Goal: Task Accomplishment & Management: Complete application form

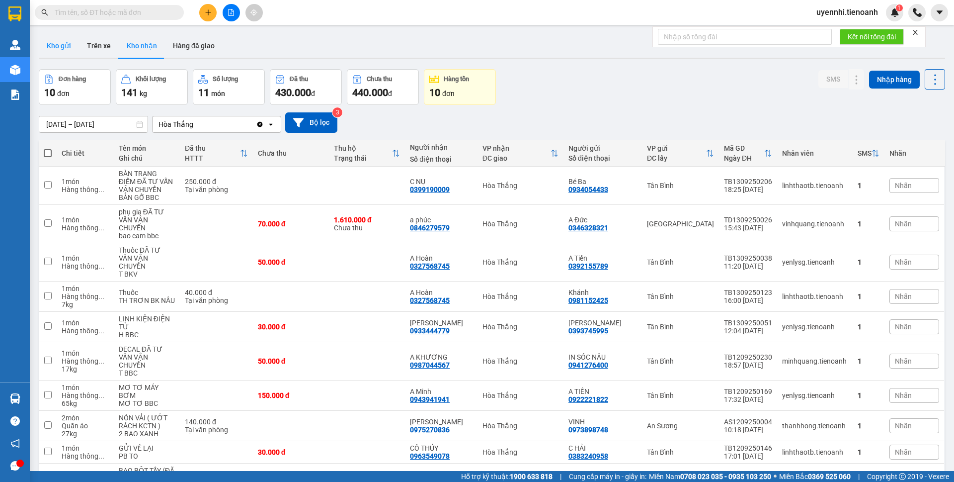
click at [50, 47] on button "Kho gửi" at bounding box center [59, 46] width 40 height 24
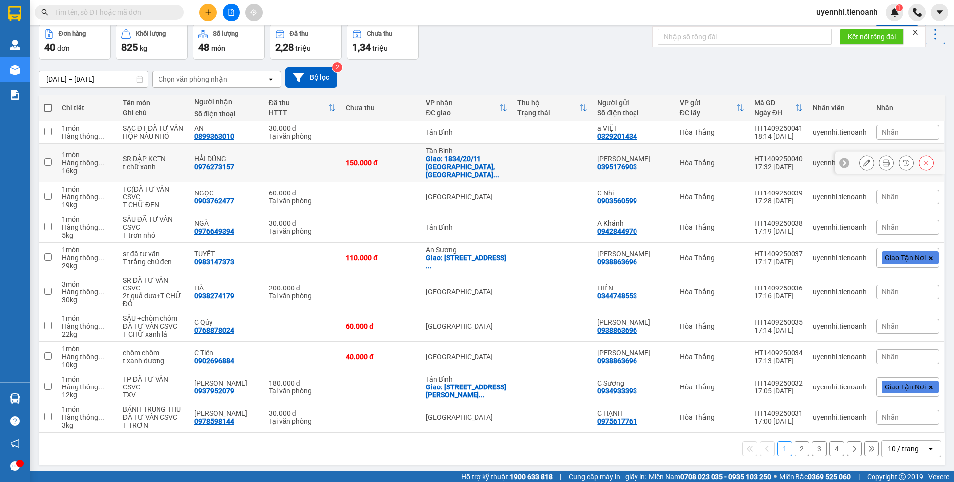
scroll to position [46, 0]
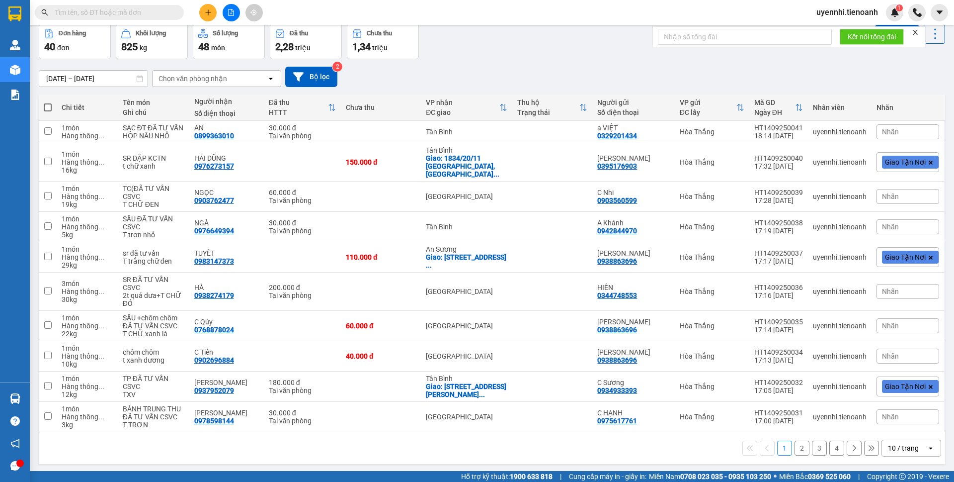
click at [927, 444] on icon "open" at bounding box center [931, 448] width 8 height 8
click at [910, 419] on span "100 / trang" at bounding box center [899, 418] width 36 height 10
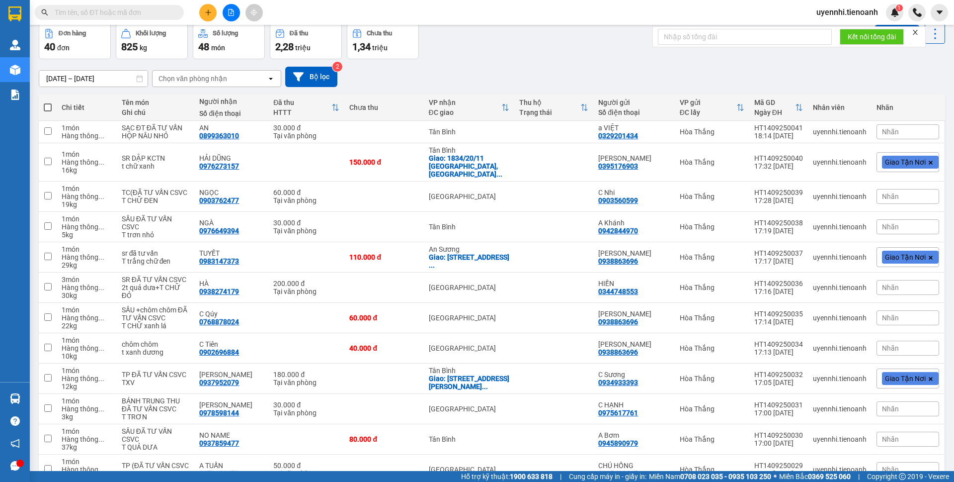
click at [49, 109] on span at bounding box center [48, 107] width 8 height 8
click at [48, 102] on input "checkbox" at bounding box center [48, 102] width 0 height 0
checkbox input "true"
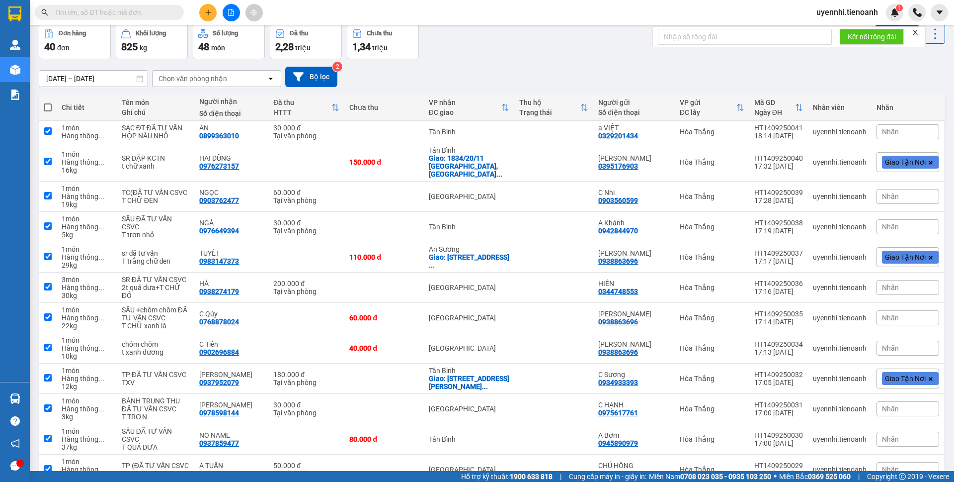
checkbox input "true"
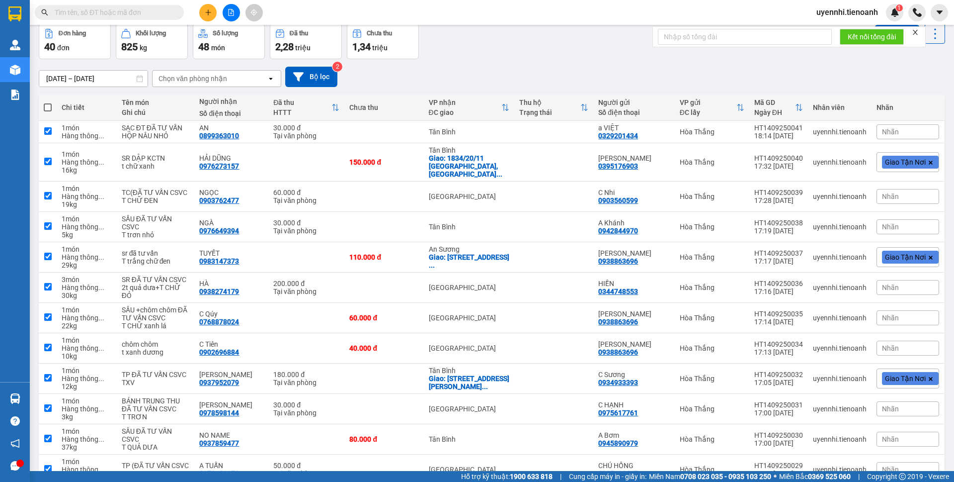
checkbox input "true"
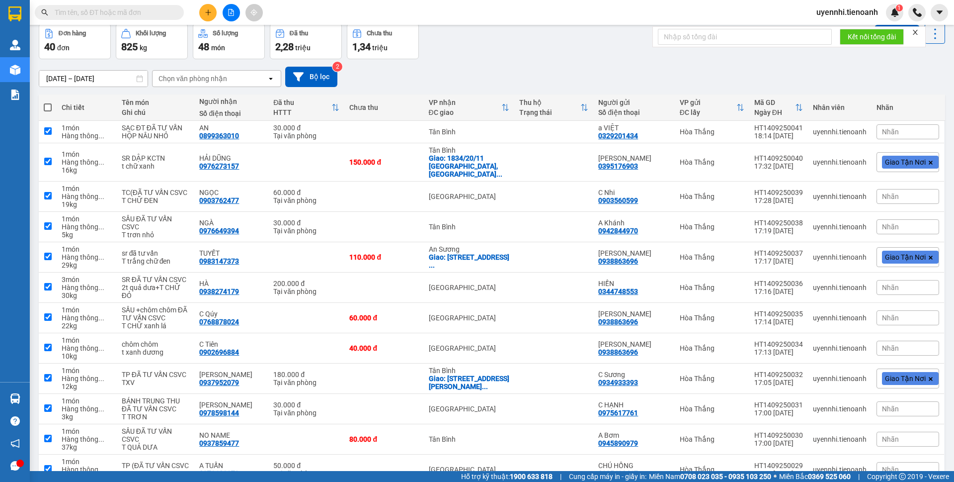
checkbox input "true"
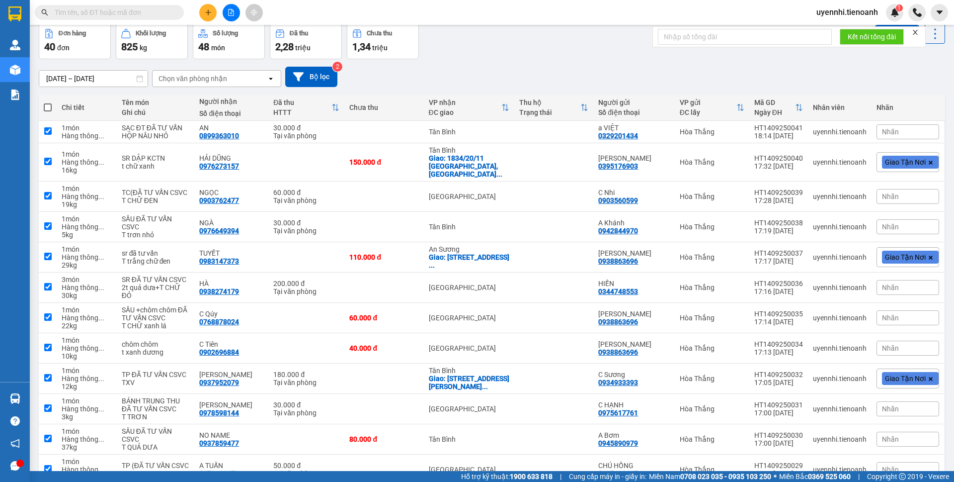
checkbox input "true"
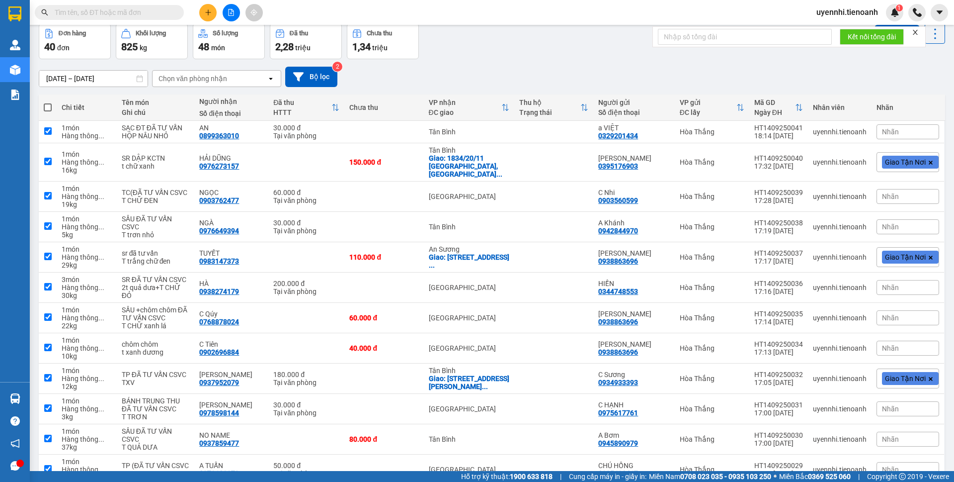
checkbox input "true"
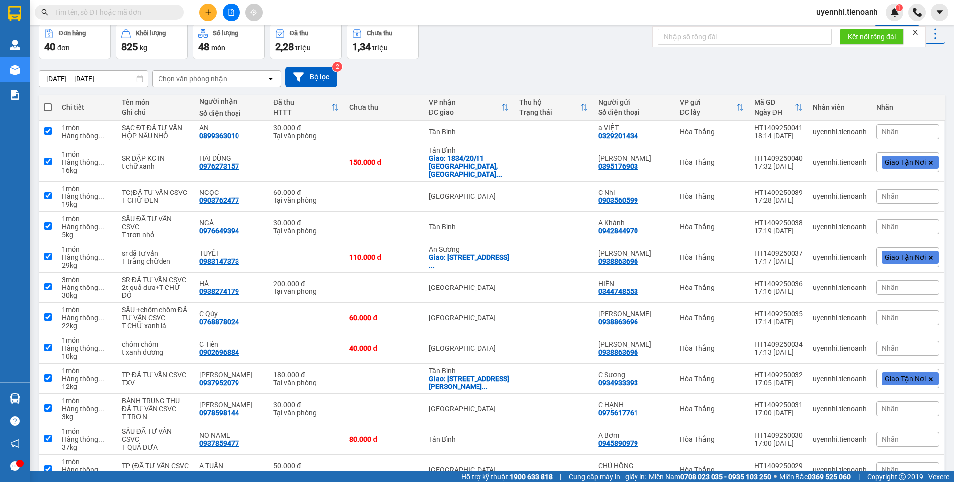
checkbox input "true"
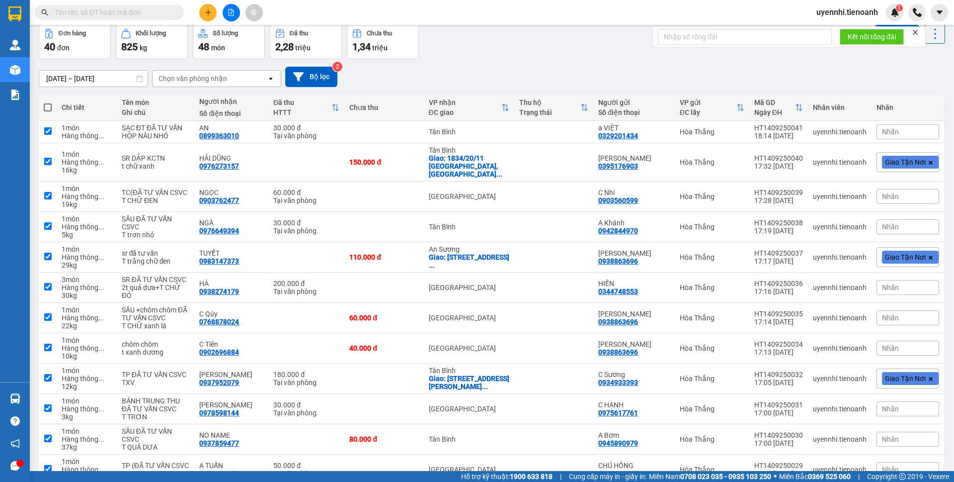
checkbox input "true"
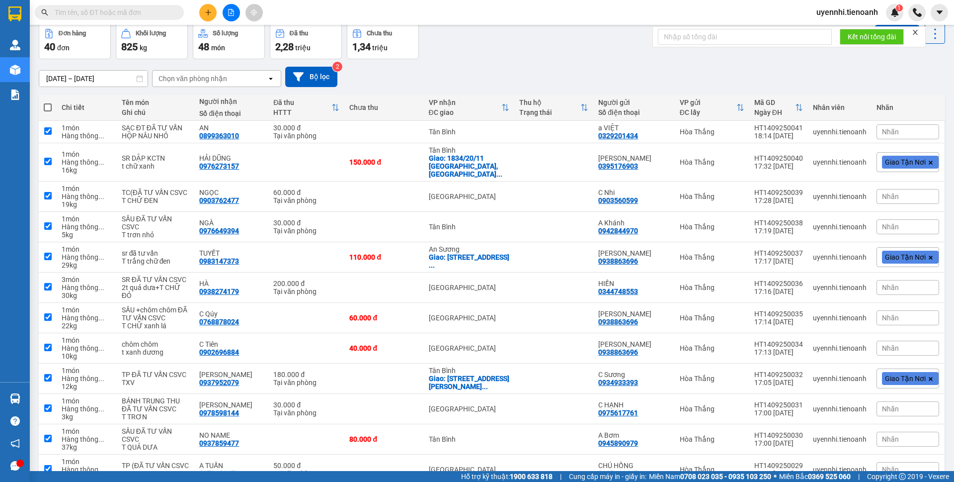
checkbox input "true"
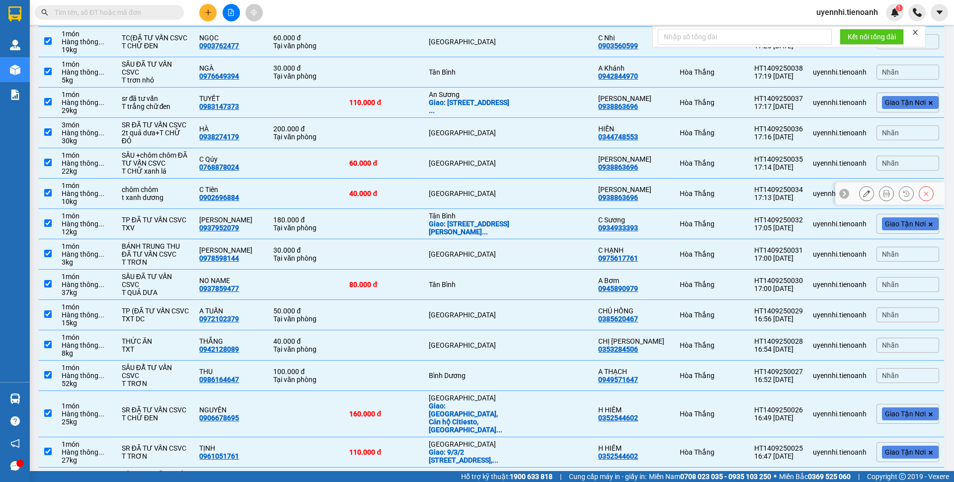
scroll to position [0, 0]
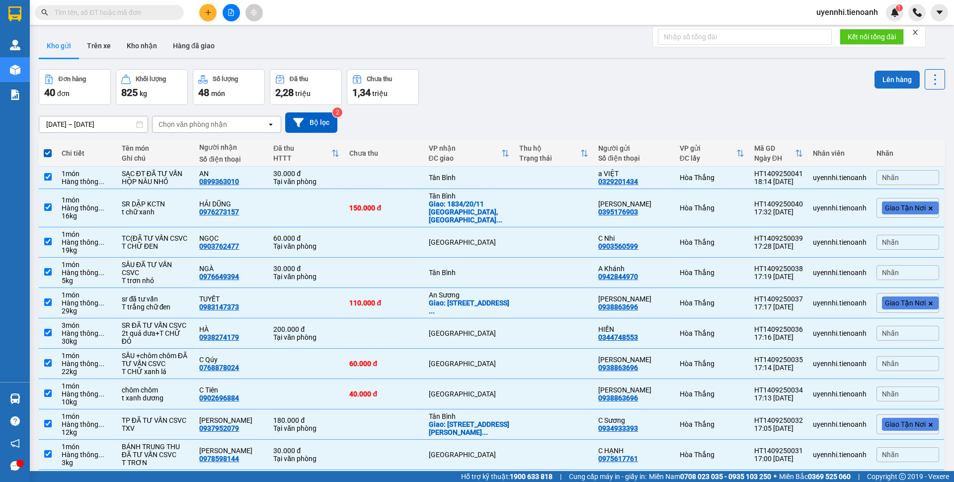
click at [890, 79] on button "Lên hàng" at bounding box center [897, 80] width 45 height 18
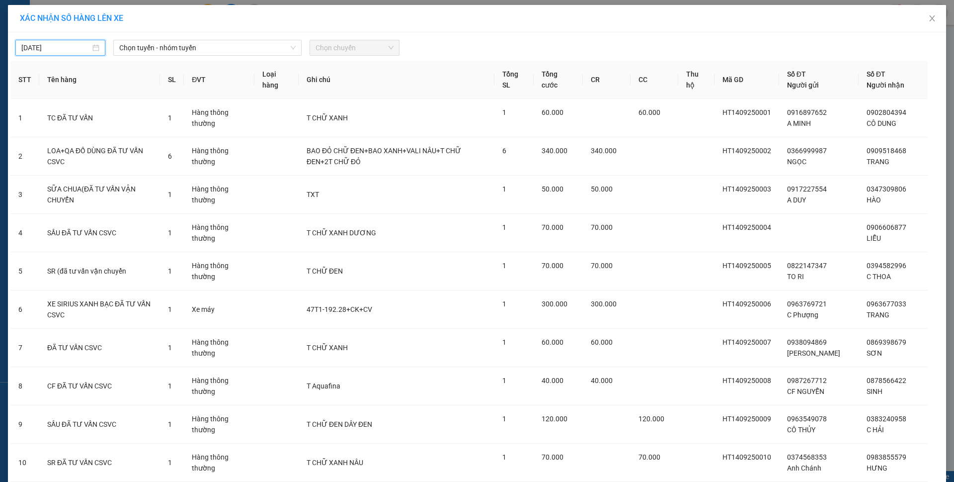
click at [76, 47] on input "[DATE]" at bounding box center [55, 47] width 69 height 11
click at [23, 135] on div "14" at bounding box center [27, 135] width 12 height 12
click at [182, 45] on span "Chọn tuyến - nhóm tuyến" at bounding box center [207, 47] width 176 height 15
type input "[DATE]"
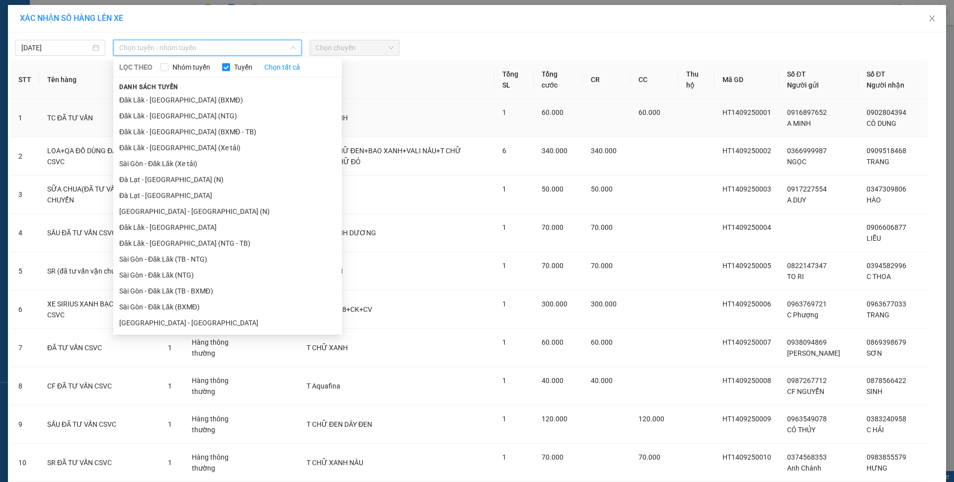
drag, startPoint x: 162, startPoint y: 145, endPoint x: 203, endPoint y: 115, distance: 51.2
click at [162, 145] on li "Đăk Lăk - [GEOGRAPHIC_DATA] (Xe tải)" at bounding box center [227, 148] width 229 height 16
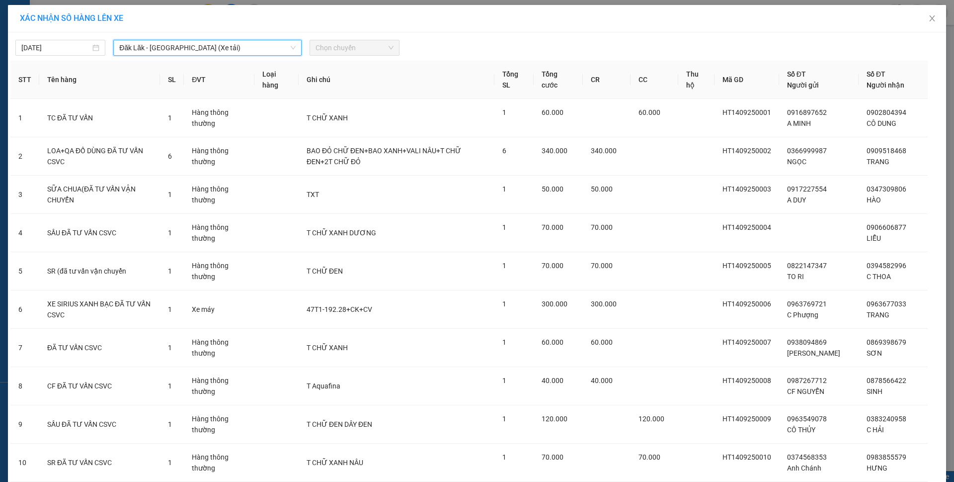
click at [331, 47] on span "Chọn chuyến" at bounding box center [355, 47] width 78 height 15
click at [384, 52] on span "Chọn chuyến" at bounding box center [355, 47] width 78 height 15
click at [336, 45] on span "Chọn chuyến" at bounding box center [355, 47] width 78 height 15
click at [347, 81] on div "21:00 - 50H-052.70" at bounding box center [351, 83] width 78 height 11
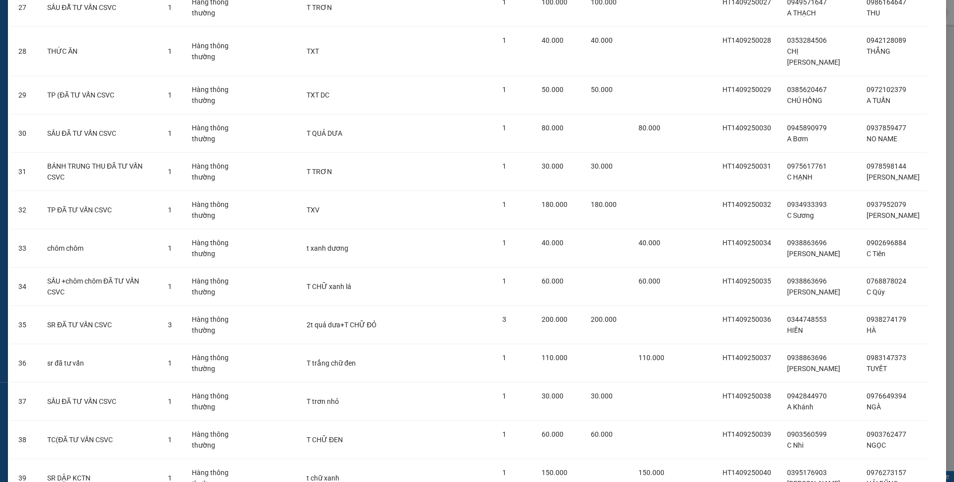
scroll to position [1227, 0]
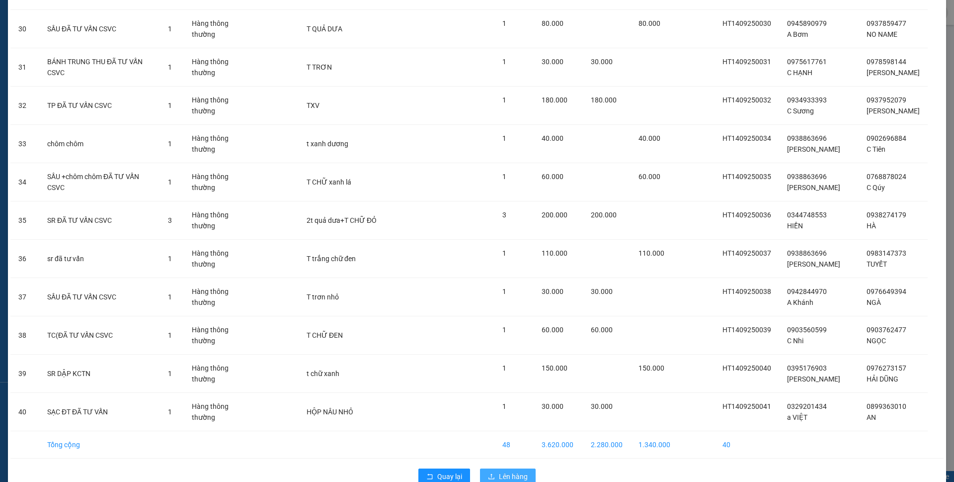
click at [517, 471] on span "Lên hàng" at bounding box center [513, 476] width 29 height 11
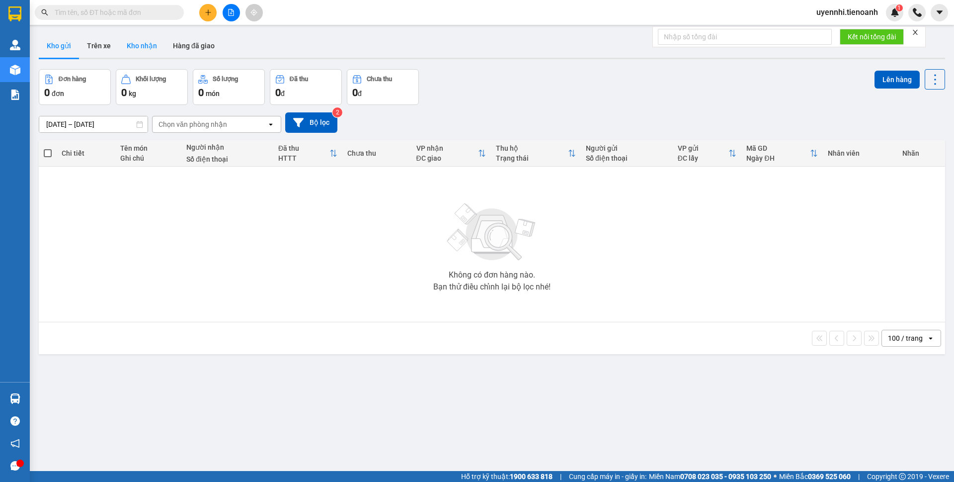
click at [142, 40] on button "Kho nhận" at bounding box center [142, 46] width 46 height 24
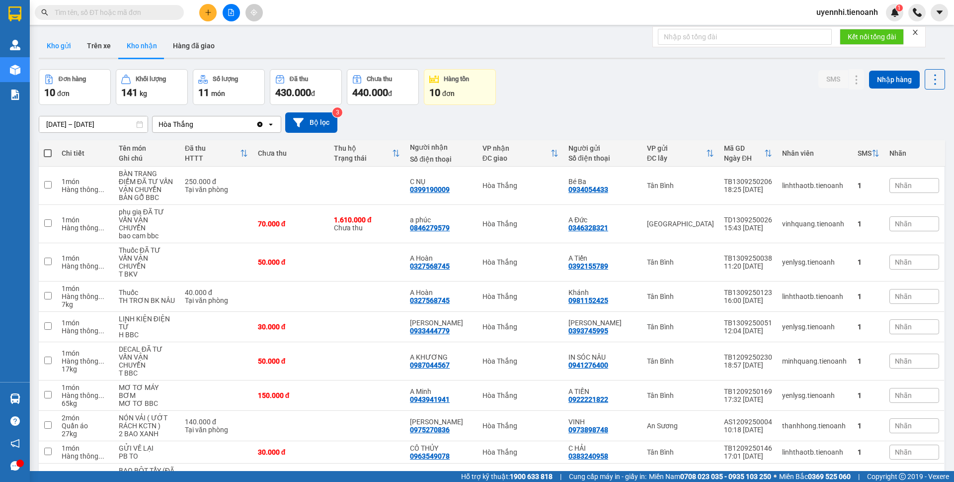
click at [60, 45] on button "Kho gửi" at bounding box center [59, 46] width 40 height 24
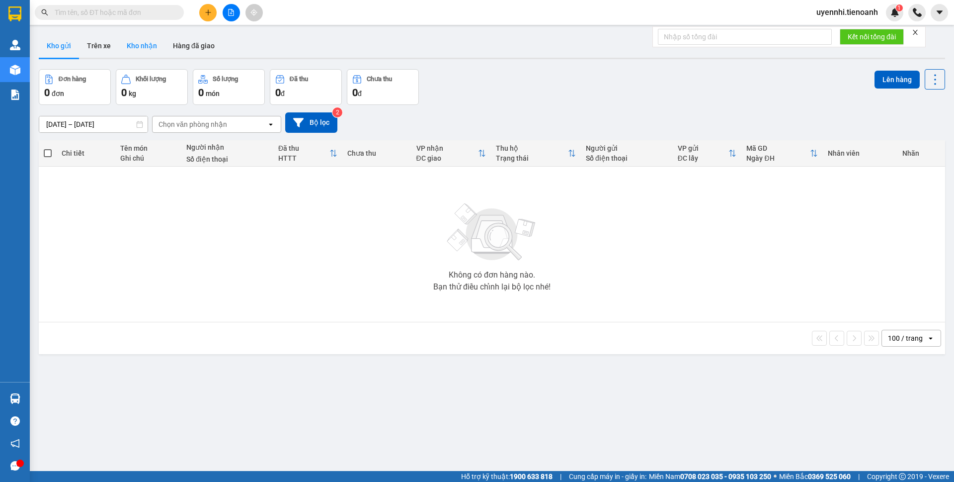
click at [138, 41] on button "Kho nhận" at bounding box center [142, 46] width 46 height 24
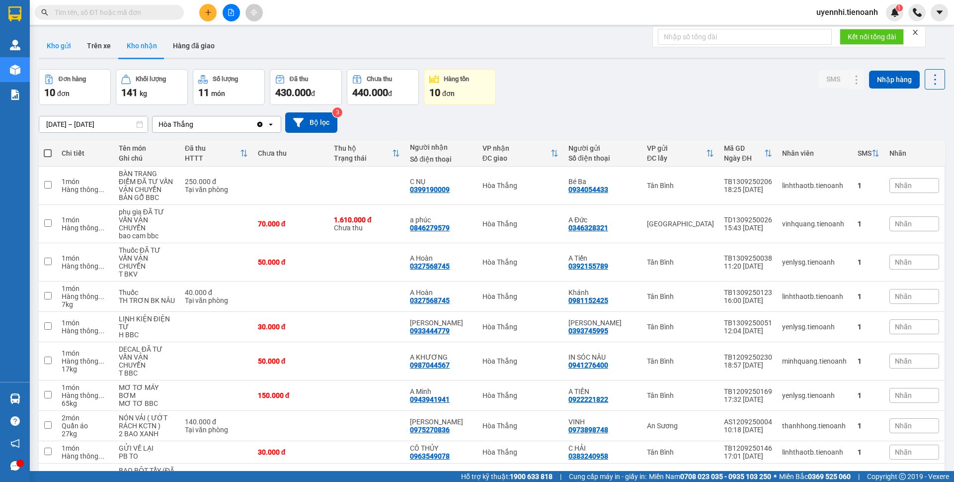
click at [50, 47] on button "Kho gửi" at bounding box center [59, 46] width 40 height 24
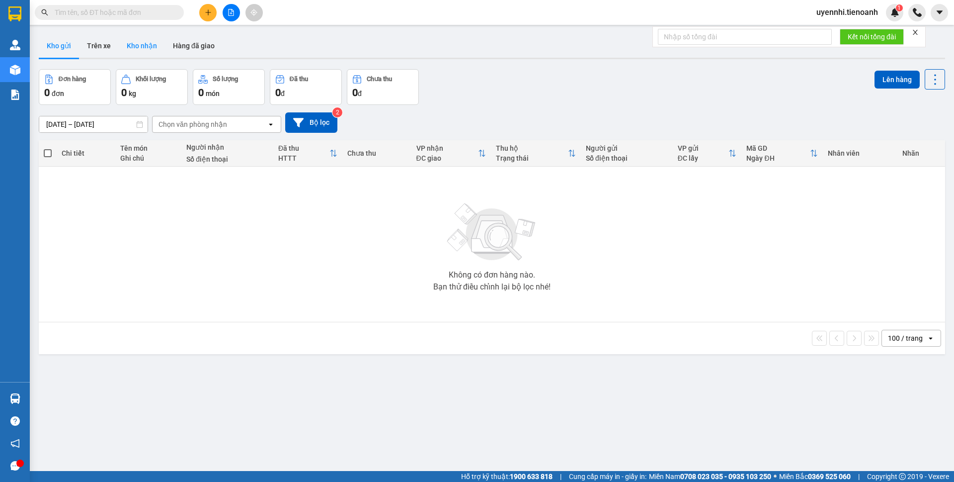
click at [152, 45] on button "Kho nhận" at bounding box center [142, 46] width 46 height 24
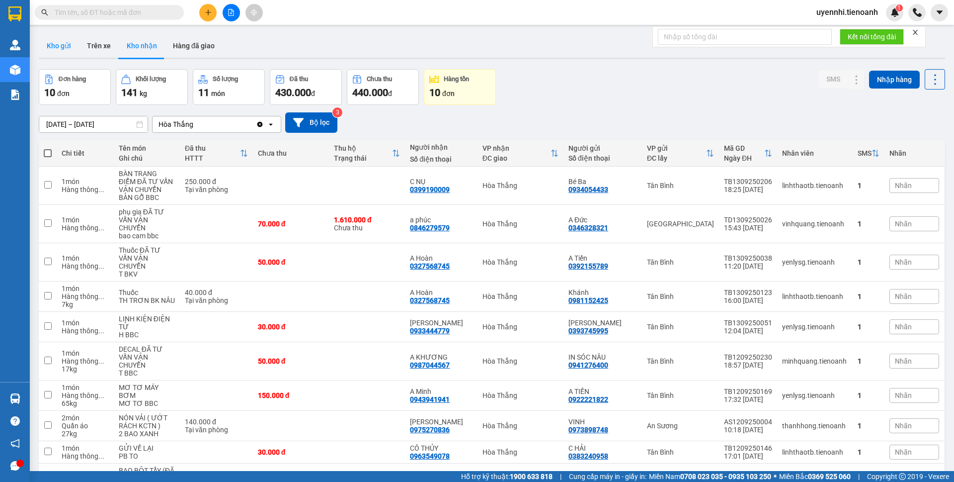
click at [69, 46] on button "Kho gửi" at bounding box center [59, 46] width 40 height 24
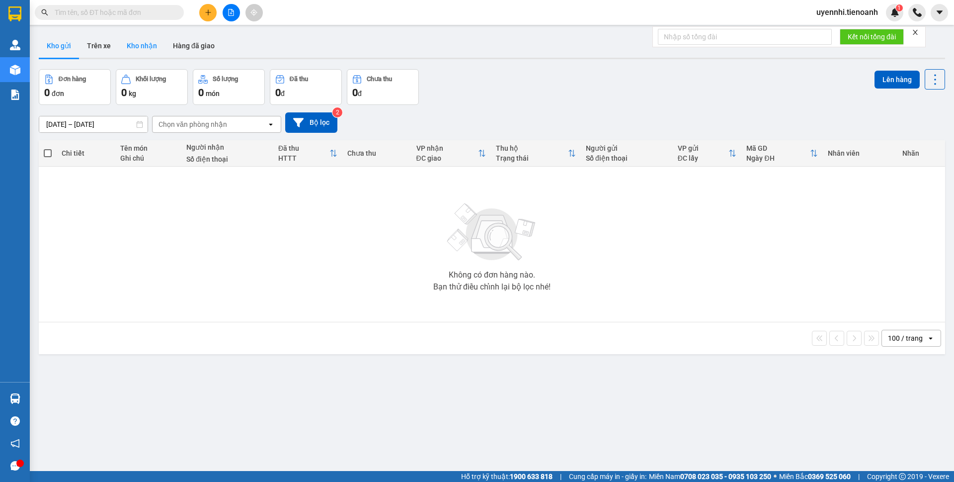
click at [150, 41] on button "Kho nhận" at bounding box center [142, 46] width 46 height 24
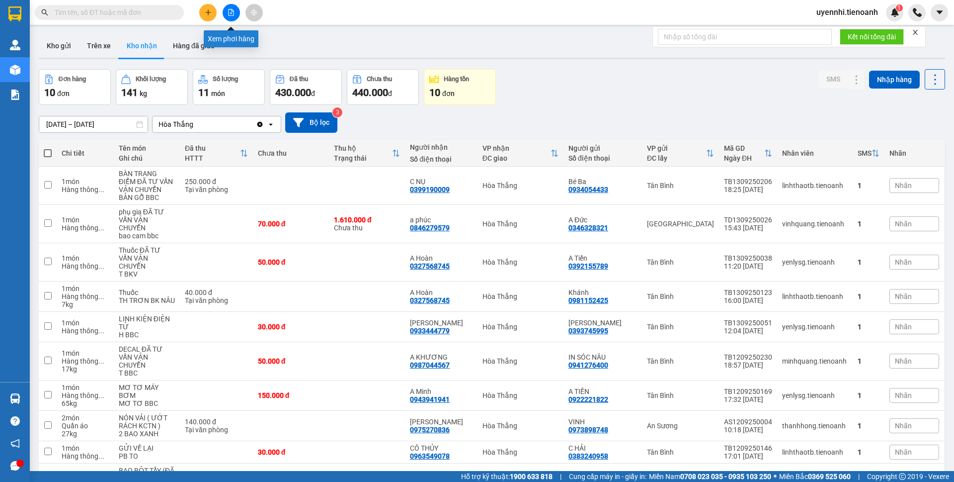
click at [227, 9] on button at bounding box center [231, 12] width 17 height 17
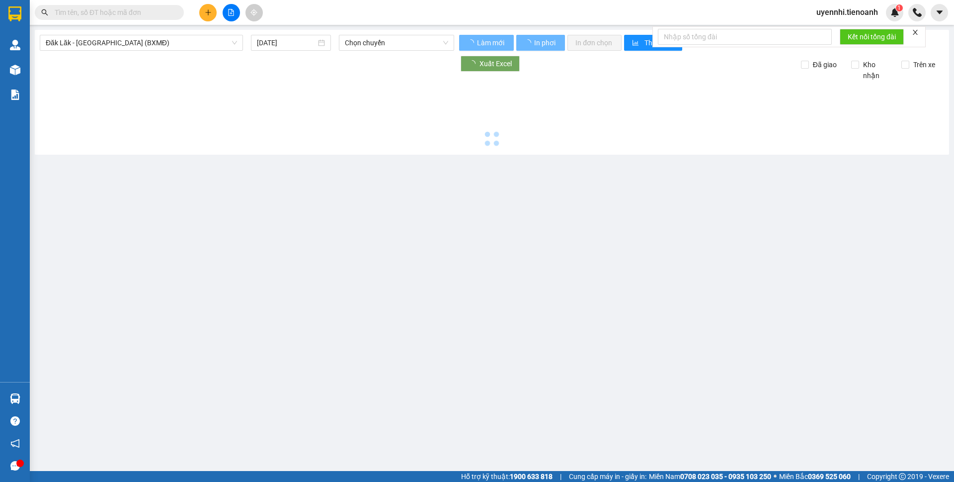
type input "[DATE]"
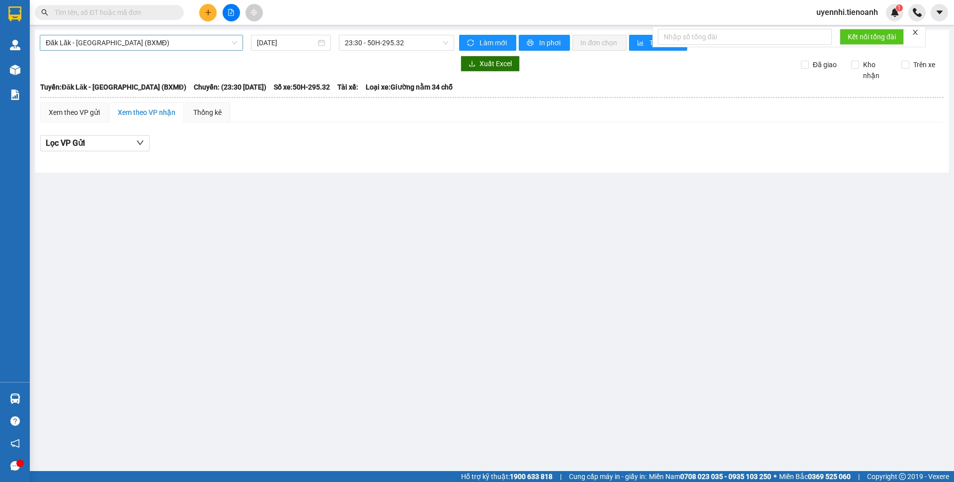
click at [99, 37] on span "Đăk Lăk - [GEOGRAPHIC_DATA] (BXMĐ)" at bounding box center [141, 42] width 191 height 15
click at [450, 336] on main "Đăk Lăk - [GEOGRAPHIC_DATA] (BXMĐ) [DATE] 23:30 - 50H-295.32 Làm mới In phơi In…" at bounding box center [477, 235] width 954 height 471
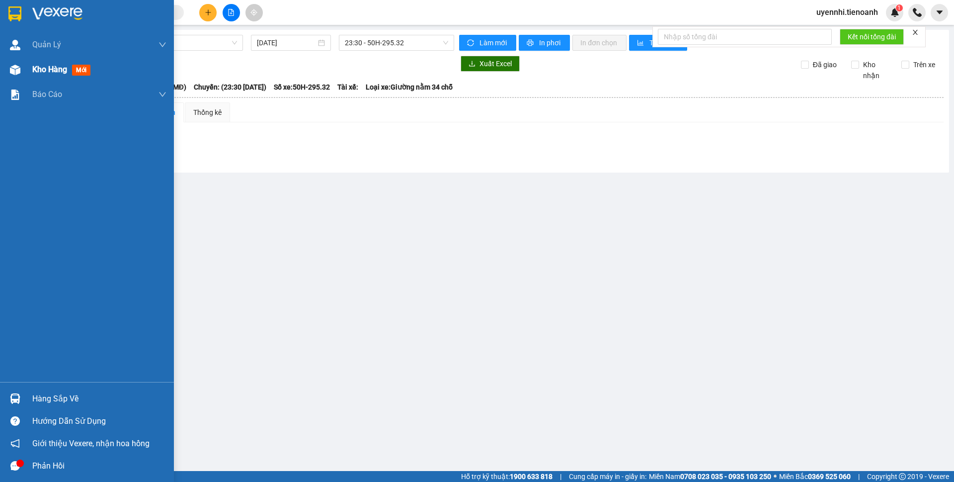
click at [63, 71] on span "Kho hàng" at bounding box center [49, 69] width 35 height 9
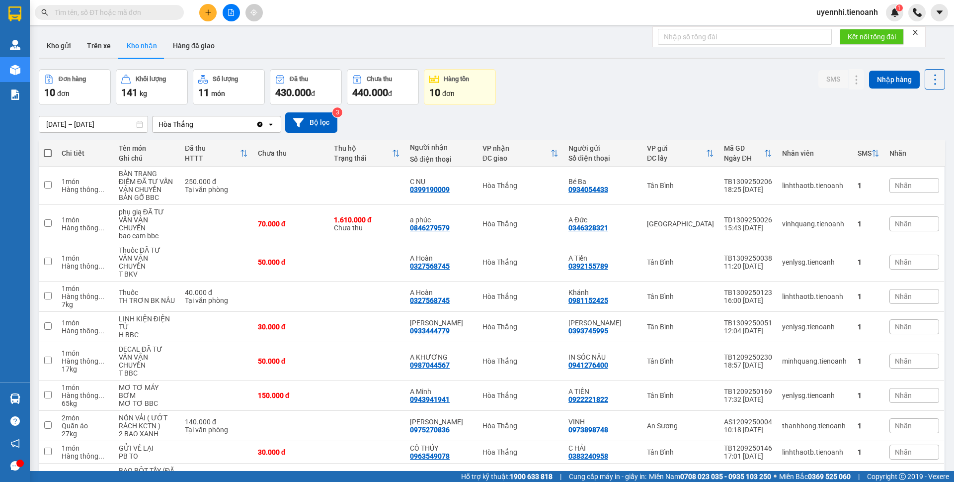
click at [210, 11] on icon "plus" at bounding box center [208, 12] width 7 height 7
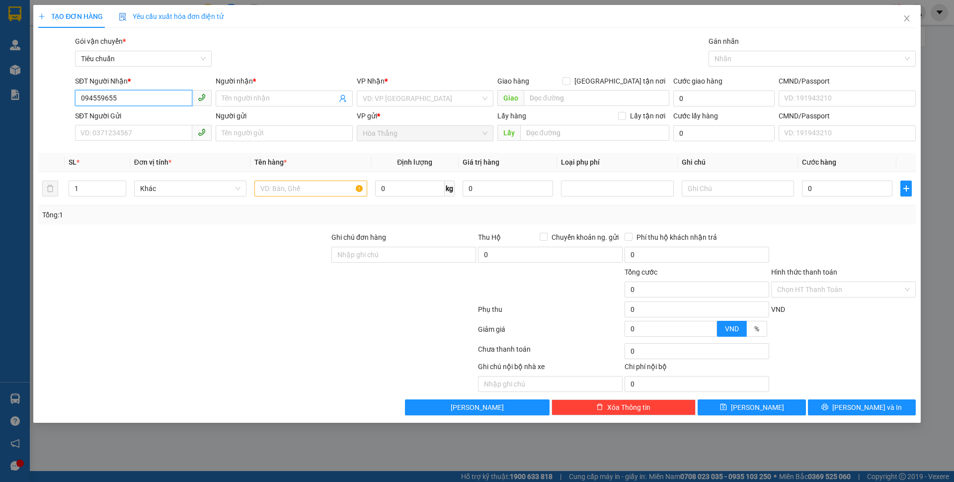
type input "0945596557"
click at [141, 115] on div "0945596557 - [GEOGRAPHIC_DATA]" at bounding box center [143, 118] width 125 height 11
type input "[PERSON_NAME]"
type input "30.000"
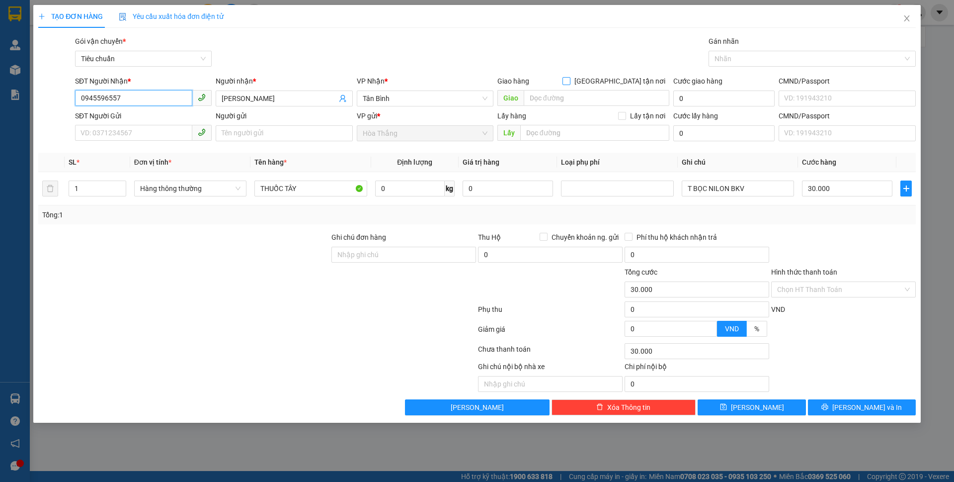
type input "0945596557"
click at [570, 80] on input "[GEOGRAPHIC_DATA] tận nơi" at bounding box center [566, 80] width 7 height 7
checkbox input "true"
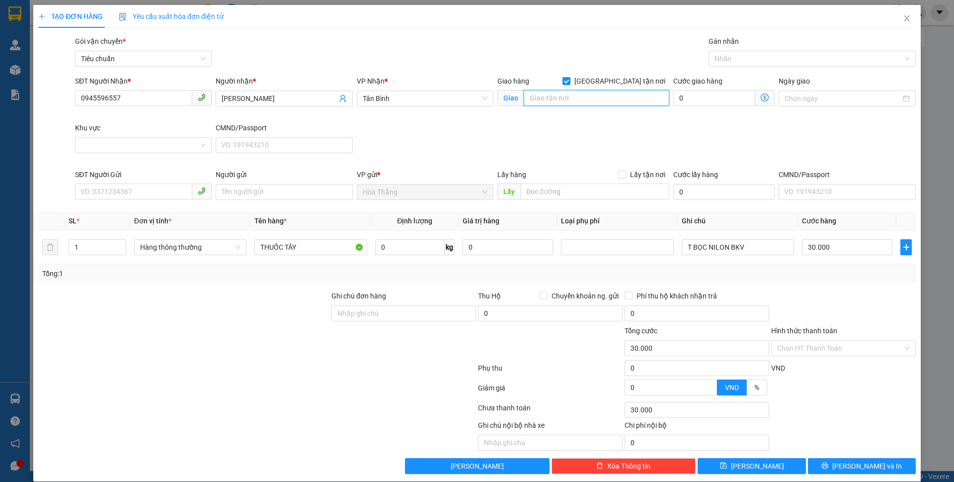
click at [558, 99] on input "search" at bounding box center [597, 98] width 146 height 16
click at [625, 121] on div "575/31/29A [STREET_ADDRESS][PERSON_NAME]" at bounding box center [578, 118] width 159 height 11
type input "575/31/29A [STREET_ADDRESS][PERSON_NAME]"
click at [125, 147] on input "Khu vực" at bounding box center [140, 145] width 118 height 15
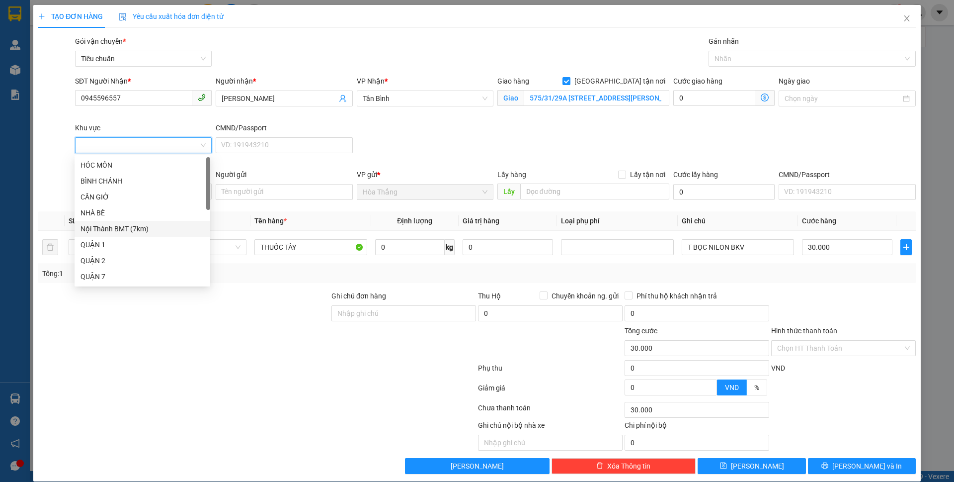
scroll to position [149, 0]
click at [104, 180] on div "QUẬN 10" at bounding box center [143, 174] width 124 height 11
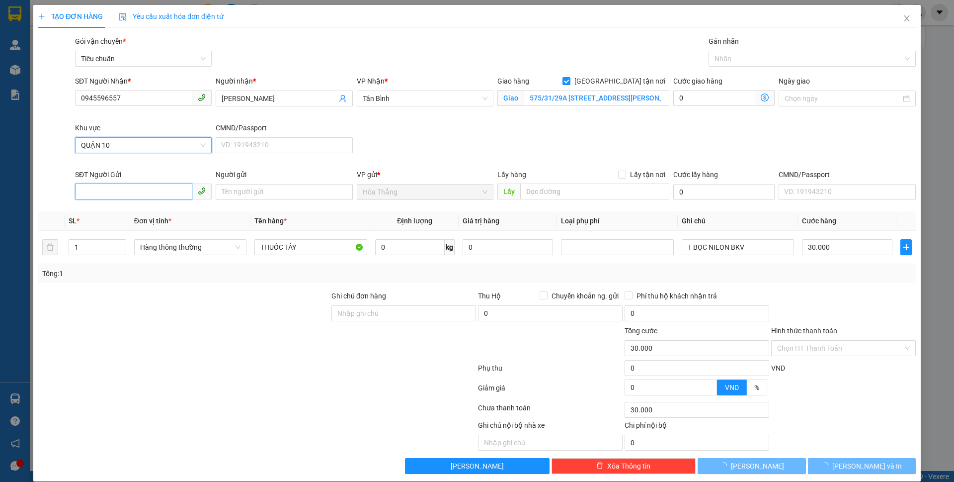
click at [147, 191] on input "SĐT Người Gửi" at bounding box center [133, 191] width 117 height 16
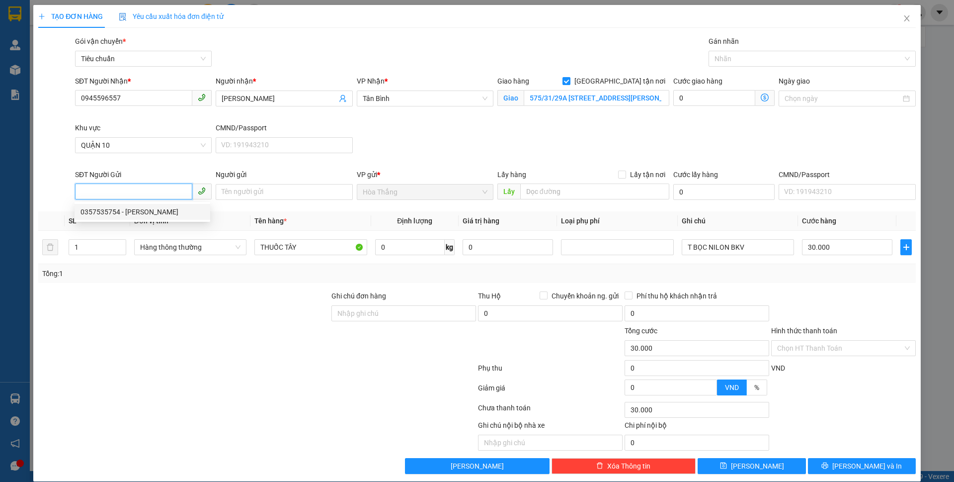
click at [147, 212] on div "0357535754 - [PERSON_NAME]" at bounding box center [143, 211] width 124 height 11
type input "0357535754"
type input "[PERSON_NAME]"
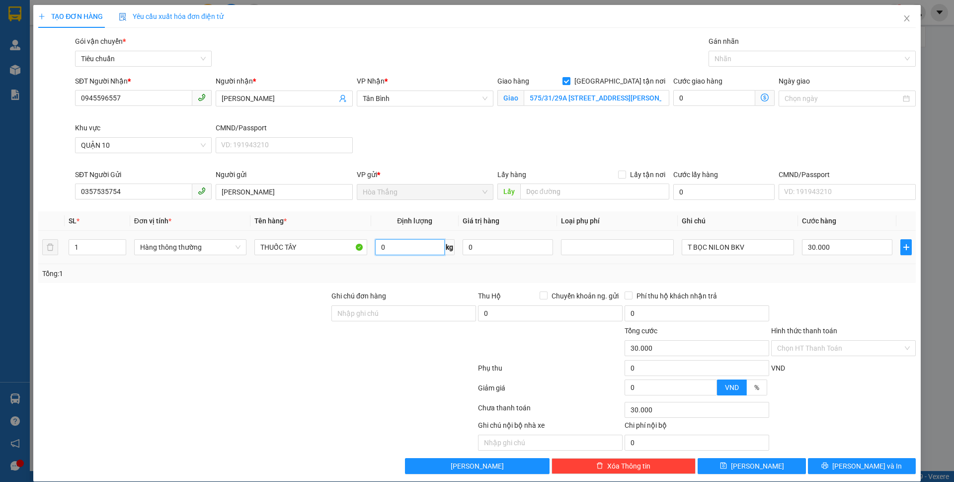
click at [387, 248] on input "0" at bounding box center [410, 247] width 70 height 16
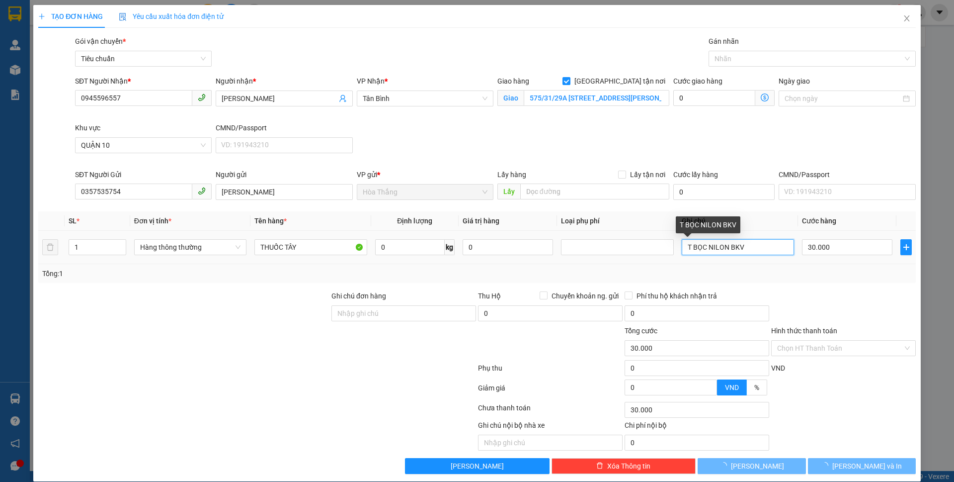
drag, startPoint x: 722, startPoint y: 246, endPoint x: 722, endPoint y: 259, distance: 13.4
click at [720, 246] on input "T BỌC NILON BKV" at bounding box center [738, 247] width 112 height 16
click at [716, 272] on div "Tổng: 1" at bounding box center [477, 273] width 870 height 11
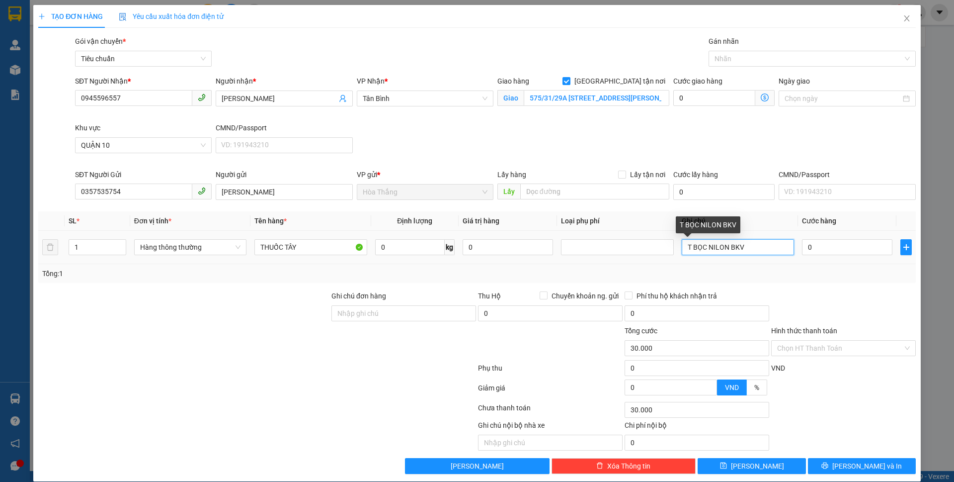
type input "0"
click at [678, 248] on td "T BỌC NILON BKV" at bounding box center [738, 247] width 120 height 33
drag, startPoint x: 719, startPoint y: 246, endPoint x: 773, endPoint y: 246, distance: 54.7
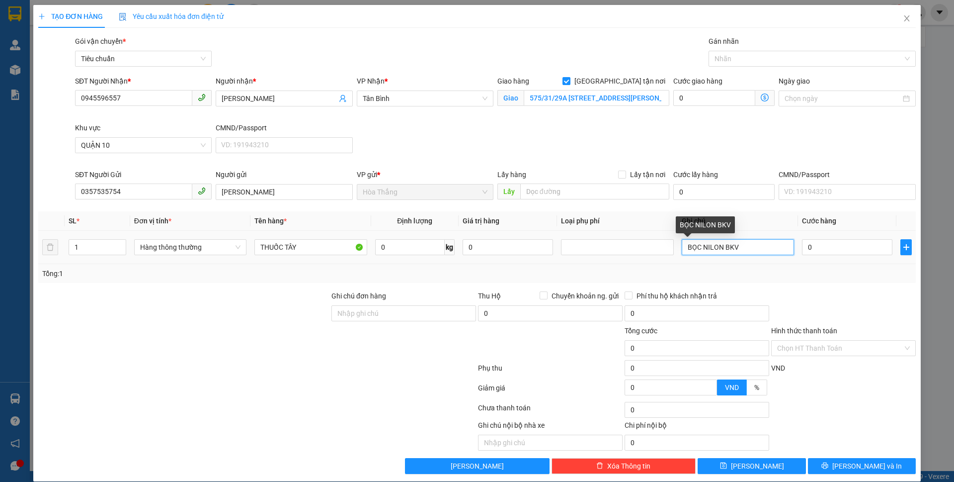
click at [773, 246] on input "BỌC NILON BKV" at bounding box center [738, 247] width 112 height 16
type input "BỌC NILON VÀNG"
click at [387, 248] on input "0" at bounding box center [410, 247] width 70 height 16
type input "1"
click at [308, 281] on div "Tổng: 1" at bounding box center [477, 273] width 878 height 19
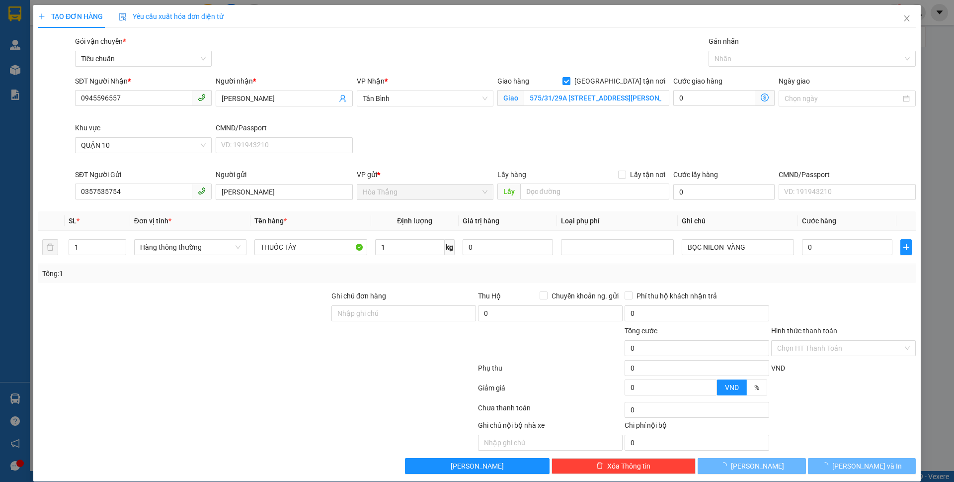
click at [315, 279] on div "Tổng: 1" at bounding box center [477, 273] width 878 height 19
type input "30.000"
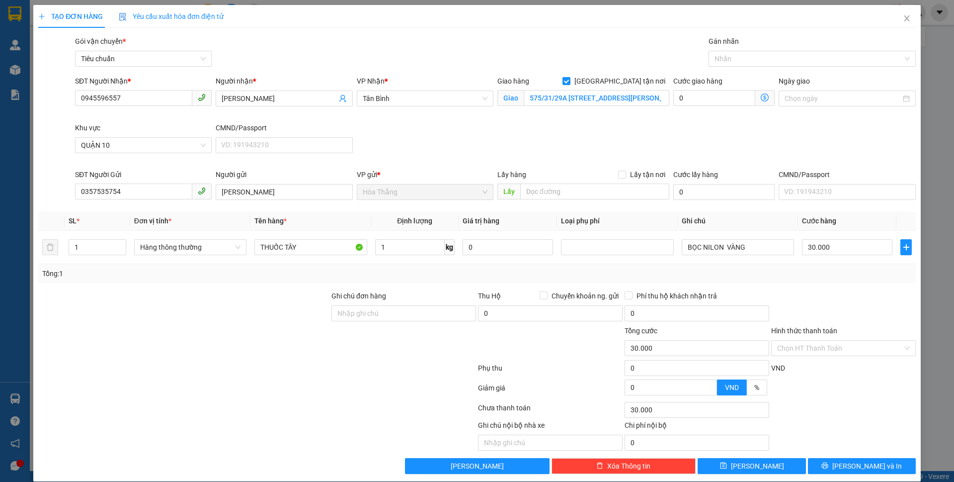
type input "80.000"
type input "50.000"
click at [761, 97] on icon "dollar-circle" at bounding box center [765, 97] width 8 height 8
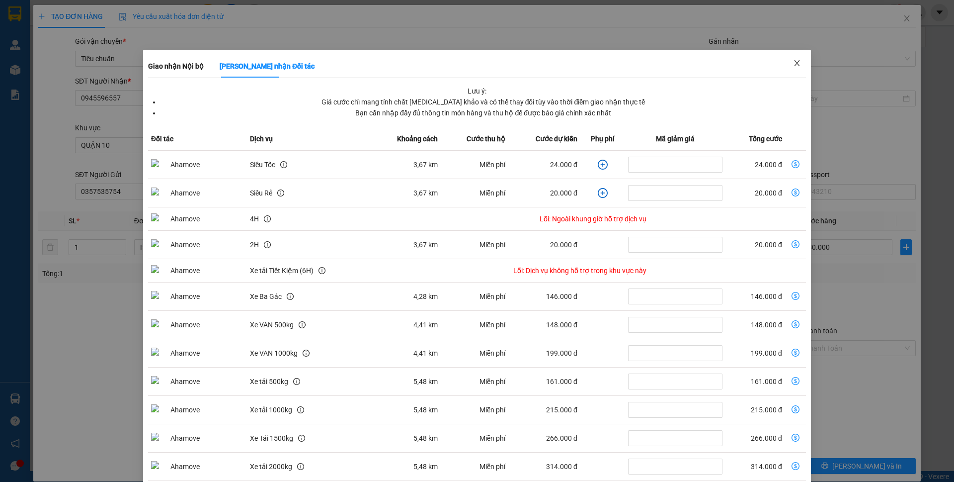
click at [794, 64] on icon "close" at bounding box center [796, 63] width 5 height 6
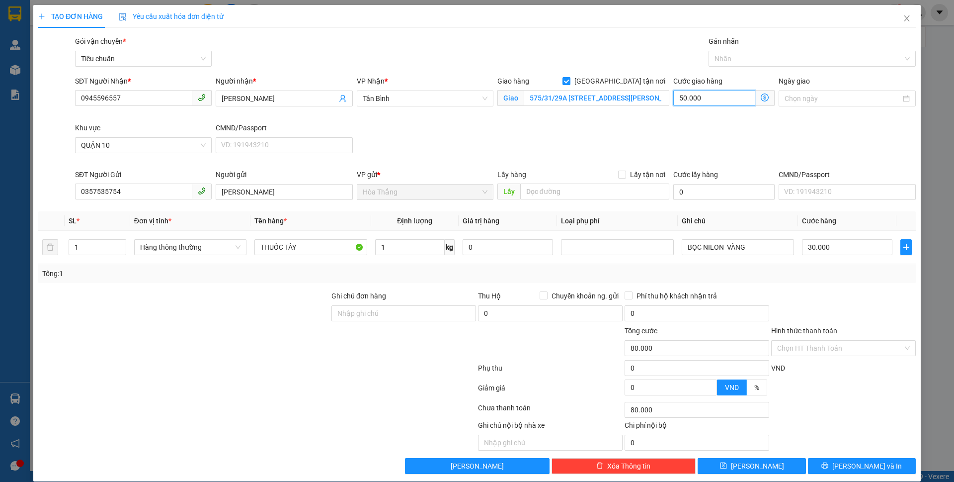
click at [722, 95] on input "50.000" at bounding box center [715, 98] width 82 height 16
type input "30.003"
type input "3"
type input "30.030"
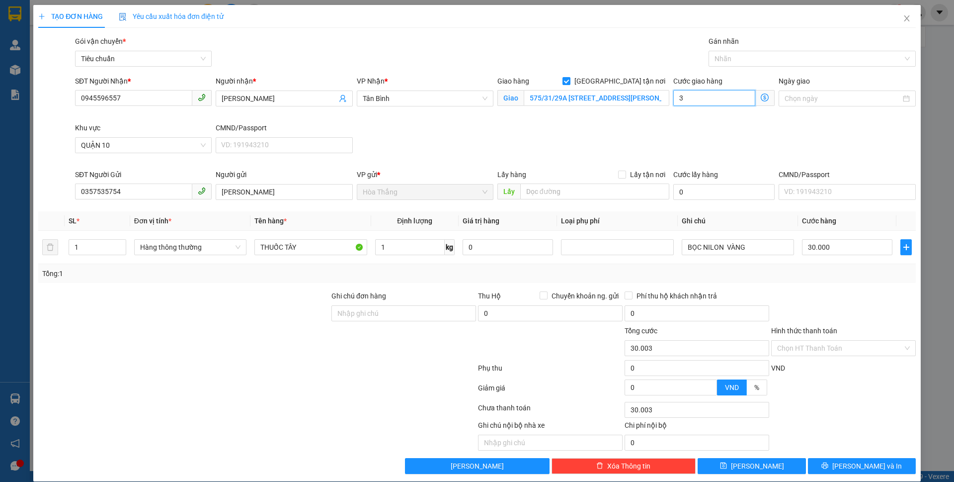
type input "30.030"
type input "30"
type input "60.000"
type input "30.000"
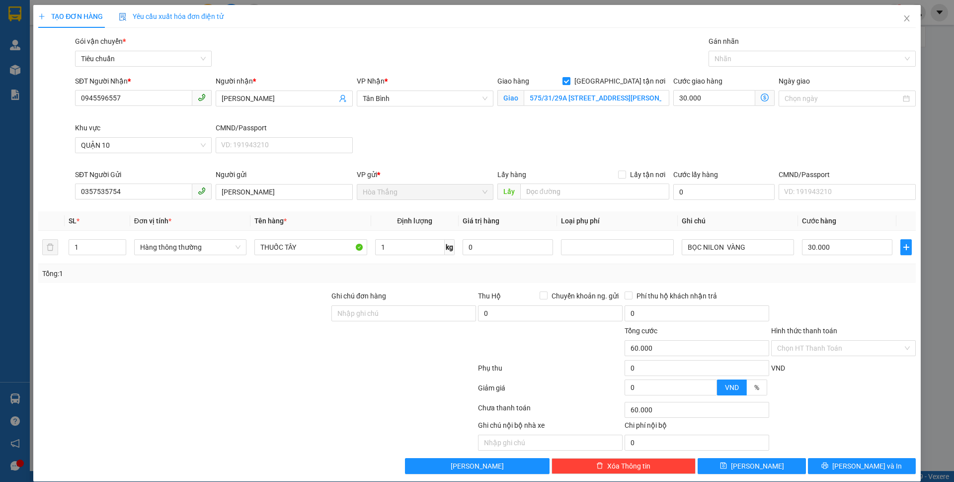
click at [671, 139] on div "SĐT Người Nhận * 0945596557 Người nhận * Hồng Anh VP Nhận * [GEOGRAPHIC_DATA] h…" at bounding box center [495, 122] width 845 height 93
click at [741, 62] on div at bounding box center [807, 59] width 192 height 12
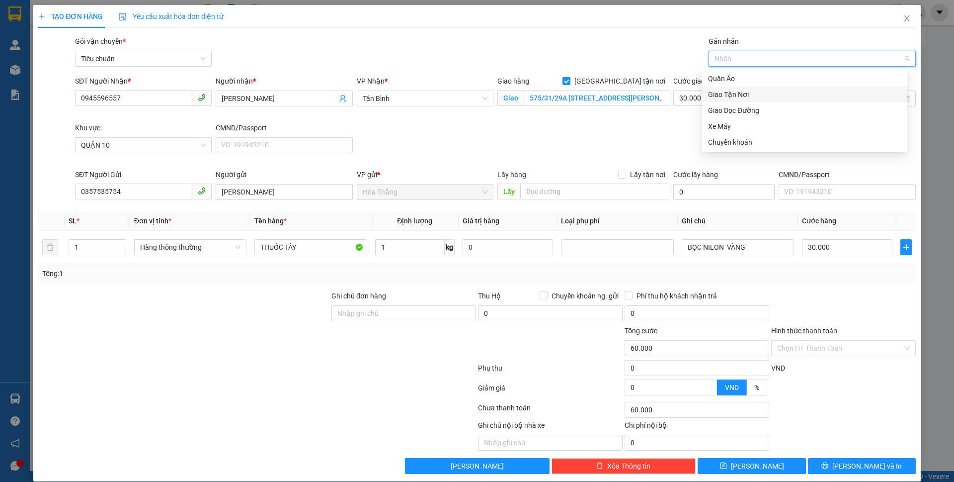
click at [734, 92] on div "Giao Tận Nơi" at bounding box center [804, 94] width 193 height 11
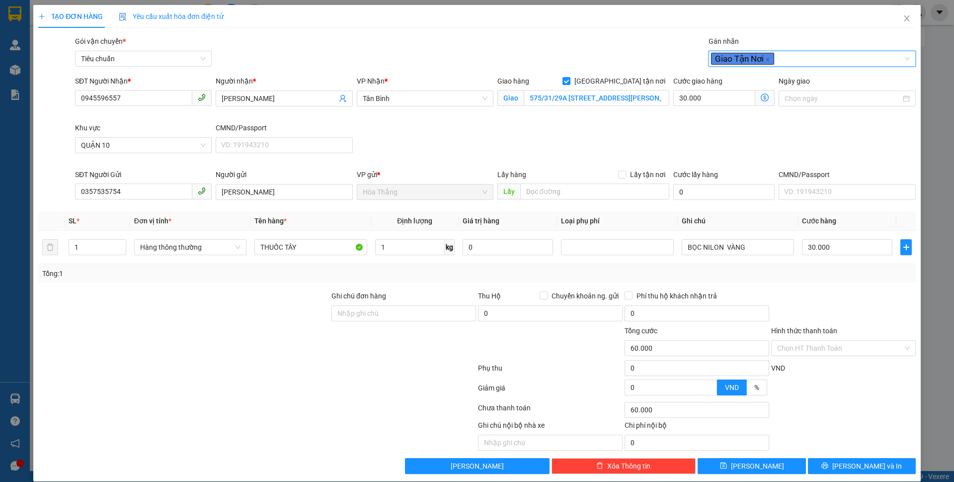
click at [635, 131] on div "SĐT Người Nhận * 0945596557 Người nhận * Hồng Anh VP Nhận * [GEOGRAPHIC_DATA] h…" at bounding box center [495, 122] width 845 height 93
click at [570, 79] on input "[GEOGRAPHIC_DATA] tận nơi" at bounding box center [566, 80] width 7 height 7
checkbox input "false"
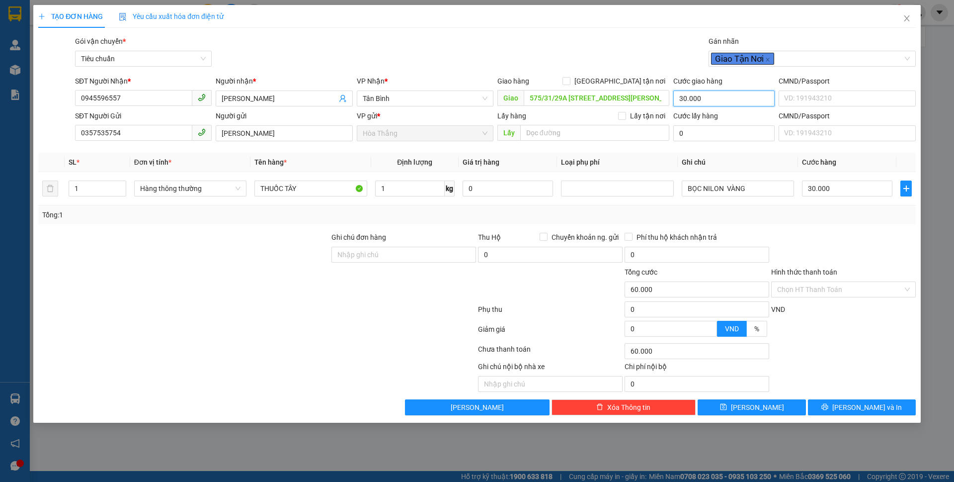
click at [730, 99] on input "30.000" at bounding box center [724, 98] width 101 height 16
type input "30.004"
type input "4"
type input "30.000"
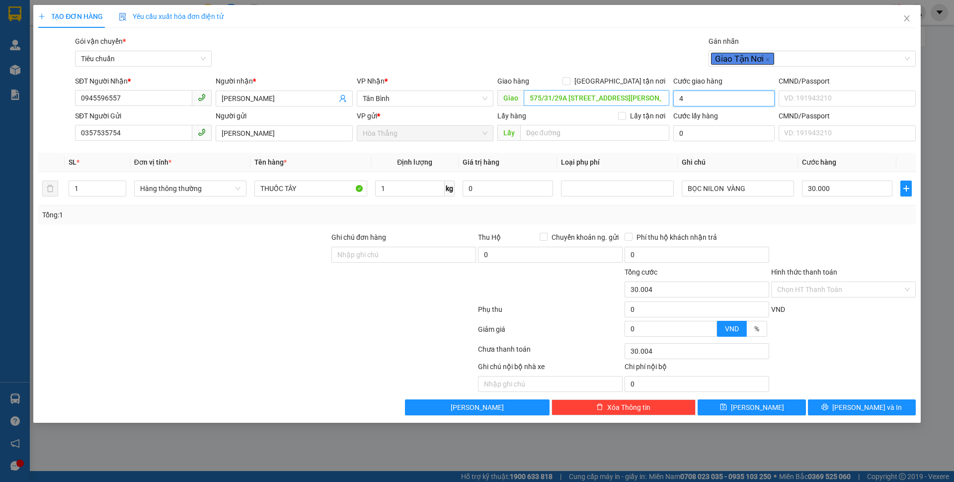
type input "30.000"
type input "0"
drag, startPoint x: 524, startPoint y: 93, endPoint x: 849, endPoint y: 104, distance: 325.3
click at [857, 103] on div "SĐT Người Nhận * 0945596557 Người nhận * Hồng Anh VP Nhận * [GEOGRAPHIC_DATA] t…" at bounding box center [495, 93] width 845 height 35
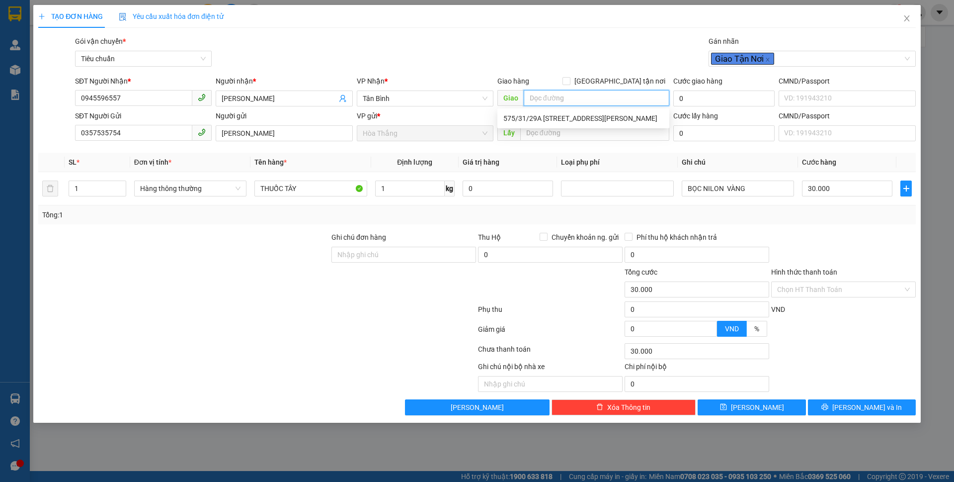
scroll to position [0, 0]
click at [845, 306] on div "VND" at bounding box center [843, 312] width 147 height 17
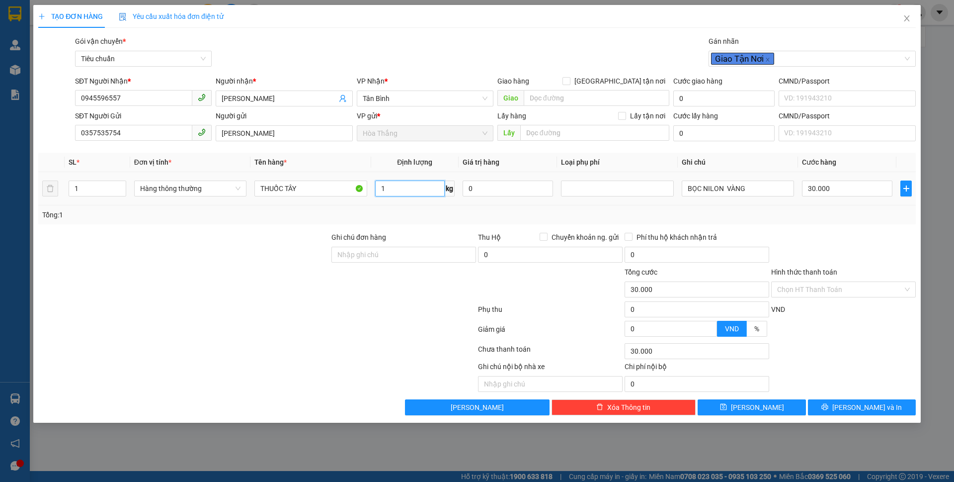
click at [405, 185] on input "1" at bounding box center [410, 188] width 70 height 16
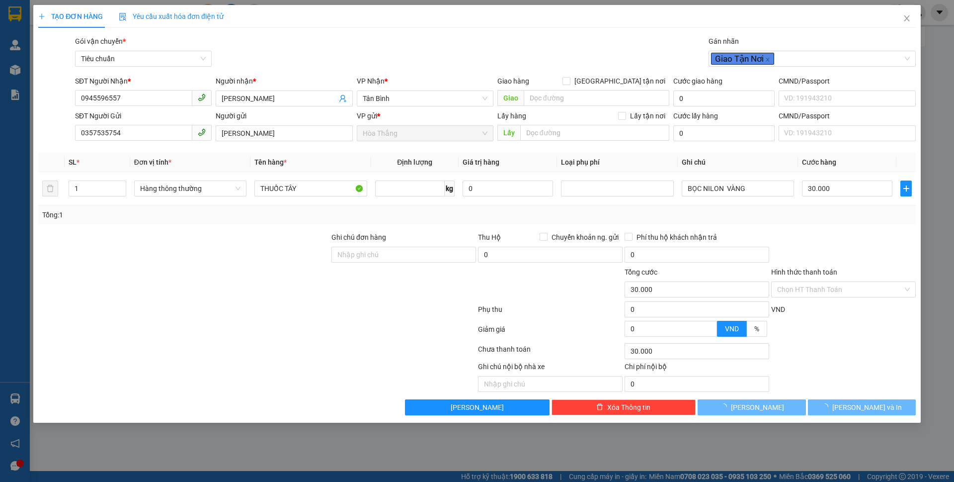
type input "0"
click at [784, 298] on div "Hình thức thanh toán Chọn HT Thanh Toán" at bounding box center [843, 283] width 145 height 35
click at [783, 288] on input "Hình thức thanh toán" at bounding box center [840, 289] width 126 height 15
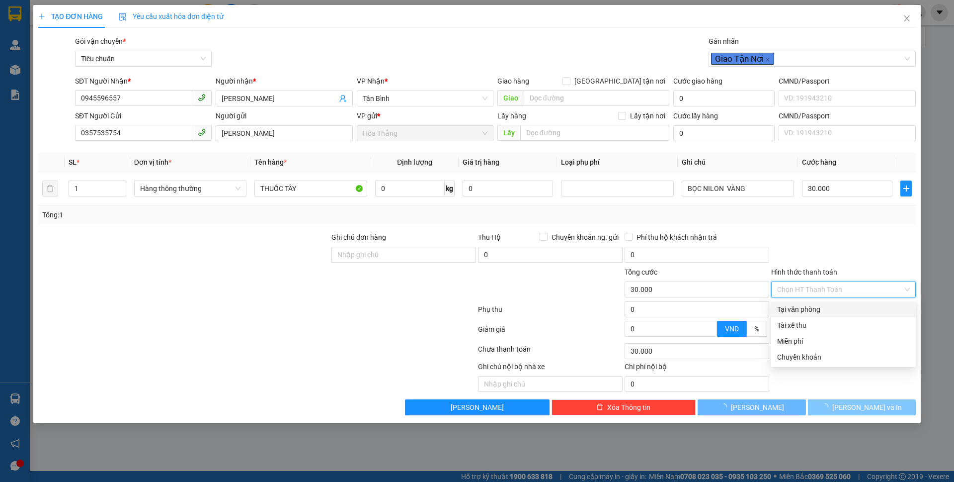
click at [792, 307] on div "Tại văn phòng" at bounding box center [843, 309] width 133 height 11
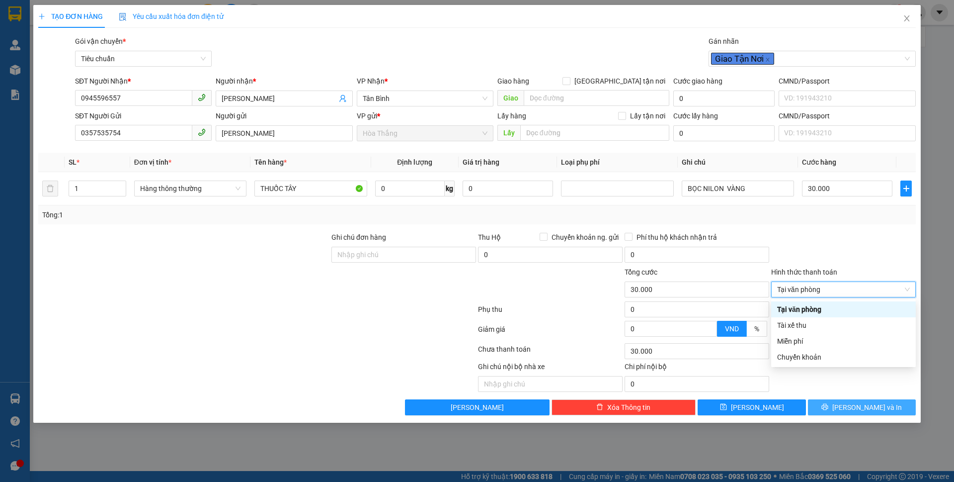
type input "0"
click at [866, 411] on span "[PERSON_NAME] và In" at bounding box center [868, 407] width 70 height 11
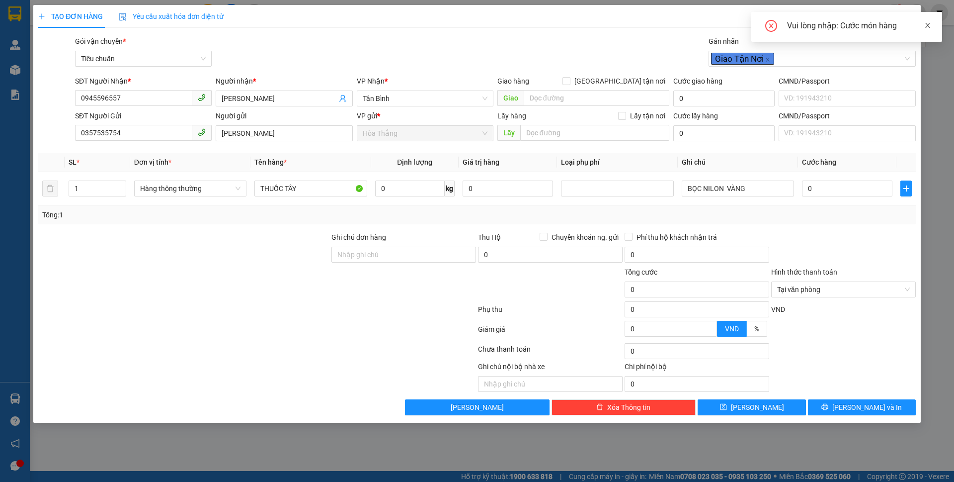
drag, startPoint x: 926, startPoint y: 25, endPoint x: 846, endPoint y: 109, distance: 115.3
click at [924, 26] on div "Vui lòng nhập: Cước món hàng" at bounding box center [847, 27] width 191 height 30
click at [823, 190] on input "0" at bounding box center [847, 188] width 90 height 16
type input "3"
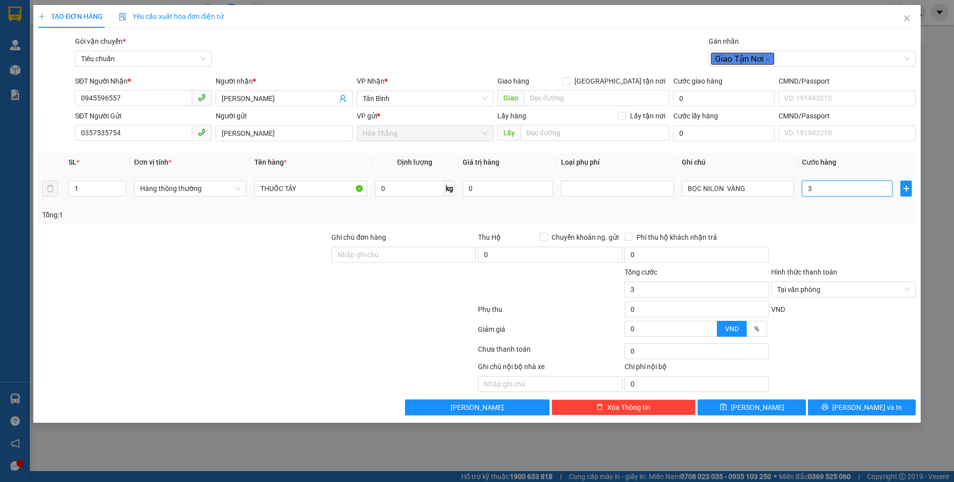
type input "30"
type input "30.000"
click at [870, 405] on span "[PERSON_NAME] và In" at bounding box center [868, 407] width 70 height 11
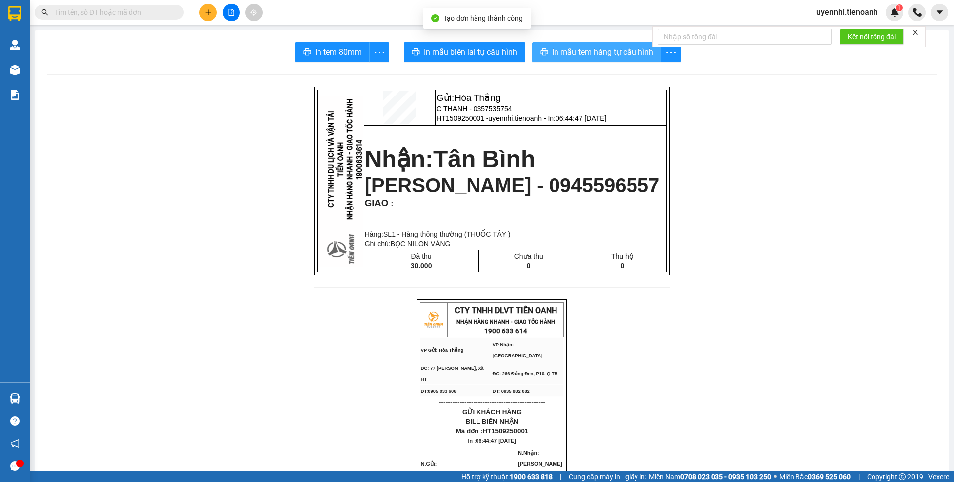
click at [594, 57] on span "In mẫu tem hàng tự cấu hình" at bounding box center [602, 52] width 101 height 12
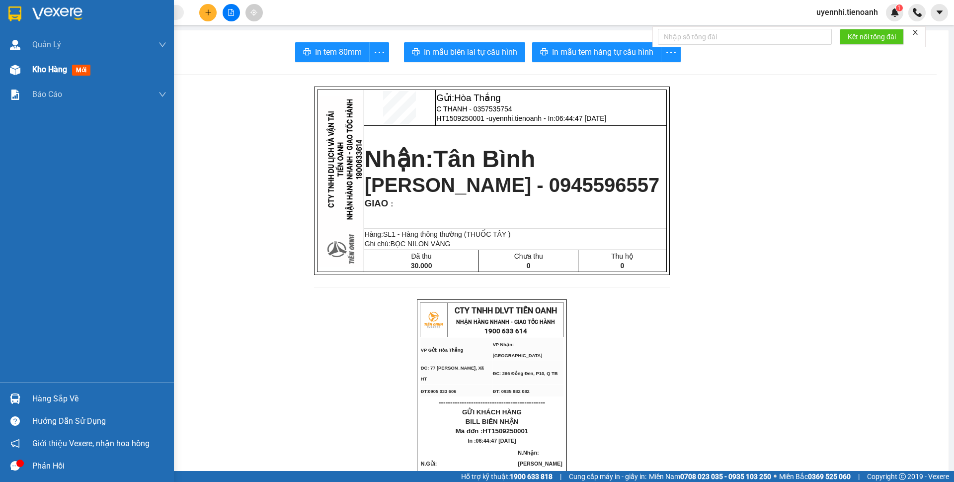
click at [44, 68] on span "Kho hàng" at bounding box center [49, 69] width 35 height 9
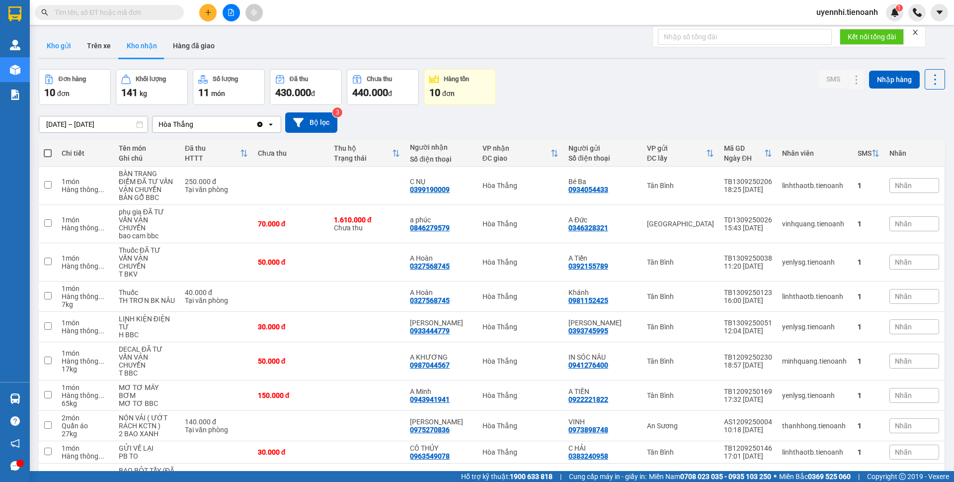
click at [61, 46] on button "Kho gửi" at bounding box center [59, 46] width 40 height 24
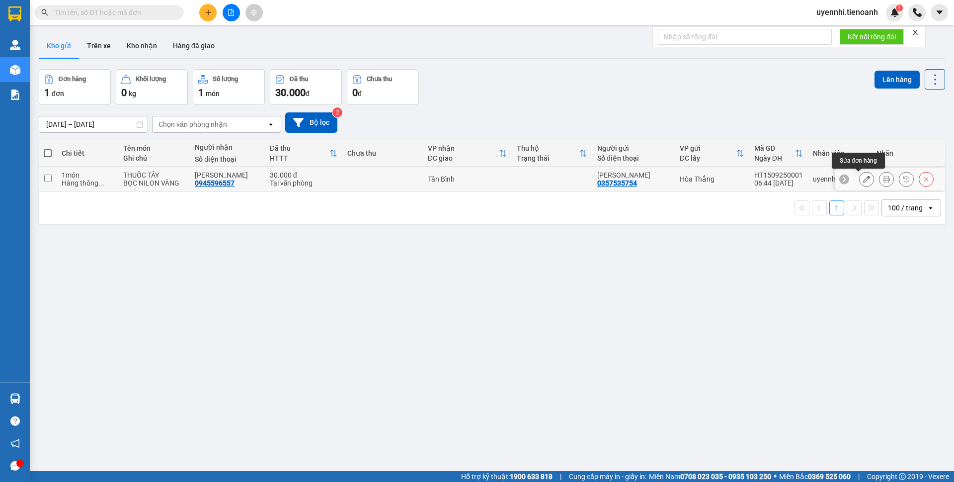
click at [863, 179] on icon at bounding box center [866, 178] width 7 height 7
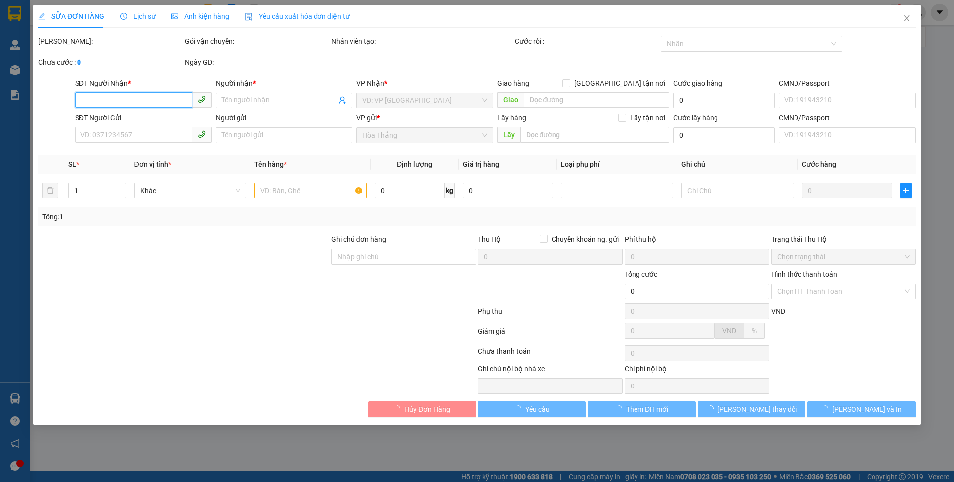
type input "0945596557"
type input "[PERSON_NAME]"
type input "0357535754"
type input "[PERSON_NAME]"
type input "30.000"
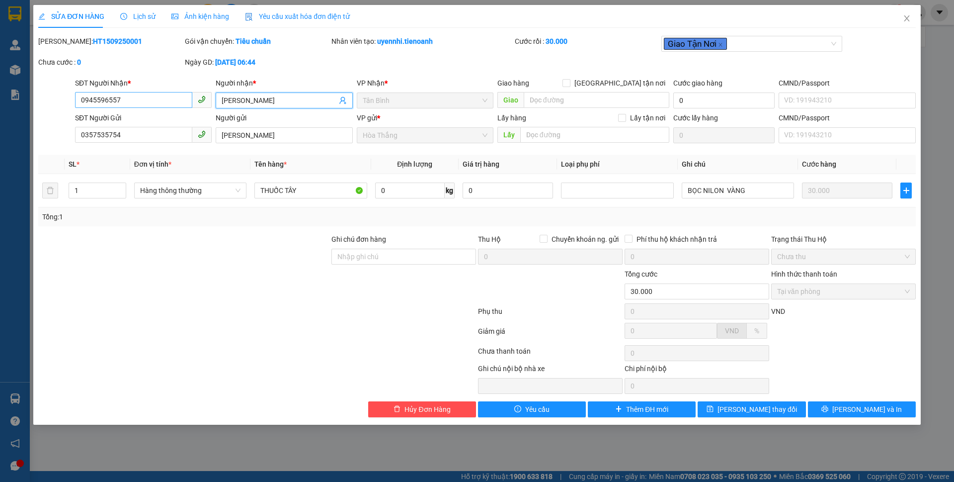
drag, startPoint x: 260, startPoint y: 98, endPoint x: 171, endPoint y: 98, distance: 89.0
click at [171, 98] on div "SĐT Người Nhận * 0945596557 Người nhận * [PERSON_NAME] VP Nhận * Tân Bình Giao …" at bounding box center [495, 95] width 845 height 35
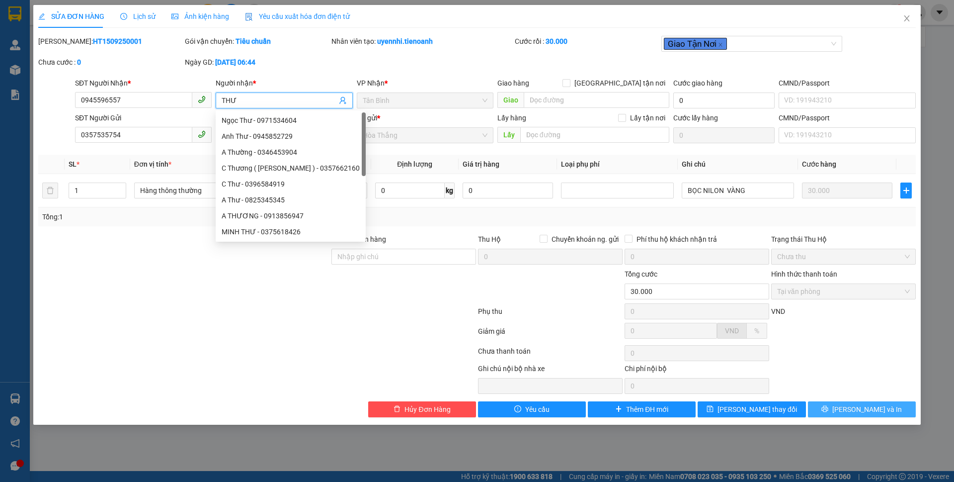
type input "THƯ"
click at [859, 409] on span "[PERSON_NAME] và In" at bounding box center [868, 409] width 70 height 11
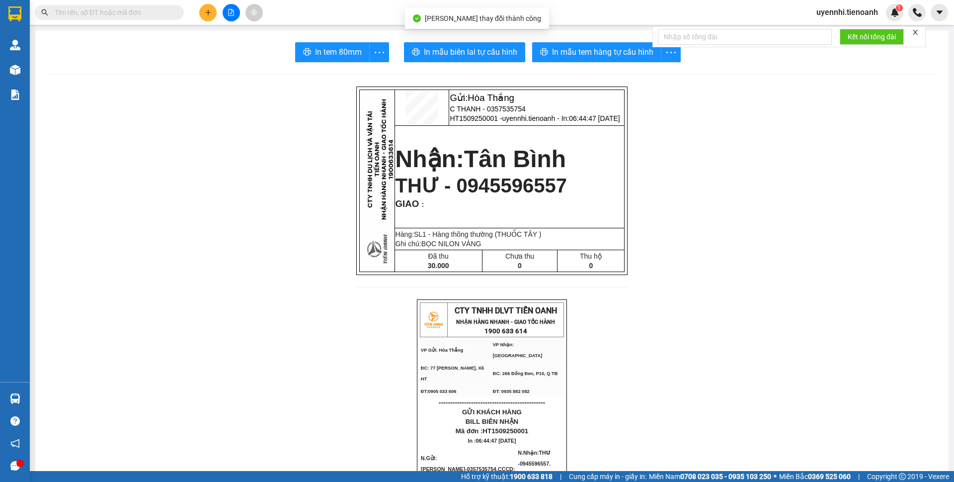
click at [576, 47] on span "In mẫu tem hàng tự cấu hình" at bounding box center [602, 52] width 101 height 12
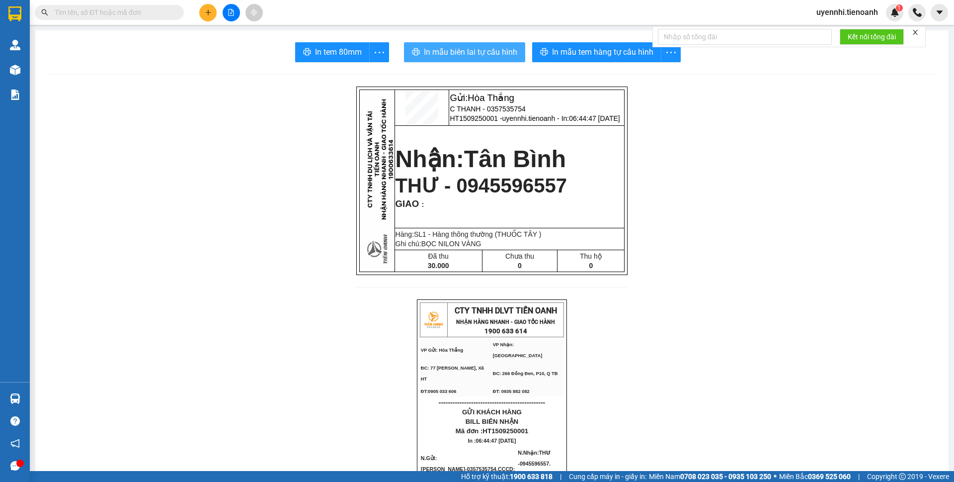
click at [449, 50] on span "In mẫu biên lai tự cấu hình" at bounding box center [470, 52] width 93 height 12
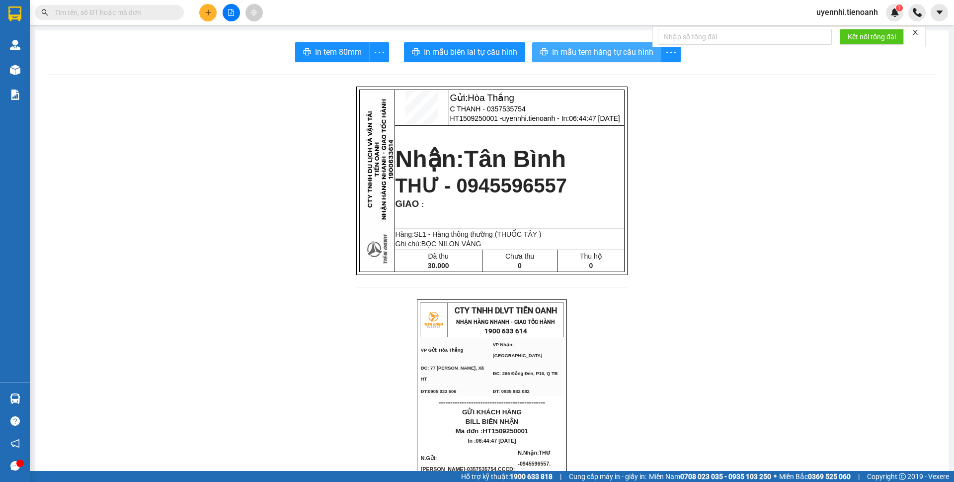
click at [594, 46] on button "In mẫu tem hàng tự cấu hình" at bounding box center [596, 52] width 129 height 20
click at [578, 48] on span "In mẫu tem hàng tự cấu hình" at bounding box center [602, 52] width 101 height 12
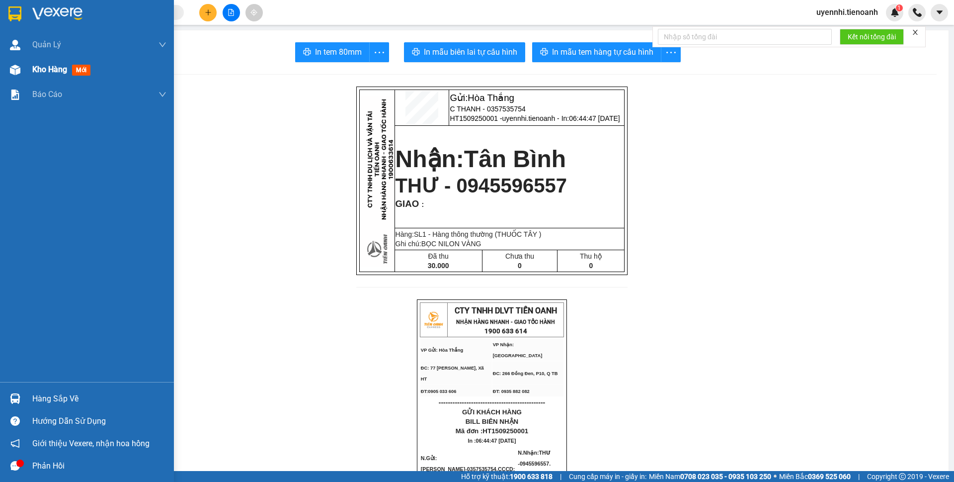
click at [38, 73] on span "Kho hàng" at bounding box center [49, 69] width 35 height 9
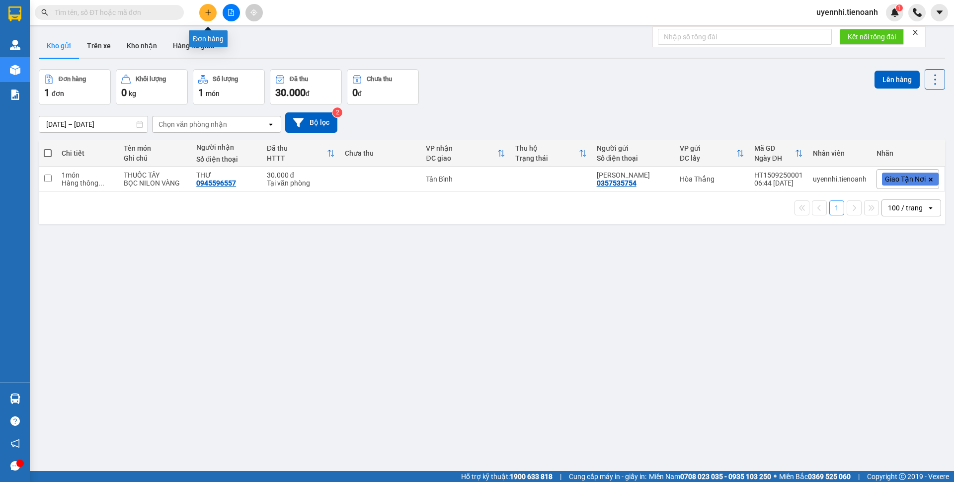
click at [207, 9] on icon "plus" at bounding box center [208, 12] width 7 height 7
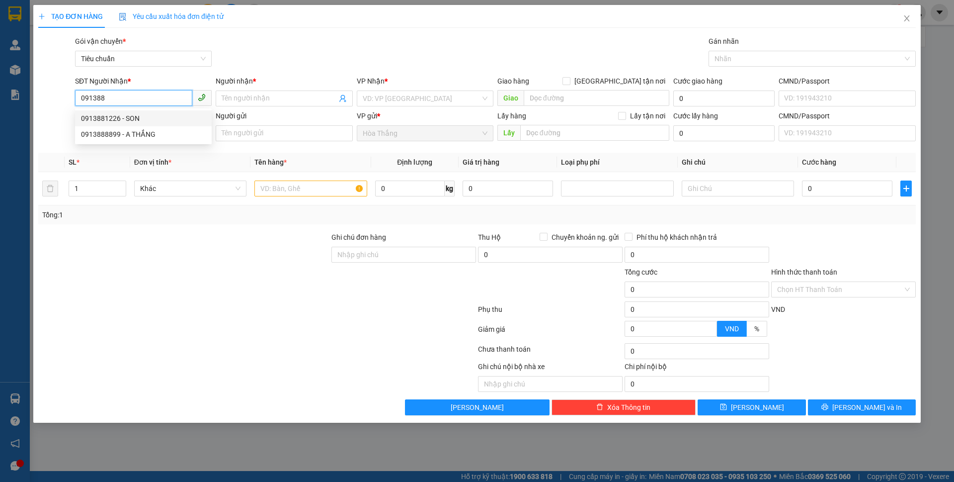
click at [131, 116] on div "0913881226 - SON" at bounding box center [143, 118] width 125 height 11
type input "0913881226"
type input "SON"
type input "76/15 Đường [PERSON_NAME], Phường 05, [GEOGRAPHIC_DATA], [GEOGRAPHIC_DATA], [GE…"
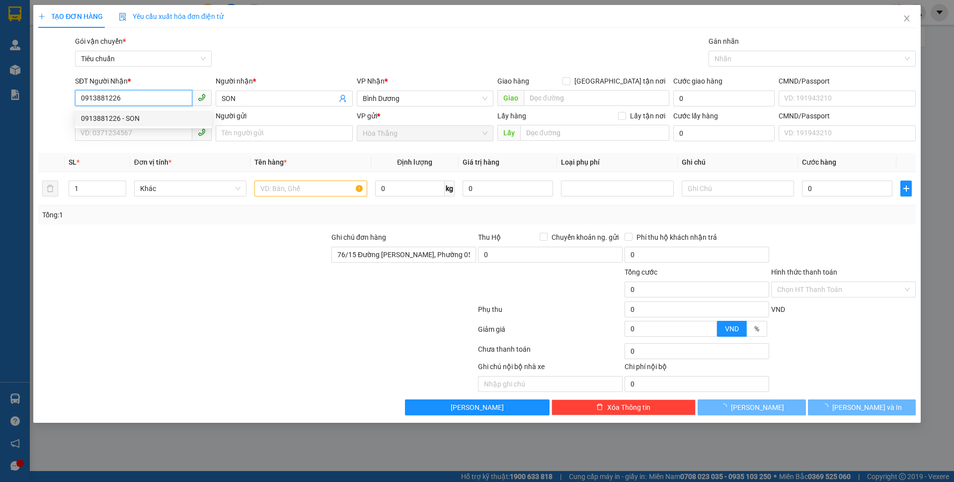
type input "70.000"
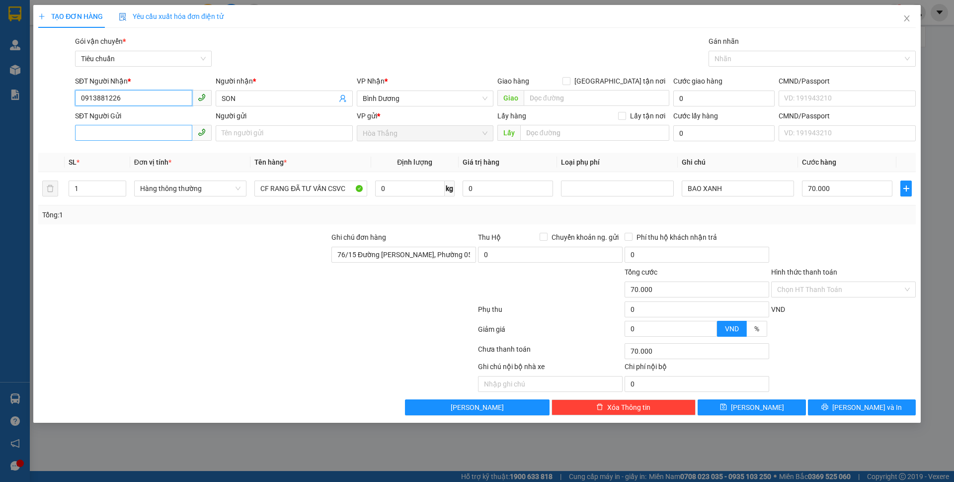
type input "0913881226"
click at [120, 132] on input "SĐT Người Gửi" at bounding box center [133, 133] width 117 height 16
click at [144, 158] on div "0989884678 - [PERSON_NAME]" at bounding box center [143, 153] width 125 height 11
type input "0989884678"
type input "[PERSON_NAME]"
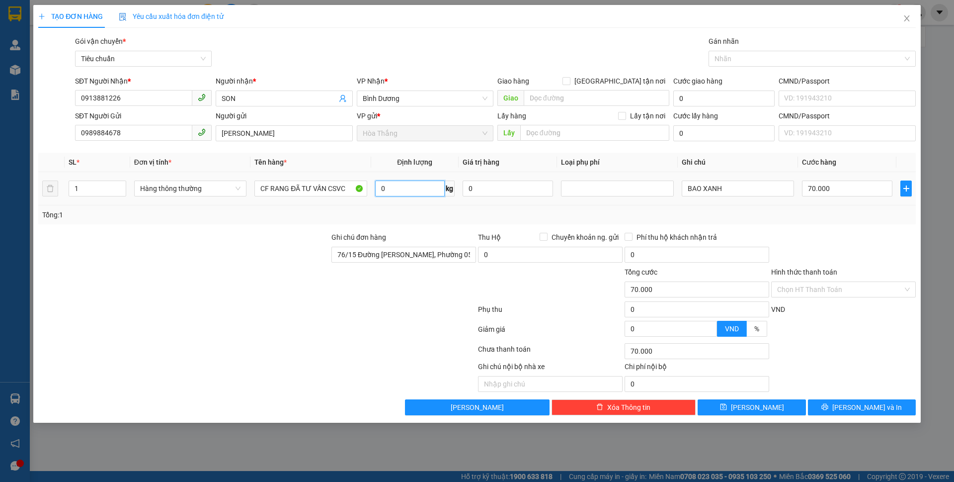
click at [407, 193] on input "0" at bounding box center [410, 188] width 70 height 16
type input "20"
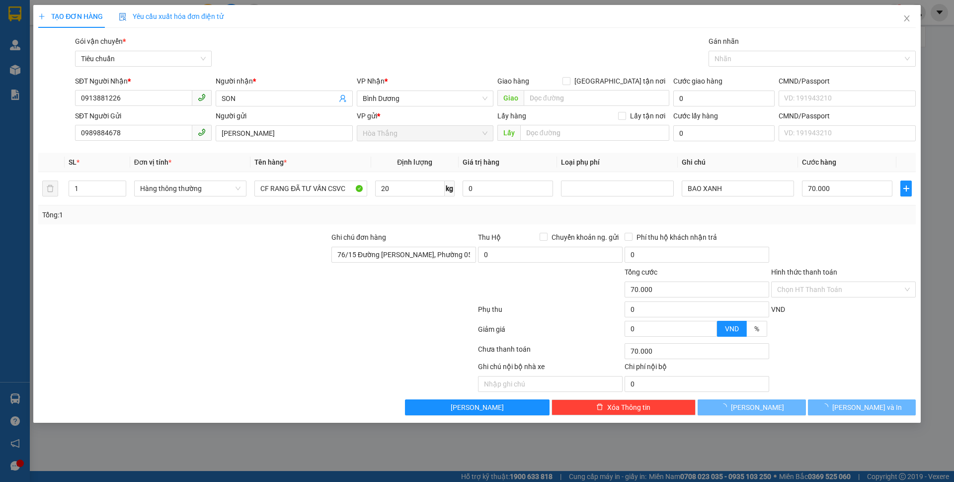
click at [350, 241] on label "Ghi chú đơn hàng" at bounding box center [359, 237] width 55 height 8
click at [350, 247] on input "76/15 Đường [PERSON_NAME], Phường 05, [GEOGRAPHIC_DATA], [GEOGRAPHIC_DATA], [GE…" at bounding box center [404, 255] width 145 height 16
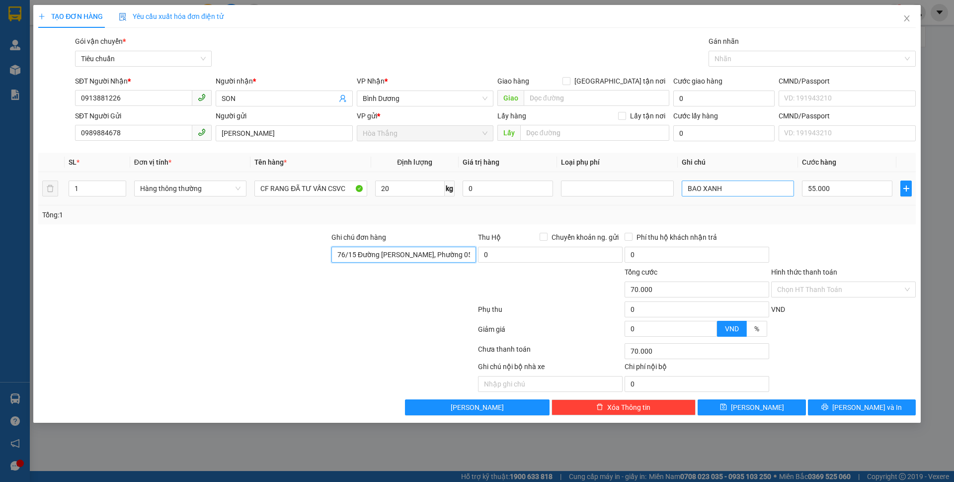
type input "55.000"
drag, startPoint x: 703, startPoint y: 187, endPoint x: 747, endPoint y: 188, distance: 43.7
click at [747, 187] on input "BAO XANH" at bounding box center [738, 188] width 112 height 16
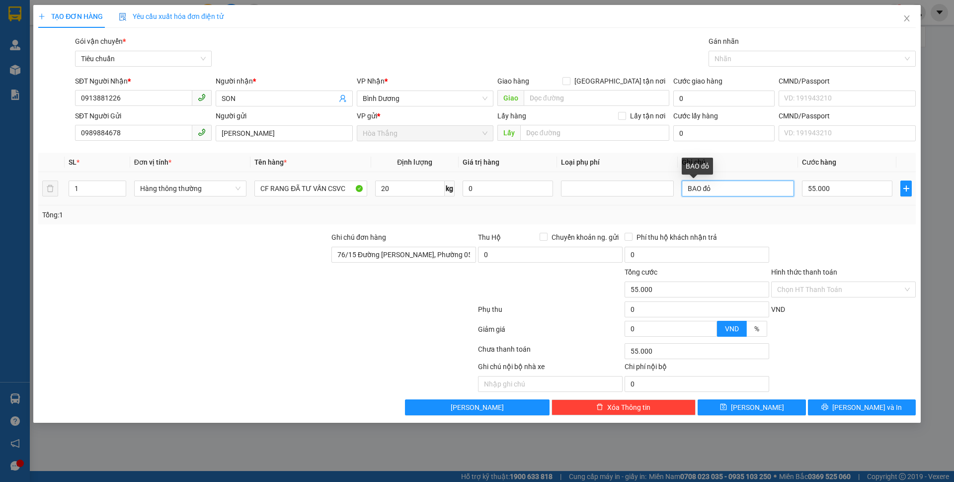
drag, startPoint x: 704, startPoint y: 186, endPoint x: 726, endPoint y: 188, distance: 21.5
click at [726, 188] on input "BAO đỏ" at bounding box center [738, 188] width 112 height 16
type input "BAO ĐỎ"
click at [847, 184] on input "55.000" at bounding box center [847, 188] width 90 height 16
type input "6"
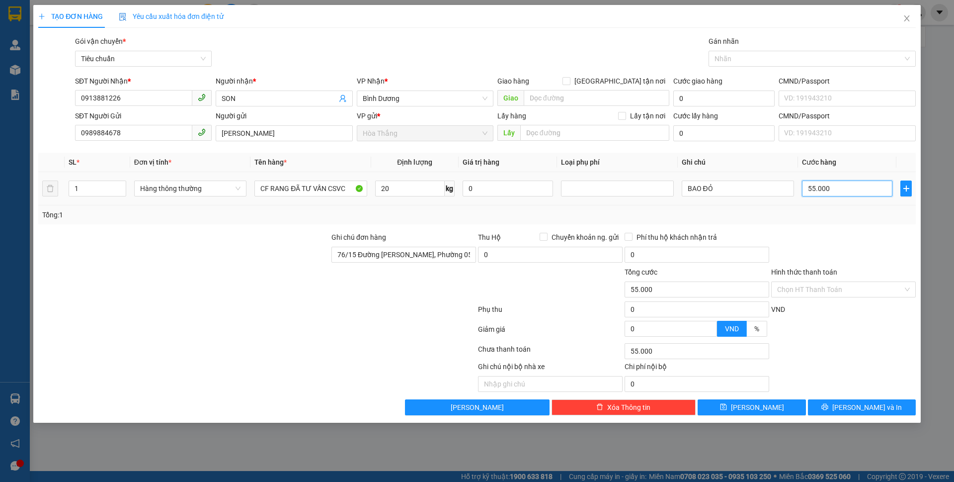
type input "6"
type input "60"
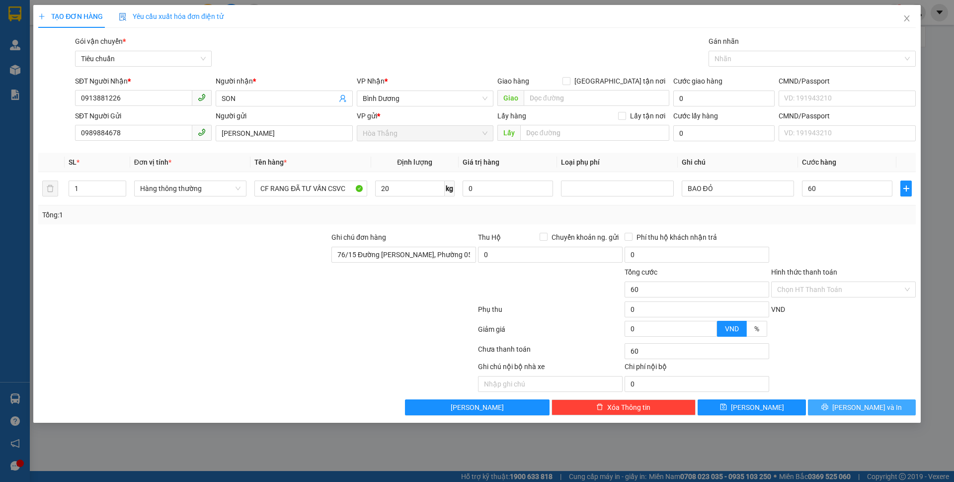
type input "60.000"
click at [834, 406] on button "[PERSON_NAME] và In" at bounding box center [862, 407] width 108 height 16
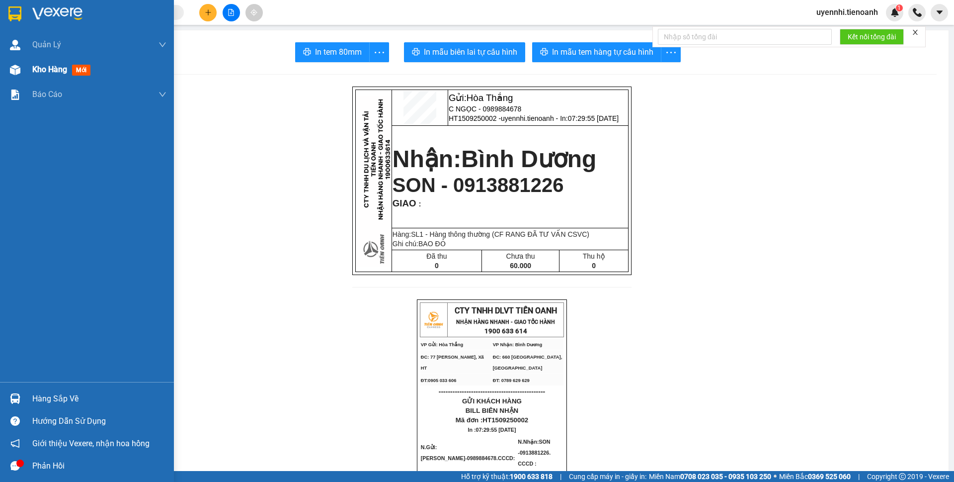
click at [39, 72] on span "Kho hàng" at bounding box center [49, 69] width 35 height 9
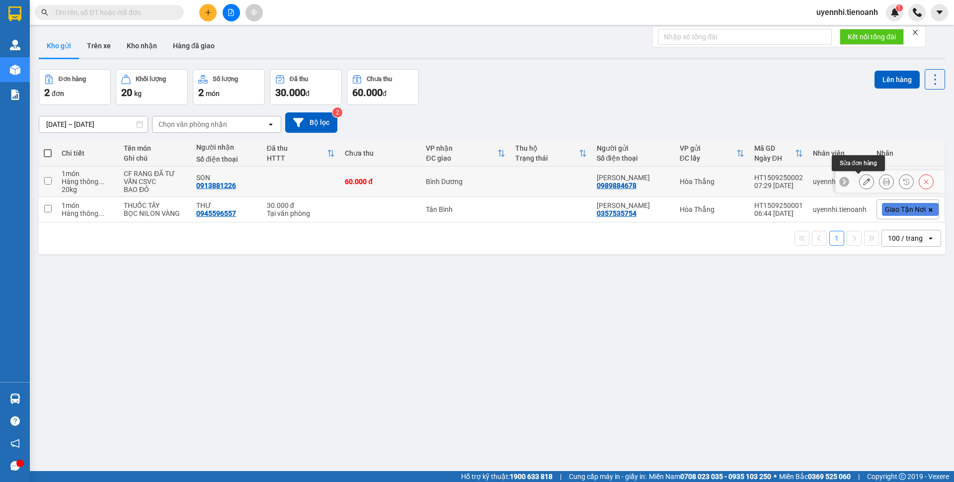
click at [860, 179] on button at bounding box center [867, 181] width 14 height 17
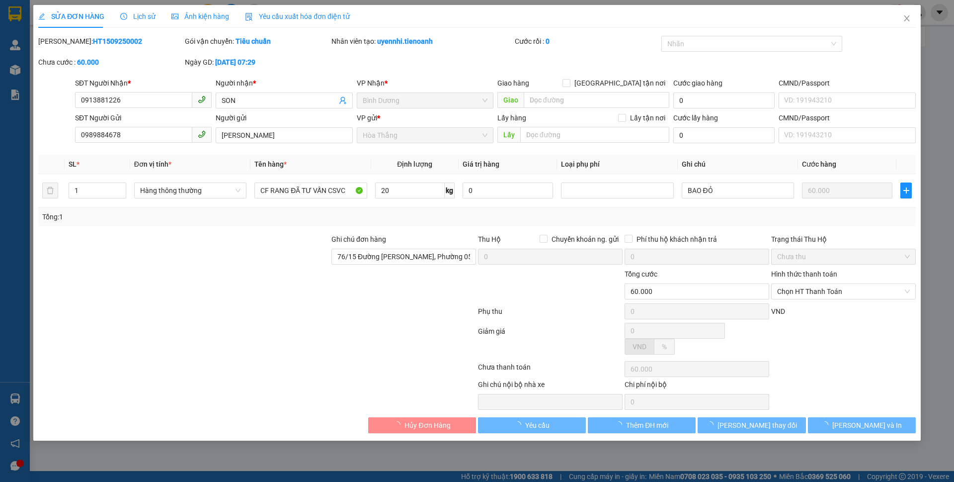
type input "0913881226"
type input "SON"
type input "0989884678"
type input "[PERSON_NAME]"
type input "76/15 Đường [PERSON_NAME], Phường 05, [GEOGRAPHIC_DATA], [GEOGRAPHIC_DATA], [GE…"
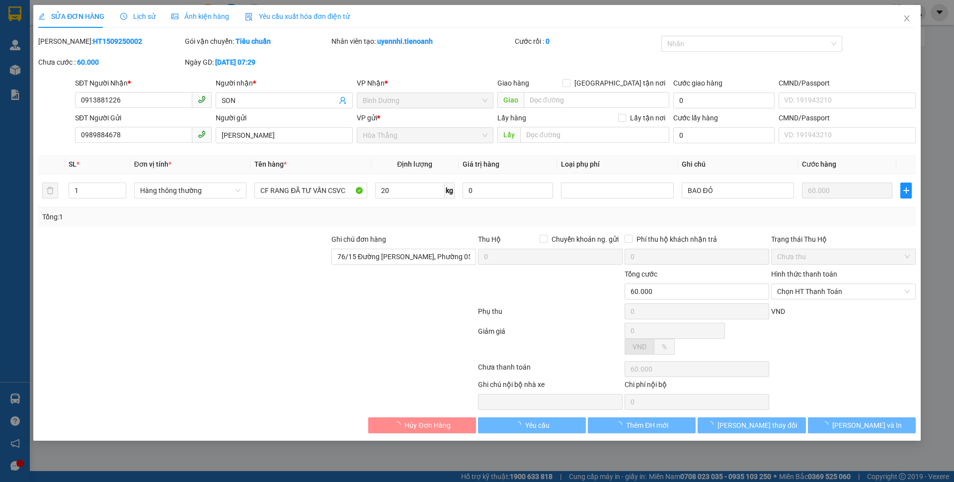
type input "60.000"
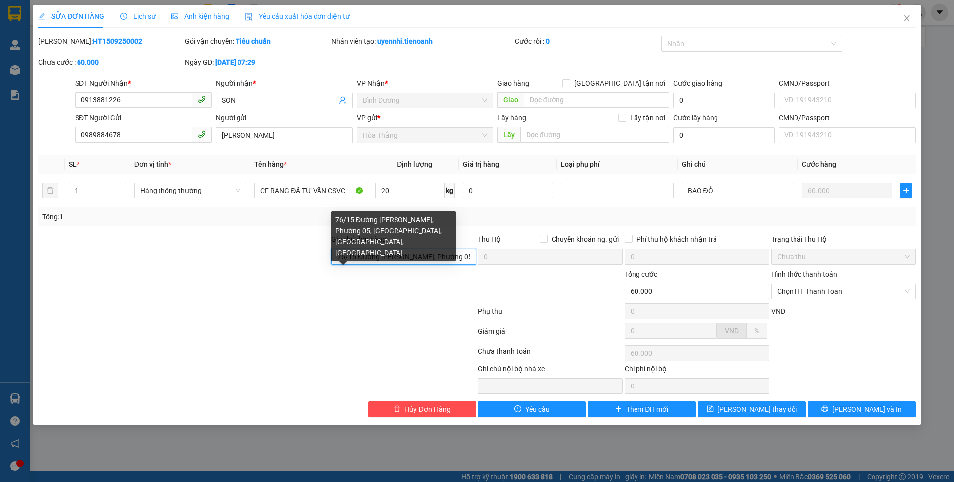
scroll to position [0, 85]
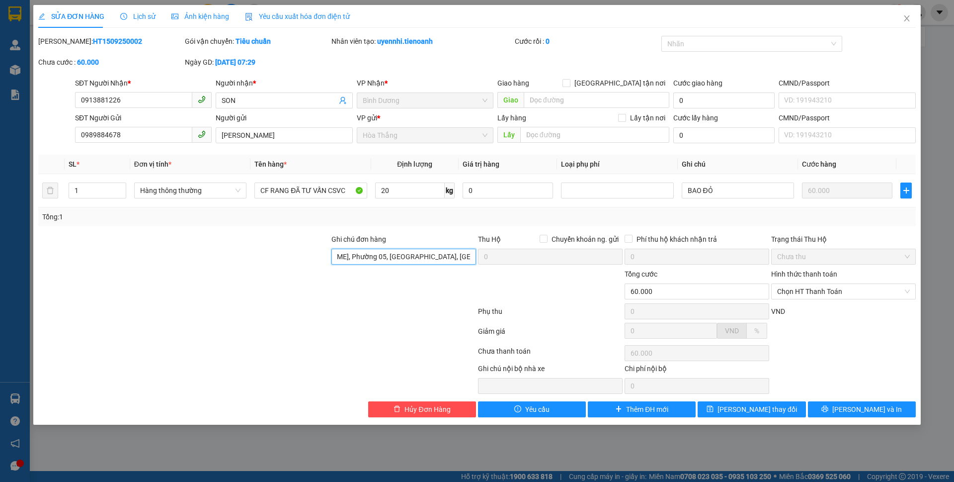
drag, startPoint x: 333, startPoint y: 256, endPoint x: 575, endPoint y: 286, distance: 243.9
click at [575, 286] on form "Ghi chú đơn hàng 76/15 Đường [PERSON_NAME], Phường 05, Gò Vấp, [PERSON_NAME], V…" at bounding box center [477, 288] width 878 height 109
click at [829, 407] on icon "printer" at bounding box center [825, 408] width 7 height 7
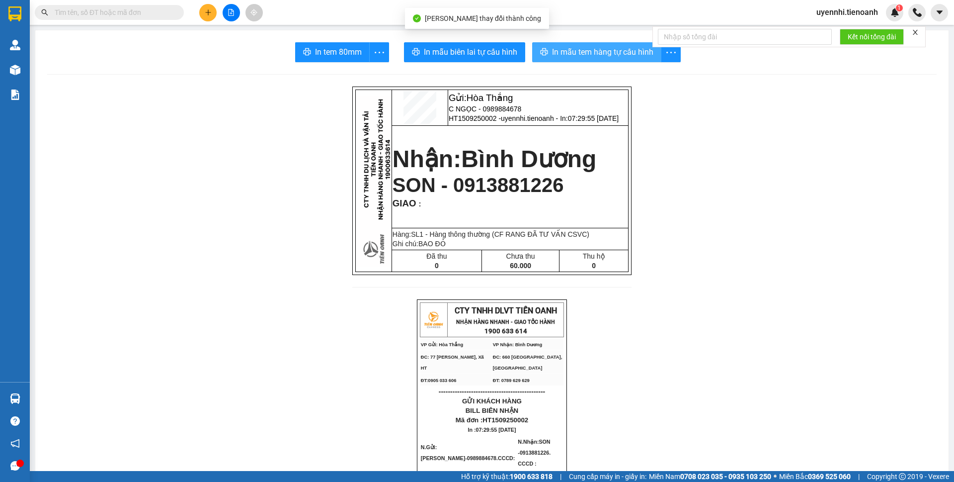
click at [567, 61] on button "In mẫu tem hàng tự cấu hình" at bounding box center [596, 52] width 129 height 20
click at [567, 58] on span "In mẫu tem hàng tự cấu hình" at bounding box center [602, 52] width 101 height 12
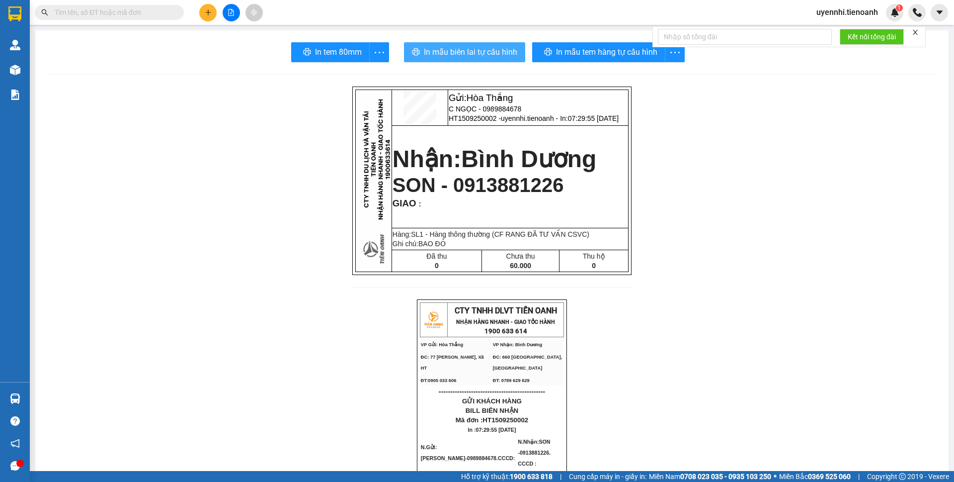
click at [465, 51] on span "In mẫu biên lai tự cấu hình" at bounding box center [470, 52] width 93 height 12
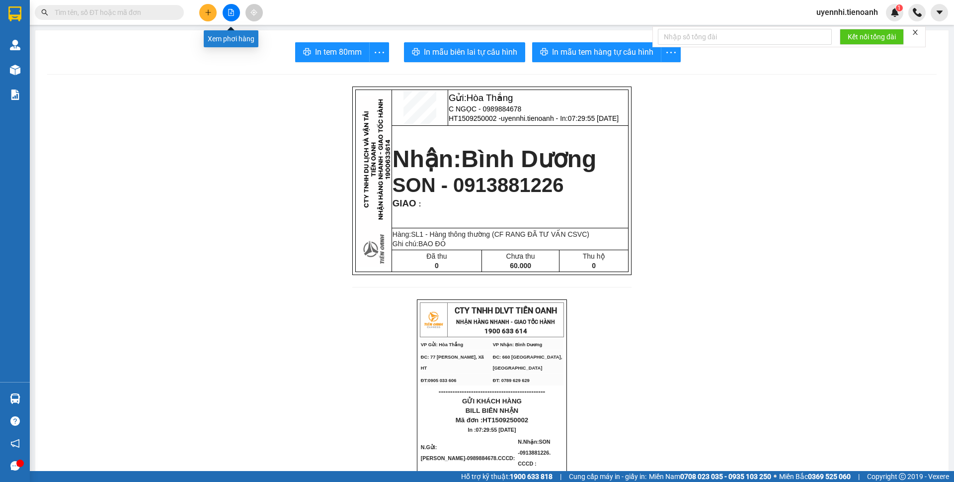
click at [237, 13] on button at bounding box center [231, 12] width 17 height 17
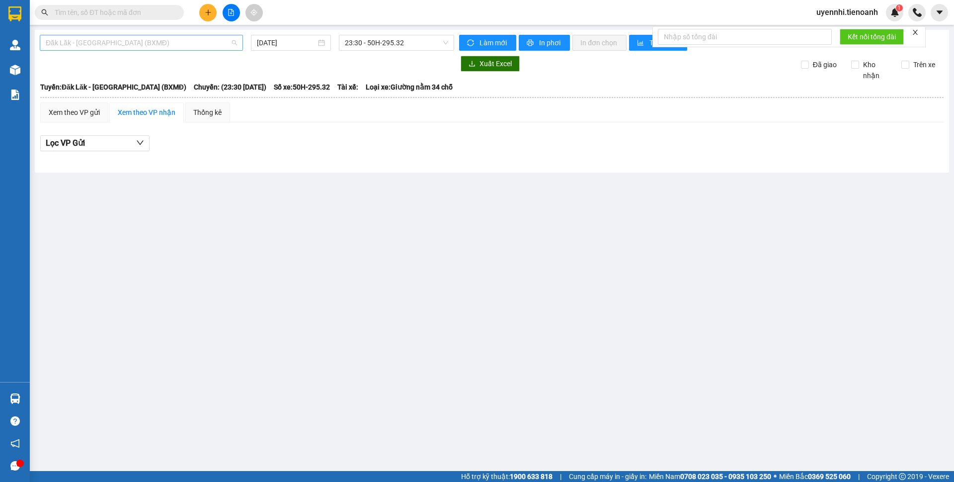
click at [99, 44] on span "Đăk Lăk - [GEOGRAPHIC_DATA] (BXMĐ)" at bounding box center [141, 42] width 191 height 15
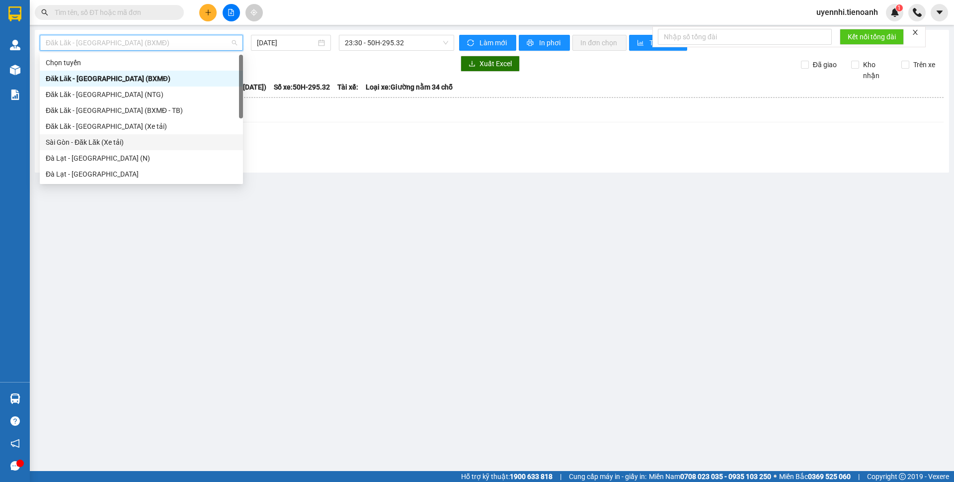
click at [73, 142] on div "Sài Gòn - Đăk Lăk (Xe tải)" at bounding box center [141, 142] width 191 height 11
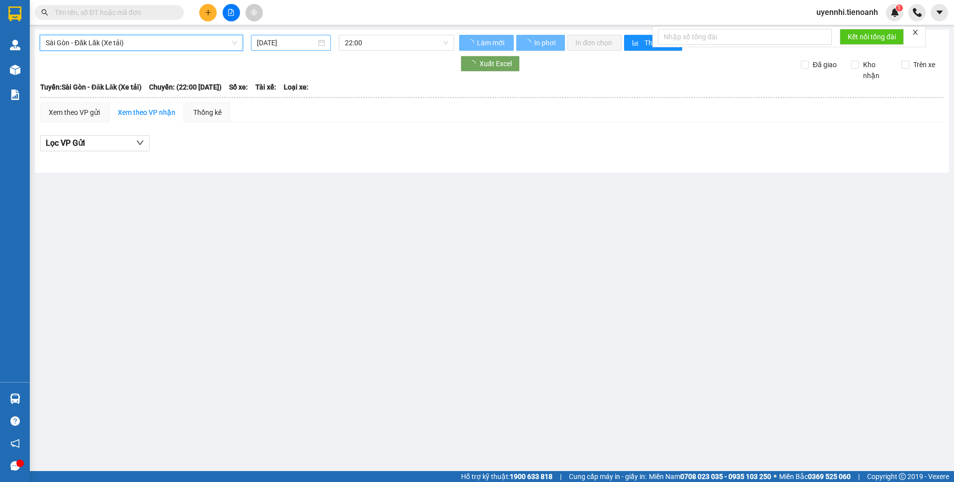
click at [279, 43] on input "[DATE]" at bounding box center [286, 42] width 59 height 11
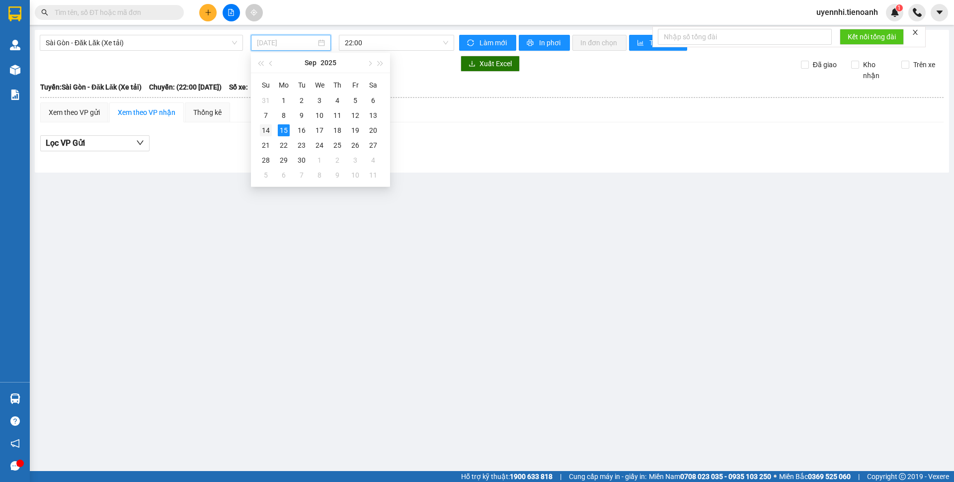
click at [269, 129] on div "14" at bounding box center [266, 130] width 12 height 12
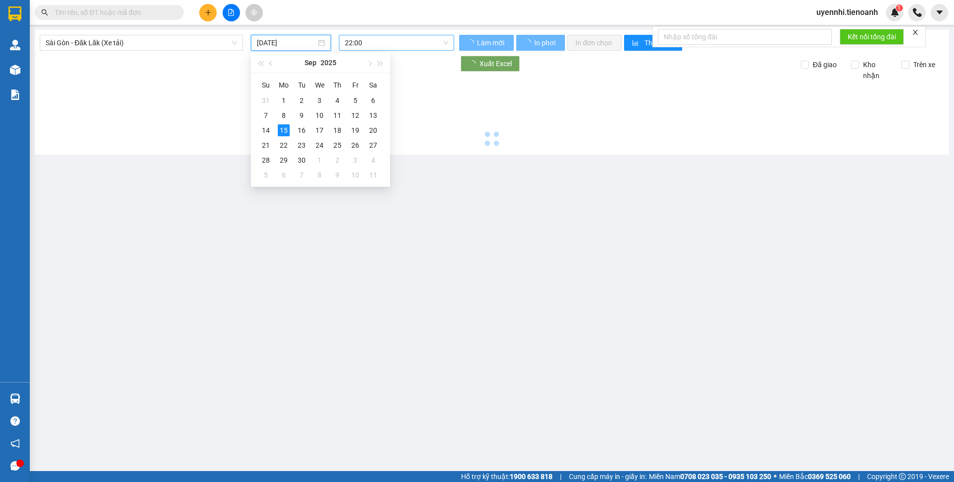
type input "[DATE]"
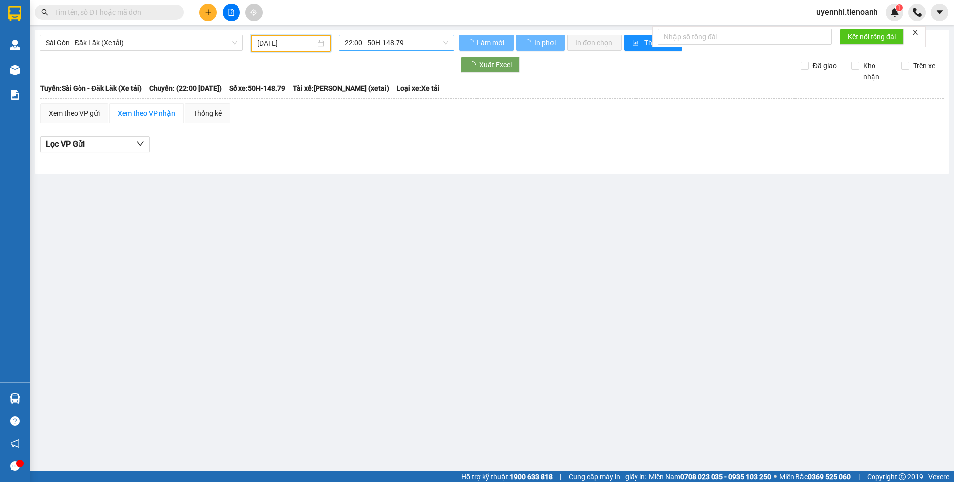
click at [360, 40] on span "22:00 - 50H-148.79" at bounding box center [396, 42] width 103 height 15
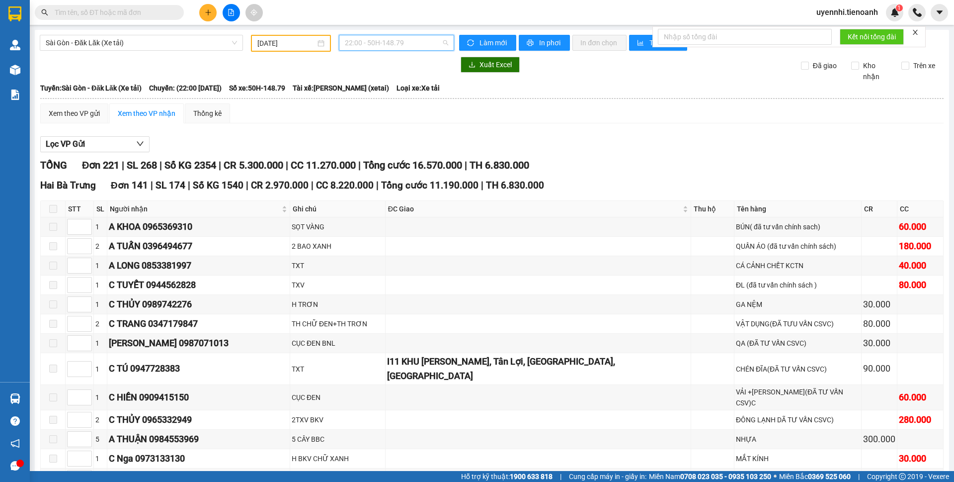
checkbox input "true"
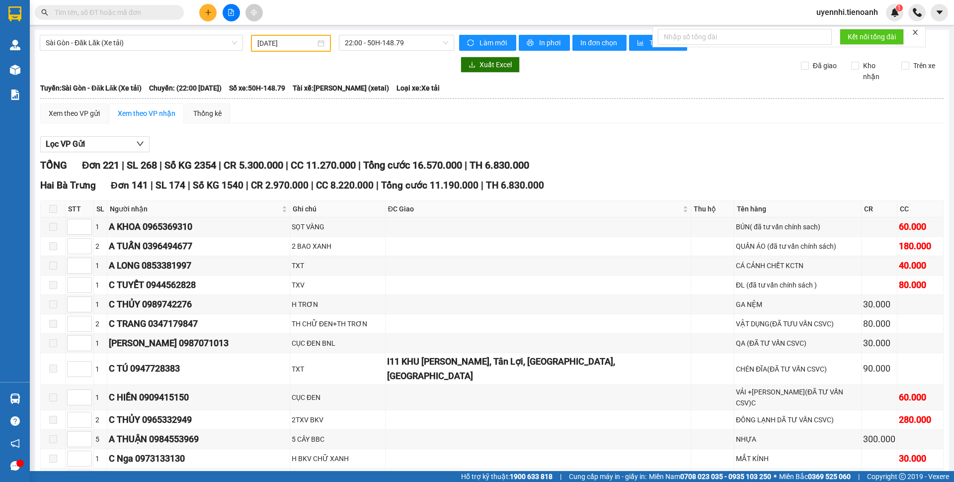
drag, startPoint x: 55, startPoint y: 123, endPoint x: 64, endPoint y: 168, distance: 45.7
checkbox input "false"
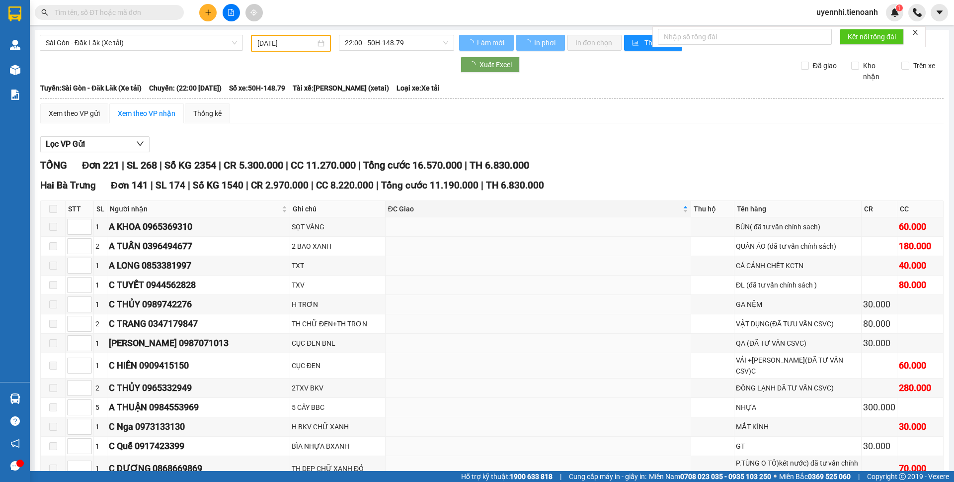
click at [508, 209] on span "ĐC Giao" at bounding box center [534, 208] width 293 height 11
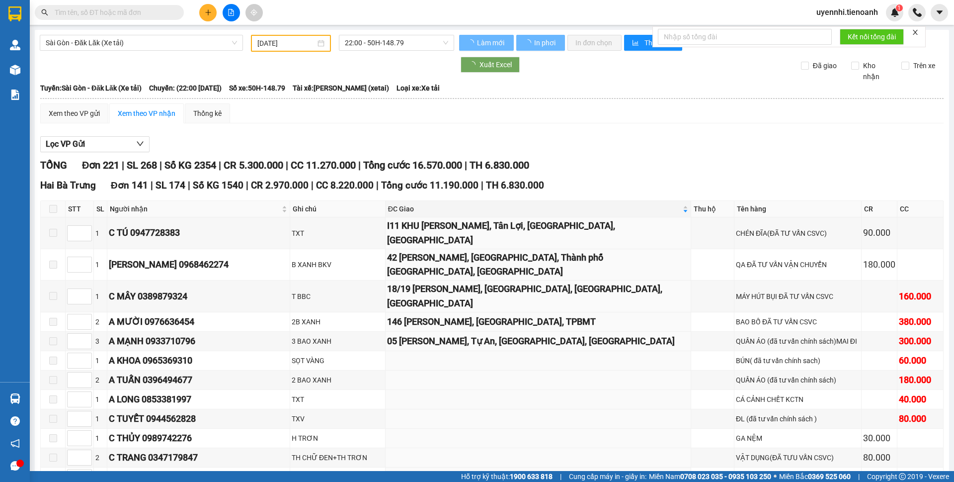
click at [86, 10] on input "text" at bounding box center [113, 12] width 117 height 11
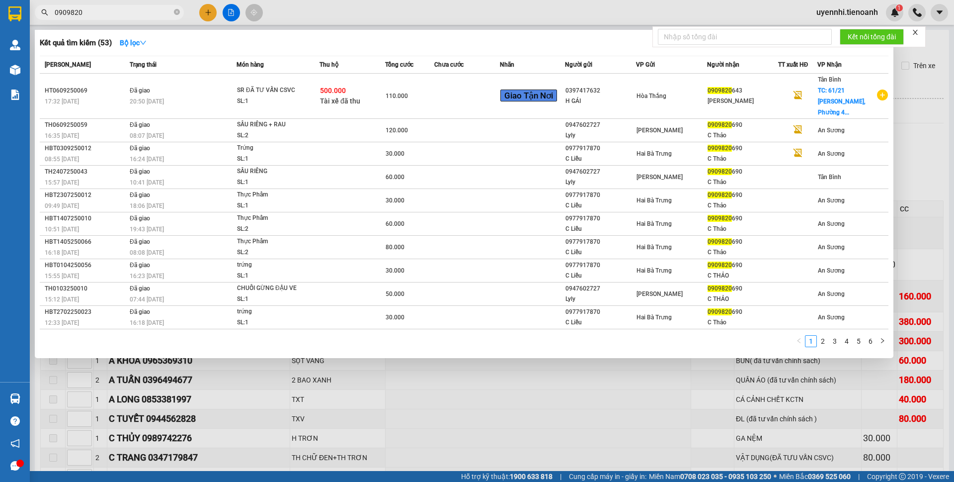
type input "0909820"
click at [505, 437] on div at bounding box center [477, 241] width 954 height 482
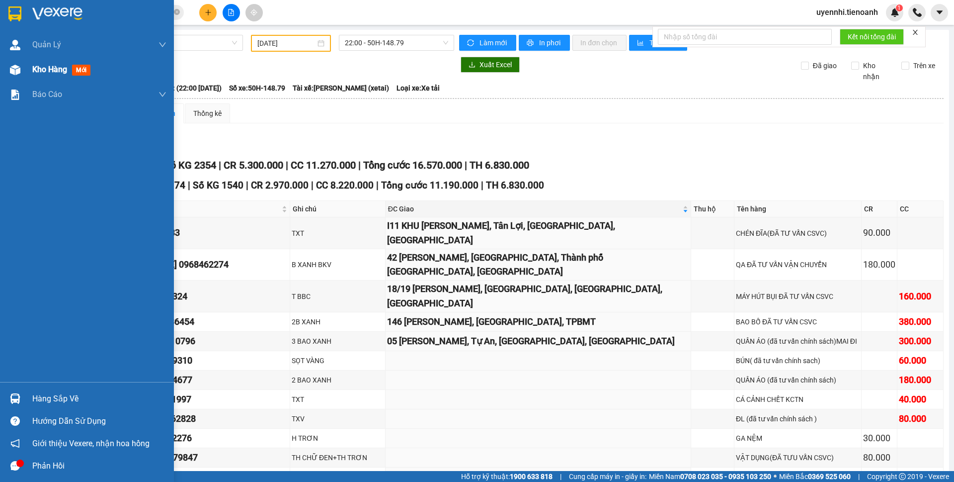
click at [37, 75] on div "Kho hàng mới" at bounding box center [63, 69] width 62 height 12
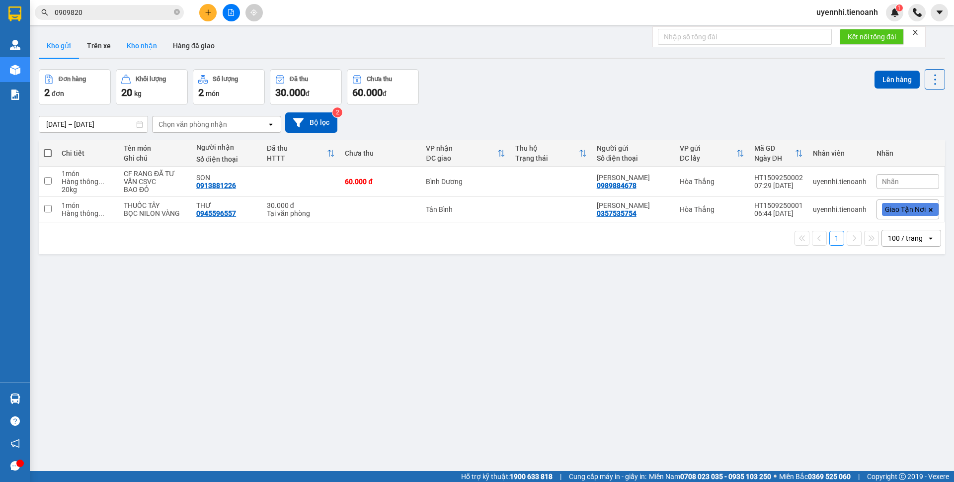
click at [139, 47] on button "Kho nhận" at bounding box center [142, 46] width 46 height 24
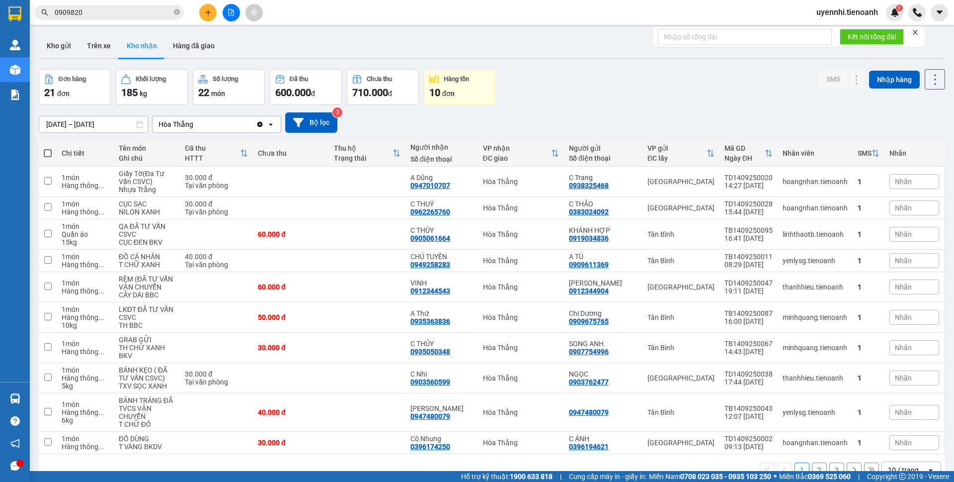
click at [888, 465] on div "10 / trang" at bounding box center [903, 470] width 31 height 10
click at [889, 443] on span "100 / trang" at bounding box center [899, 448] width 36 height 10
click at [207, 12] on icon "plus" at bounding box center [208, 12] width 7 height 7
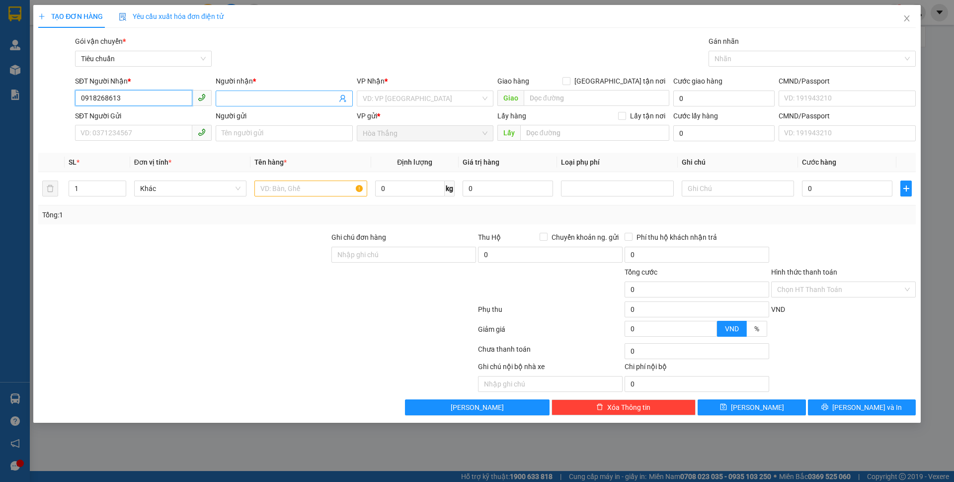
type input "0918268613"
click at [286, 97] on input "Người nhận *" at bounding box center [279, 98] width 115 height 11
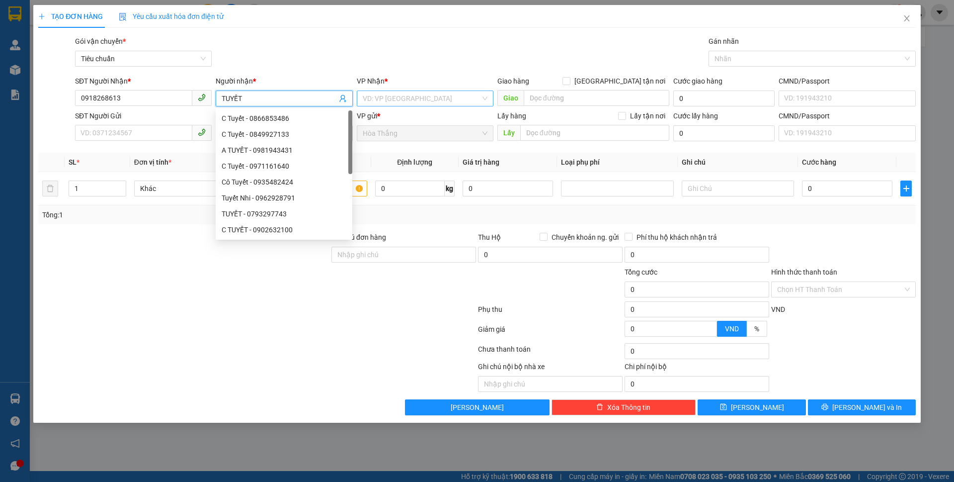
type input "TUYẾT"
click at [395, 95] on input "search" at bounding box center [422, 98] width 118 height 15
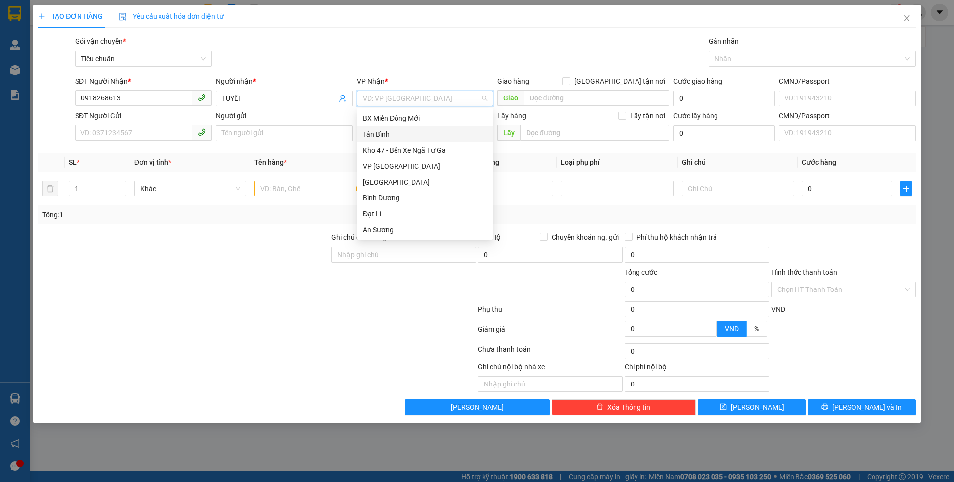
click at [387, 136] on div "Tân Bình" at bounding box center [425, 134] width 125 height 11
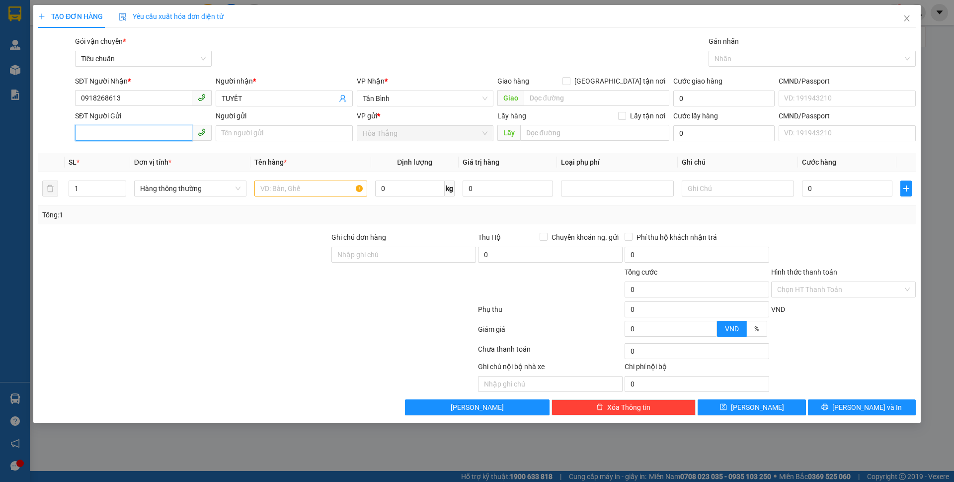
click at [116, 130] on input "SĐT Người Gửi" at bounding box center [133, 133] width 117 height 16
type input "0987531515"
click at [241, 133] on input "Người gửi" at bounding box center [284, 133] width 137 height 16
type input "BÁC LẬP"
click at [306, 192] on input "text" at bounding box center [310, 188] width 112 height 16
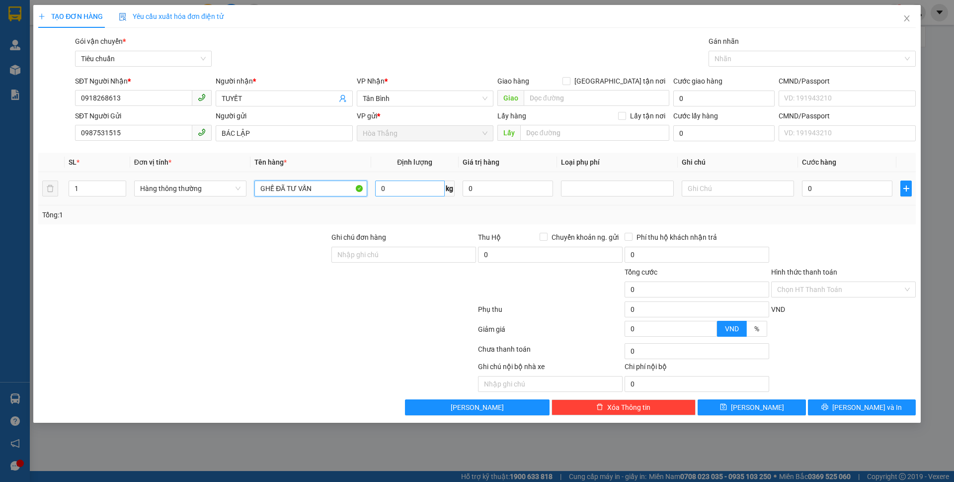
type input "GHẾ ĐÃ TƯ VẤN"
click at [428, 185] on input "0" at bounding box center [410, 188] width 70 height 16
type input "24"
drag, startPoint x: 585, startPoint y: 98, endPoint x: 606, endPoint y: 86, distance: 23.8
click at [585, 97] on input "search" at bounding box center [597, 98] width 146 height 16
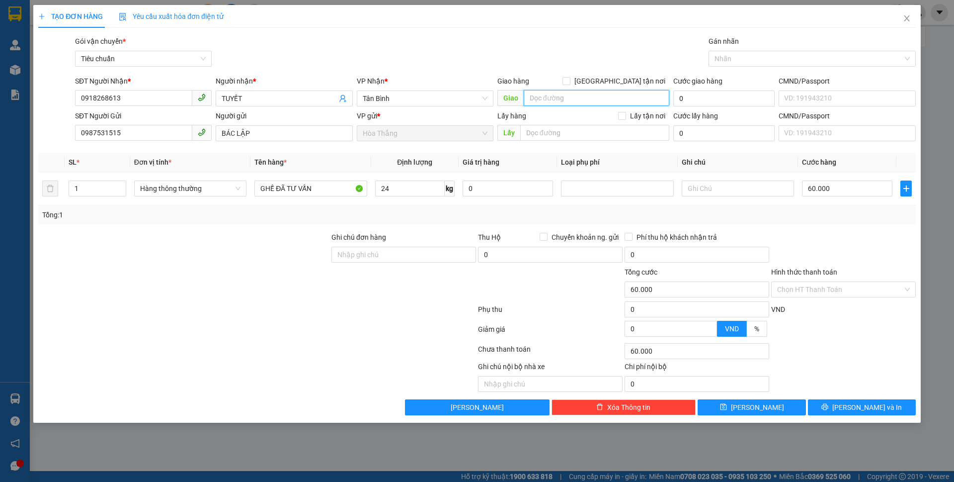
type input "60.000"
click at [570, 81] on input "[GEOGRAPHIC_DATA] tận nơi" at bounding box center [566, 80] width 7 height 7
checkbox input "true"
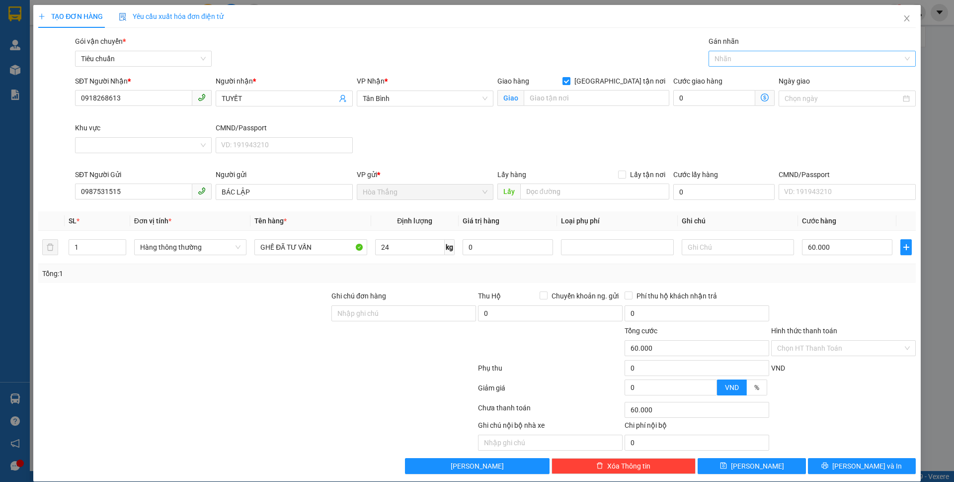
click at [773, 55] on div at bounding box center [807, 59] width 192 height 12
click at [610, 107] on div "Giao hàng [GEOGRAPHIC_DATA] tận nơi [GEOGRAPHIC_DATA]" at bounding box center [584, 93] width 172 height 35
click at [743, 64] on div at bounding box center [807, 59] width 192 height 12
click at [730, 97] on div "Giao Tận Nơi" at bounding box center [804, 94] width 193 height 11
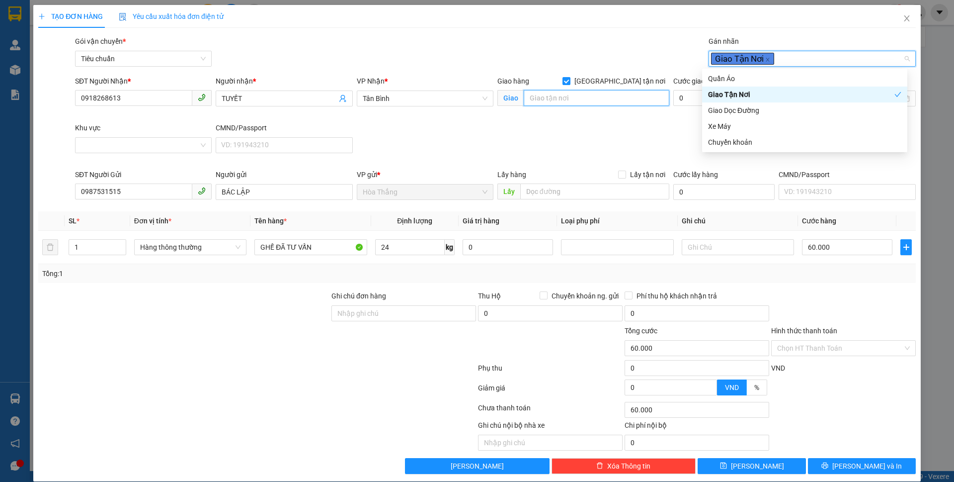
click at [582, 101] on input "search" at bounding box center [597, 98] width 146 height 16
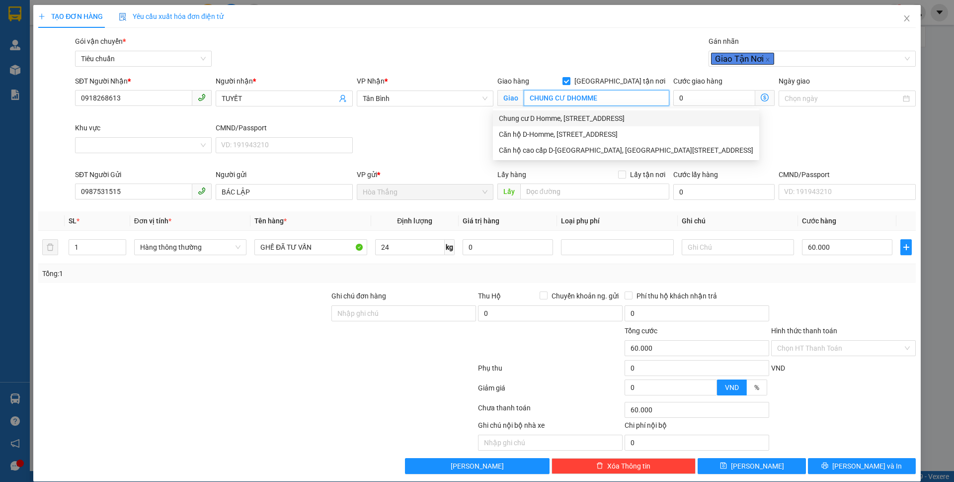
click at [570, 97] on input "CHUNG CƯ DHOMME" at bounding box center [597, 98] width 146 height 16
click at [584, 121] on div "Chung cư D Homme, [STREET_ADDRESS]" at bounding box center [626, 118] width 254 height 11
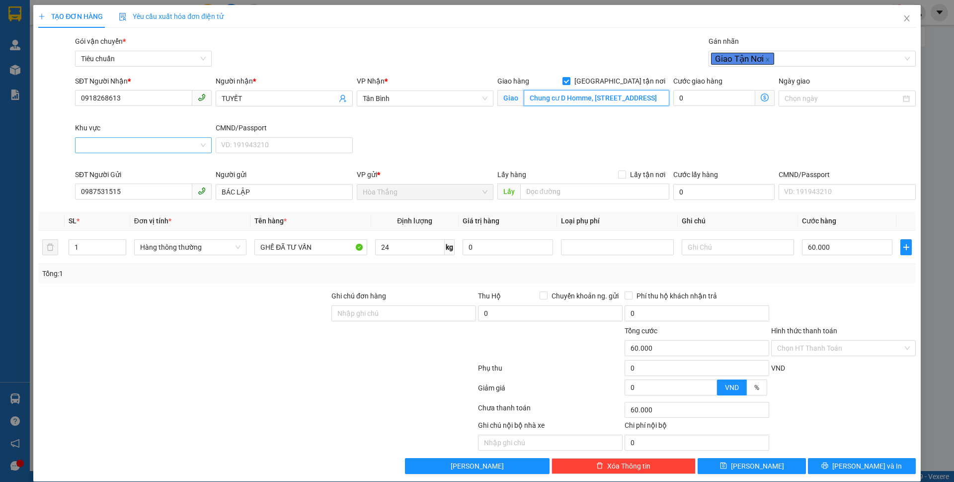
type input "Chung cư D Homme, [STREET_ADDRESS]"
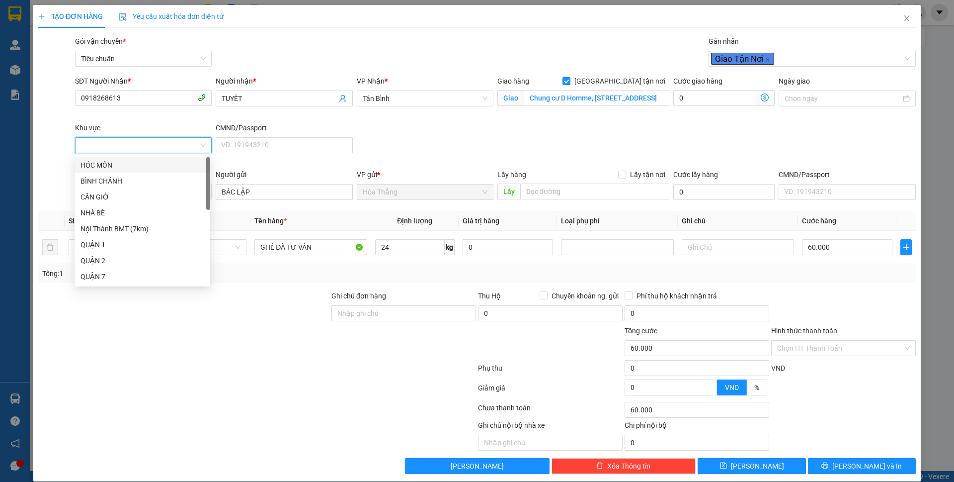
click at [160, 141] on input "Khu vực" at bounding box center [140, 145] width 118 height 15
click at [95, 257] on div "QUẬN 2" at bounding box center [143, 260] width 124 height 11
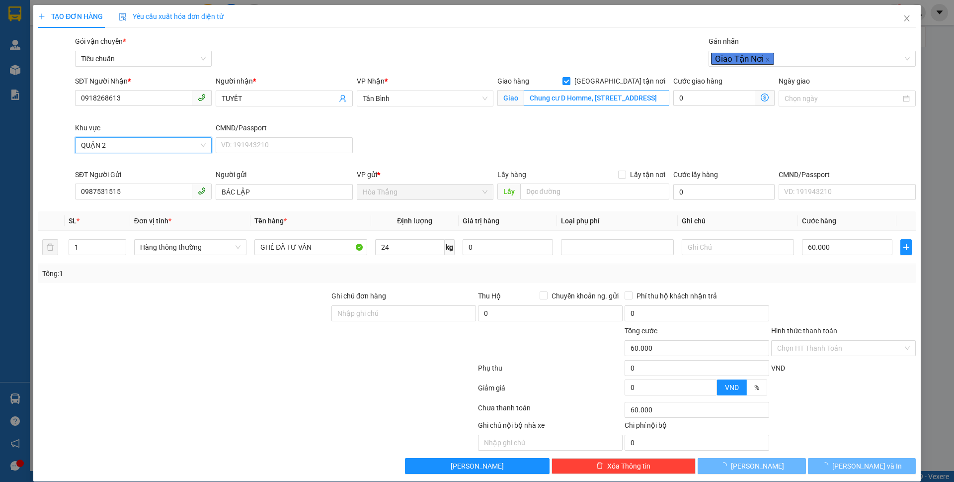
type input "150.000"
type input "90.000"
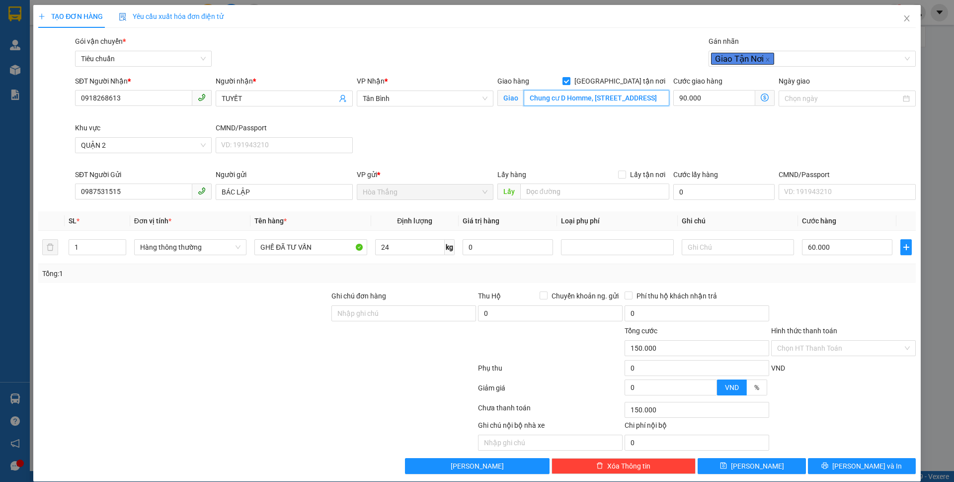
click at [623, 100] on input "Chung cư D Homme, [STREET_ADDRESS]" at bounding box center [597, 98] width 146 height 16
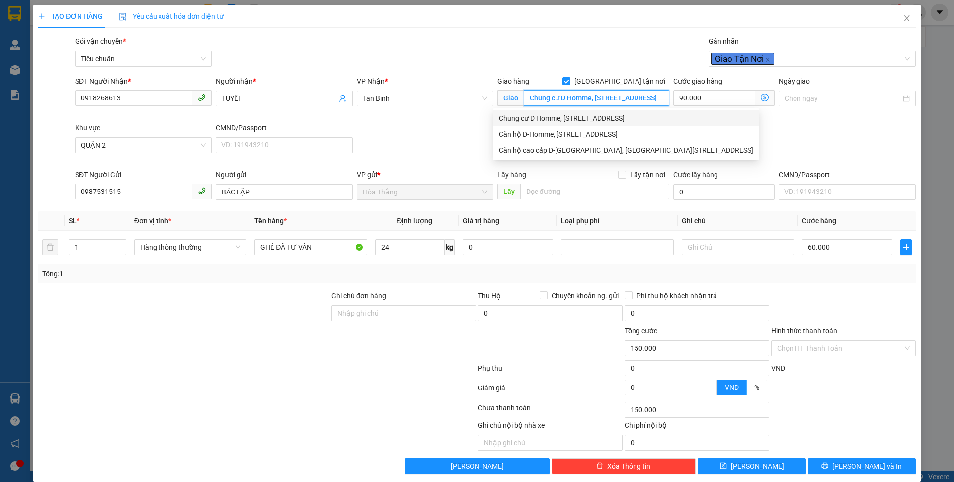
click at [595, 102] on input "Chung cư D Homme, [STREET_ADDRESS]" at bounding box center [597, 98] width 146 height 16
drag, startPoint x: 663, startPoint y: 98, endPoint x: 570, endPoint y: 97, distance: 92.5
click at [570, 97] on input "Chung cư D Homme, [STREET_ADDRESS]" at bounding box center [597, 98] width 146 height 16
drag, startPoint x: 662, startPoint y: 96, endPoint x: 606, endPoint y: 103, distance: 55.6
click at [607, 102] on input "Chung cư D Homme, [STREET_ADDRESS]" at bounding box center [597, 98] width 146 height 16
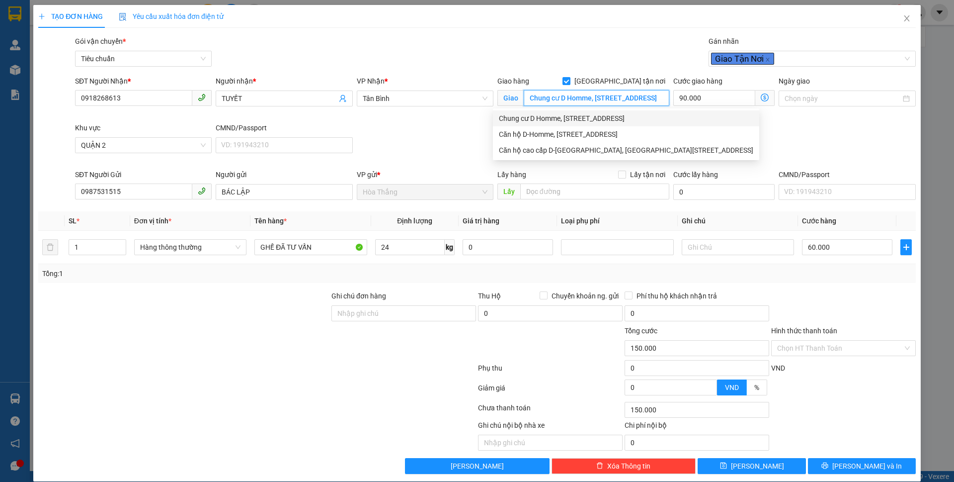
click at [651, 95] on input "Chung cư D Homme, [STREET_ADDRESS]" at bounding box center [597, 98] width 146 height 16
click at [599, 121] on div "Chung cư D-Homme, [STREET_ADDRESS]" at bounding box center [578, 118] width 159 height 11
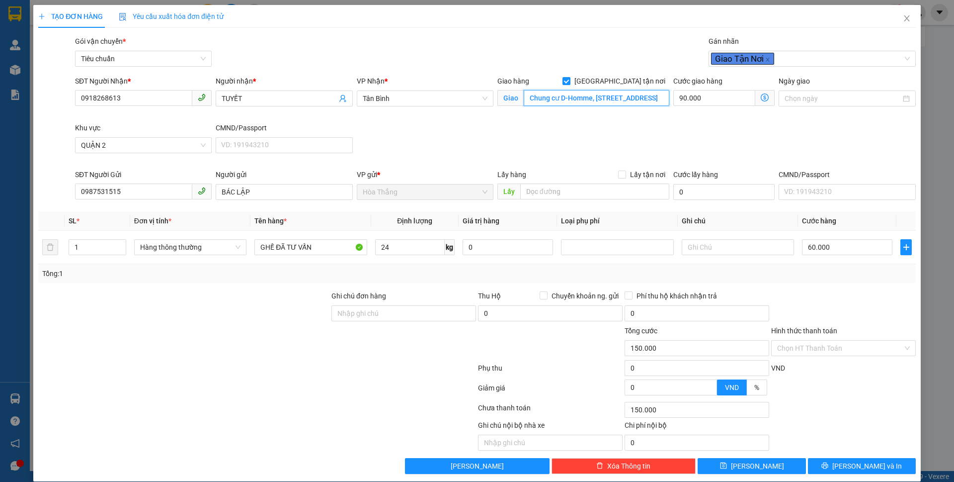
click at [630, 93] on input "Chung cư D-Homme, [STREET_ADDRESS]" at bounding box center [597, 98] width 146 height 16
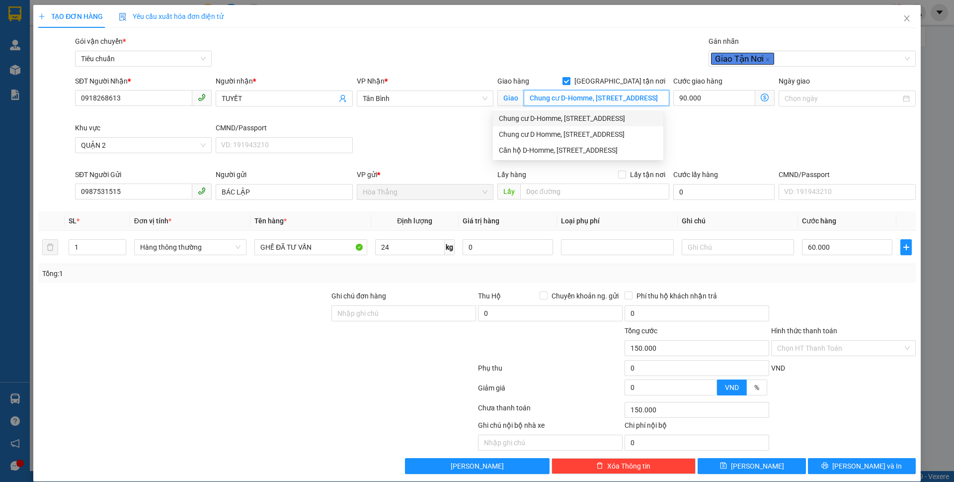
type input "Chung cư D-Homme, [STREET_ADDRESS]"
click at [761, 97] on icon "dollar-circle" at bounding box center [765, 97] width 8 height 8
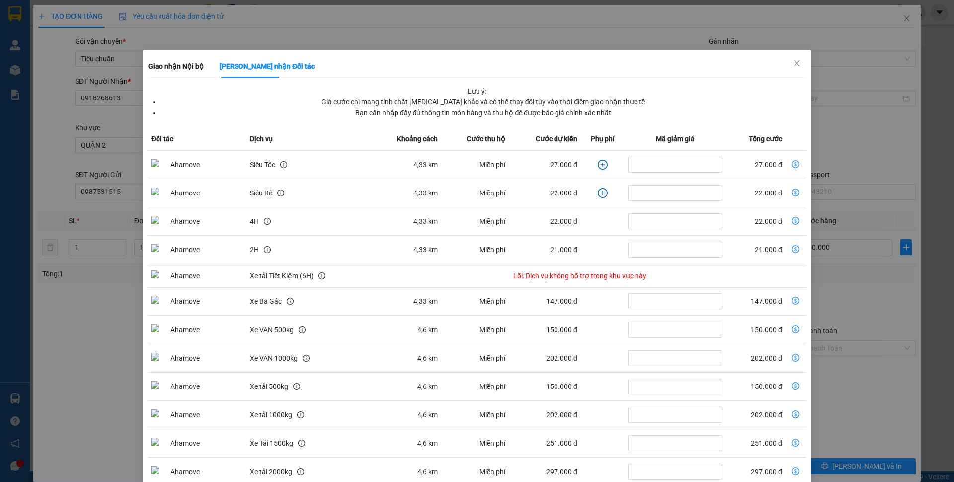
click at [479, 151] on td "Miễn phí" at bounding box center [475, 165] width 68 height 28
click at [793, 63] on icon "close" at bounding box center [797, 63] width 8 height 8
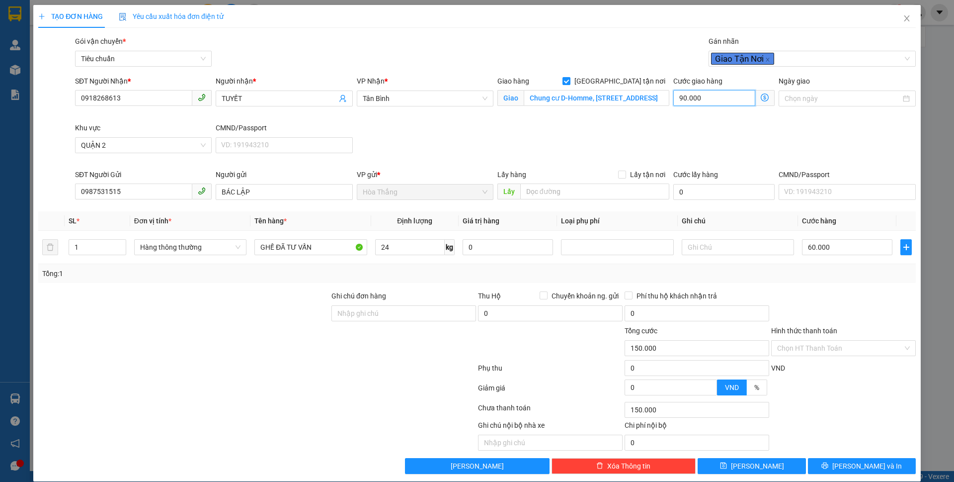
click at [712, 95] on input "90.000" at bounding box center [715, 98] width 82 height 16
type input "60.004"
type input "4"
type input "60.040"
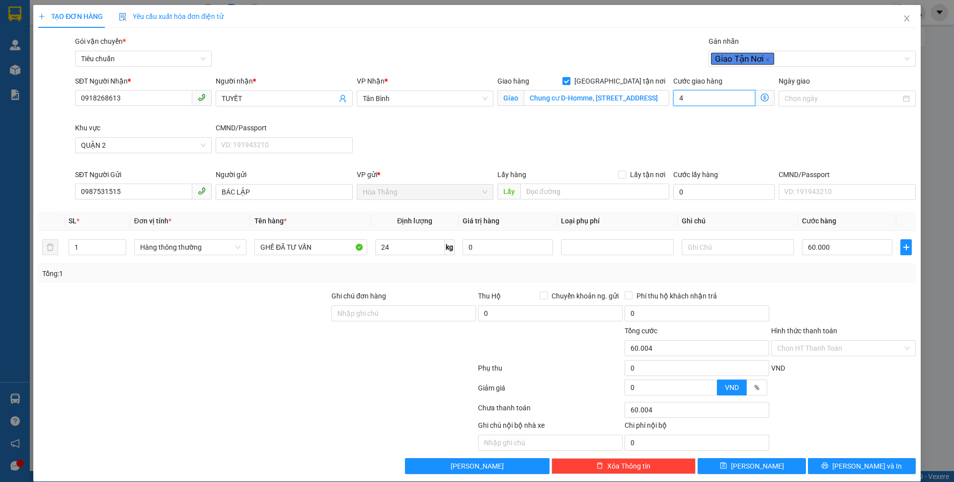
type input "60.040"
type input "40"
type input "100.000"
type input "40.000"
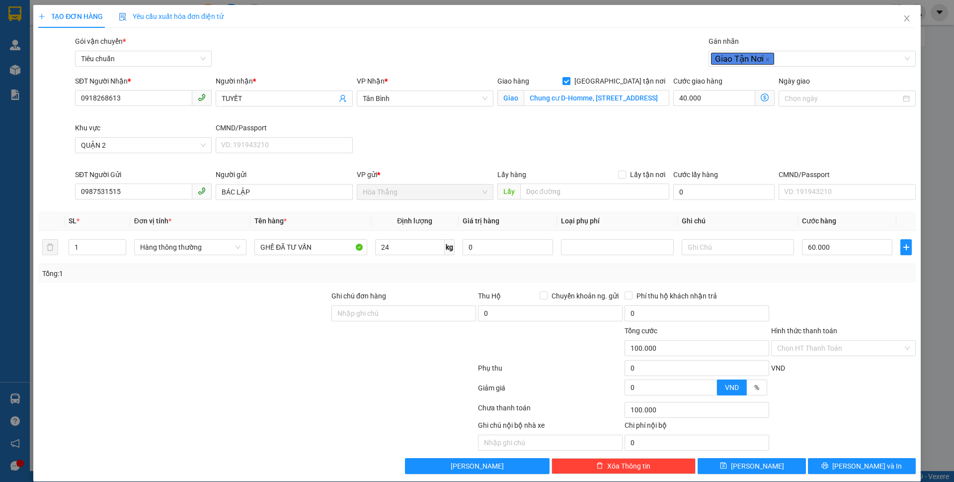
click at [854, 146] on div "SĐT Người Nhận * 0918268613 Người nhận * TUYẾT VP Nhận * [GEOGRAPHIC_DATA] hàng…" at bounding box center [495, 122] width 845 height 93
click at [141, 142] on span "QUẬN 2" at bounding box center [143, 145] width 125 height 15
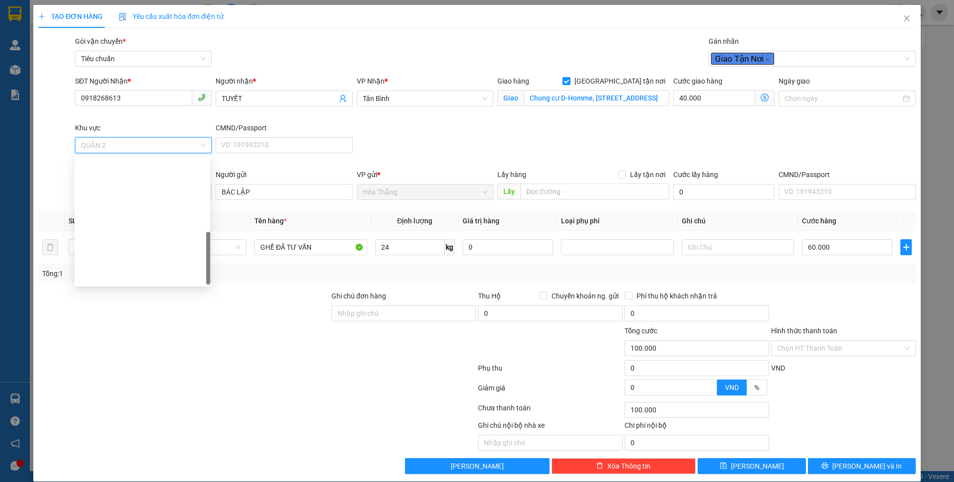
click at [99, 478] on div "QUẬN 6" at bounding box center [143, 483] width 124 height 11
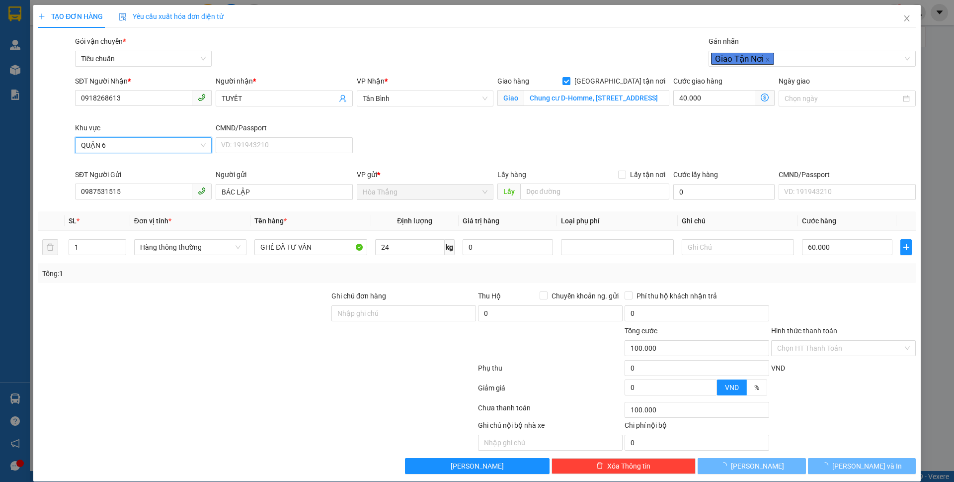
type input "130.000"
type input "70.000"
click at [795, 122] on div "Ngày giao" at bounding box center [847, 99] width 141 height 47
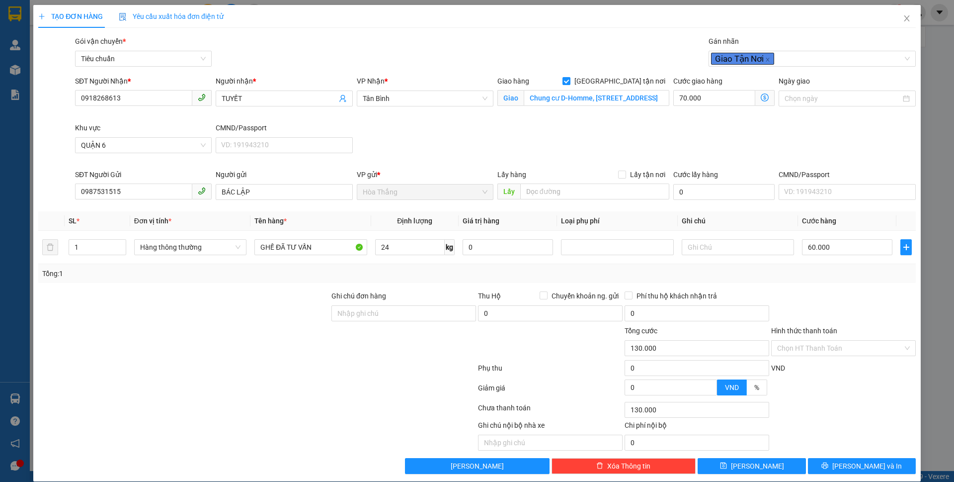
click at [761, 95] on icon "dollar-circle" at bounding box center [765, 97] width 8 height 8
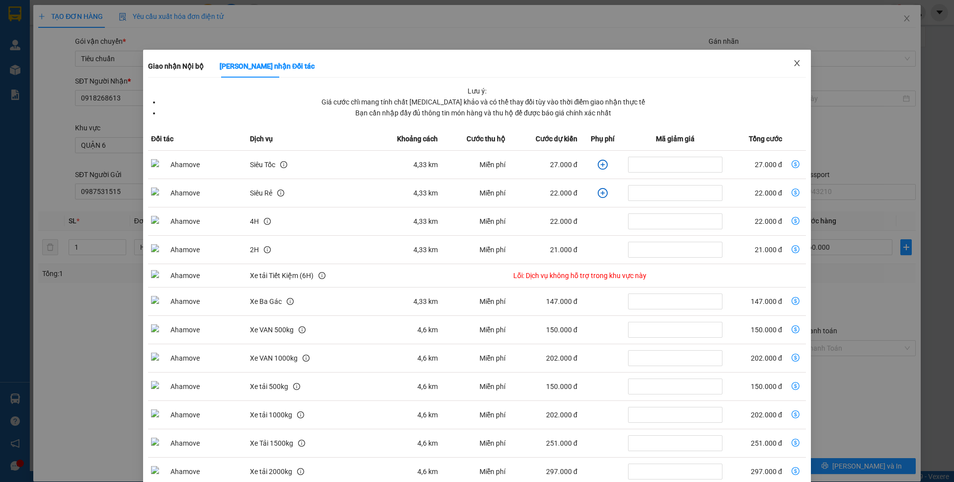
click at [793, 61] on icon "close" at bounding box center [797, 63] width 8 height 8
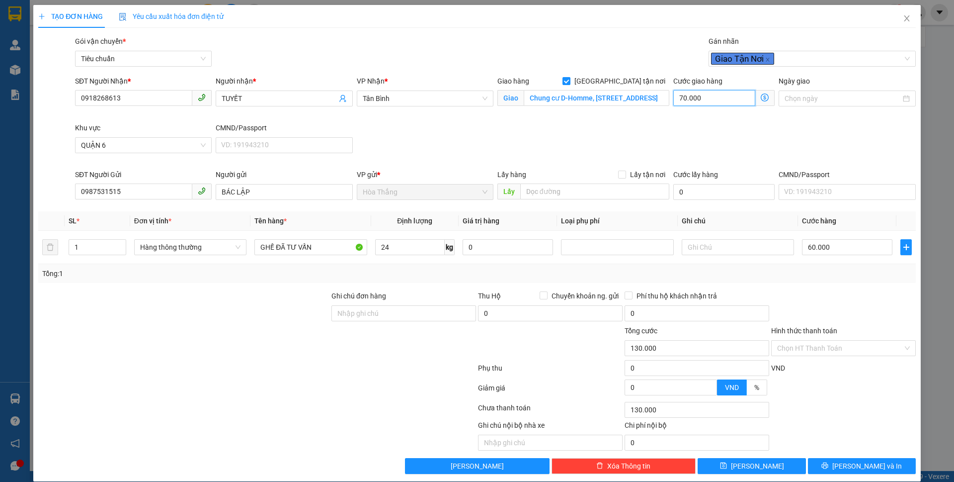
click at [716, 95] on input "70.000" at bounding box center [715, 98] width 82 height 16
type input "60.004"
type input "4"
type input "60.040"
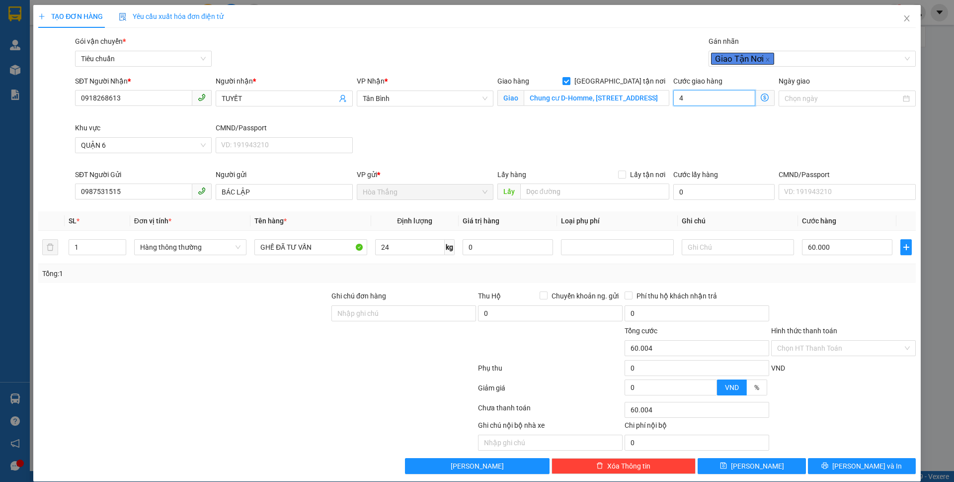
type input "60.040"
type input "40"
type input "100.000"
type input "40.000"
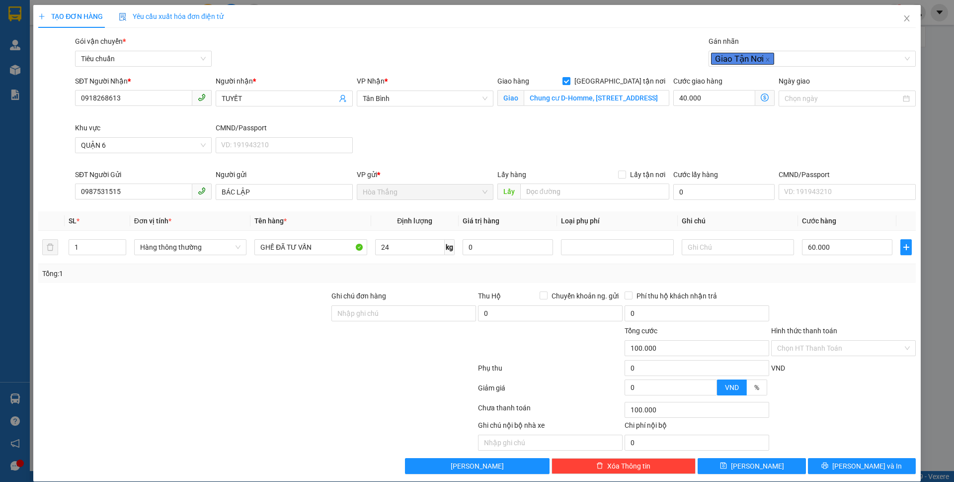
click at [843, 139] on div "SĐT Người Nhận * 0918268613 Người nhận * TUYẾT VP Nhận * [GEOGRAPHIC_DATA] hàng…" at bounding box center [495, 122] width 845 height 93
click at [823, 347] on input "Hình thức thanh toán" at bounding box center [840, 347] width 126 height 15
click at [803, 366] on div "Tại văn phòng" at bounding box center [836, 367] width 131 height 11
click at [829, 466] on button "[PERSON_NAME] và In" at bounding box center [862, 466] width 108 height 16
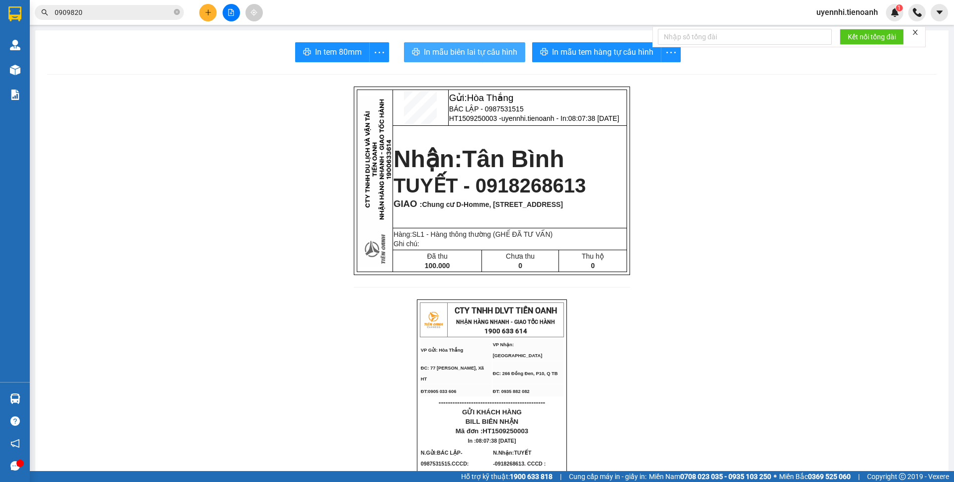
click at [495, 50] on span "In mẫu biên lai tự cấu hình" at bounding box center [470, 52] width 93 height 12
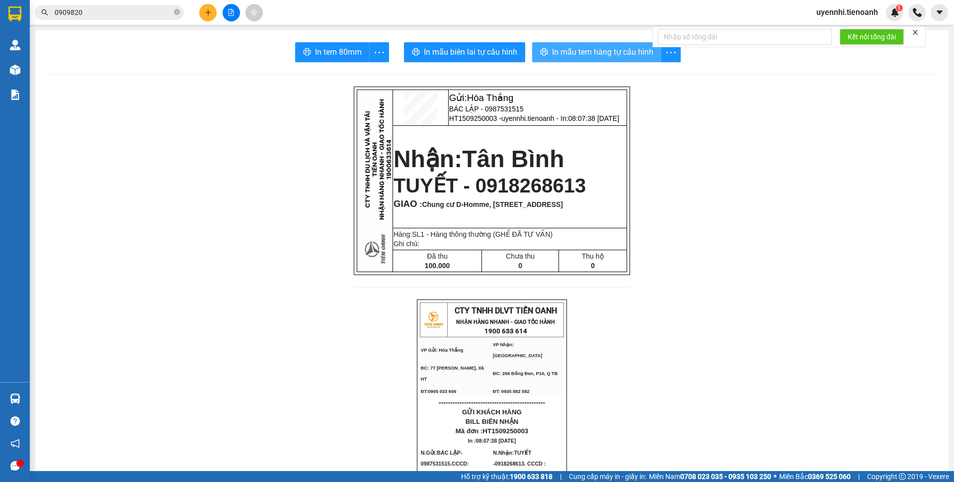
click at [595, 49] on span "In mẫu tem hàng tự cấu hình" at bounding box center [602, 52] width 101 height 12
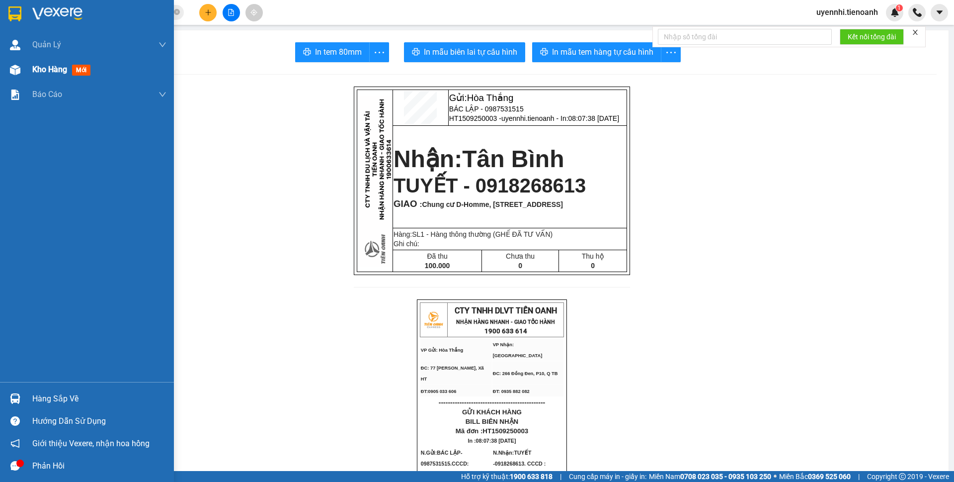
click at [14, 70] on img at bounding box center [15, 70] width 10 height 10
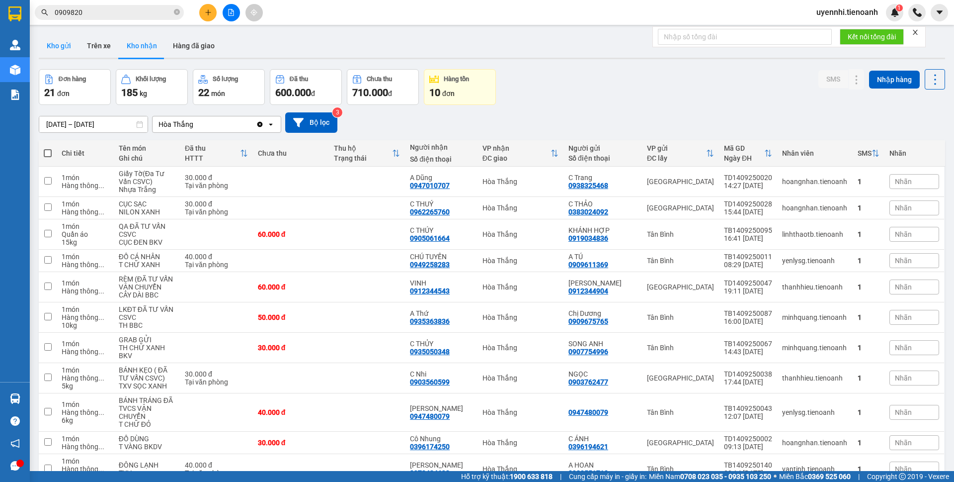
click at [50, 43] on button "Kho gửi" at bounding box center [59, 46] width 40 height 24
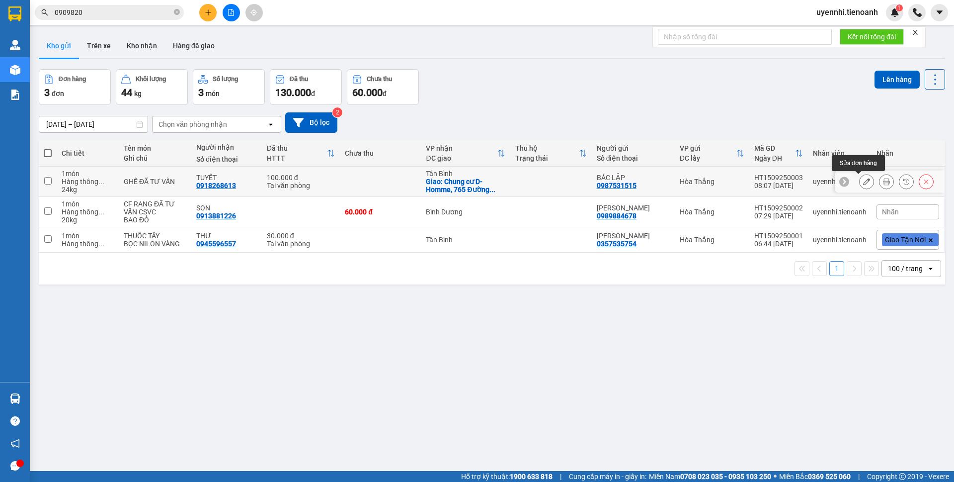
click at [863, 183] on icon at bounding box center [866, 181] width 7 height 7
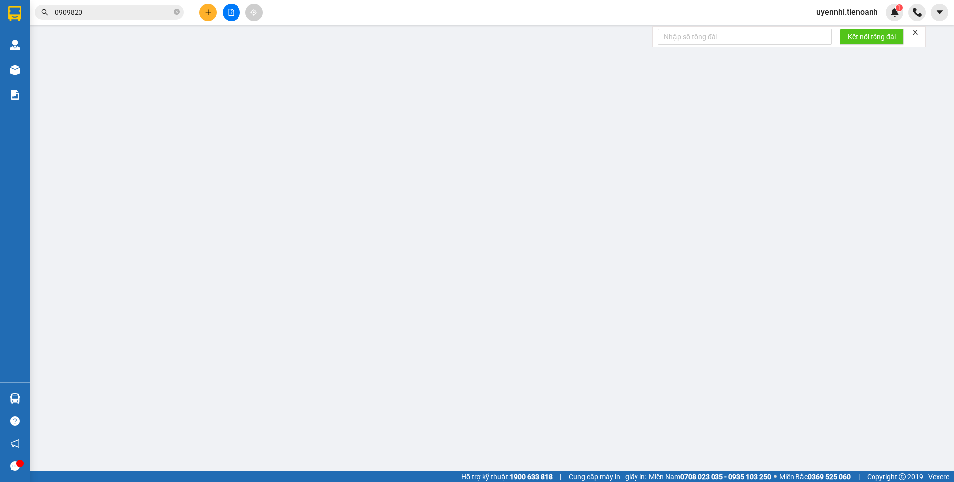
type input "0918268613"
type input "TUYẾT"
checkbox input "true"
type input "Chung cư D-Homme, [STREET_ADDRESS]"
type input "0987531515"
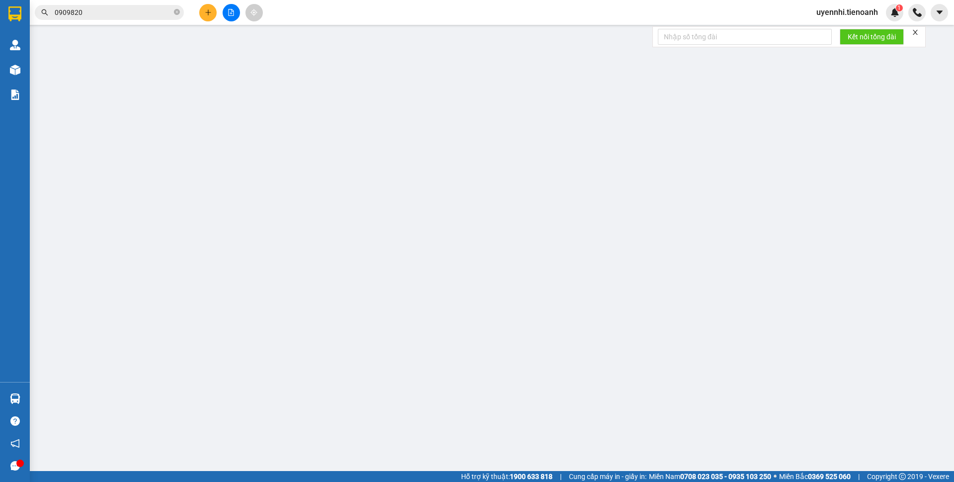
type input "BÁC LẬP"
type input "100.000"
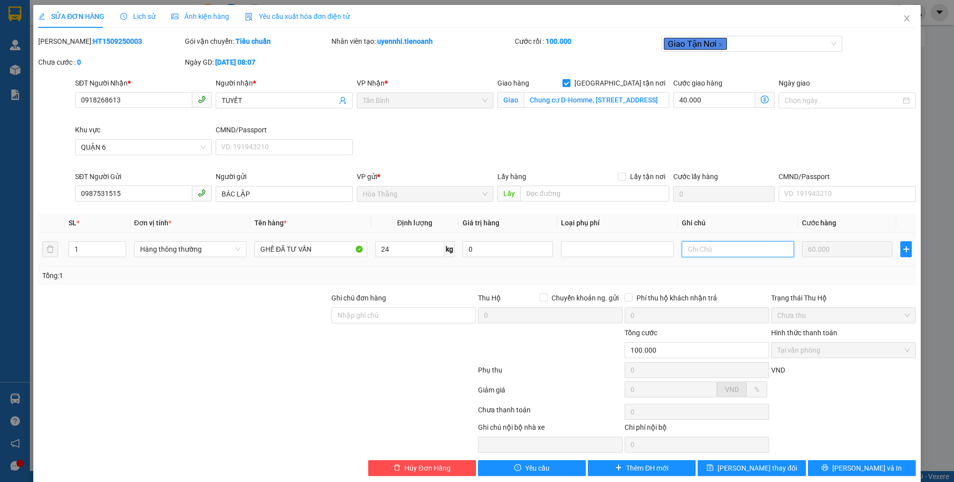
click at [741, 251] on input "text" at bounding box center [738, 249] width 112 height 16
type input "T CHỮ ĐỎ"
click at [749, 466] on span "[PERSON_NAME] thay đổi" at bounding box center [758, 467] width 80 height 11
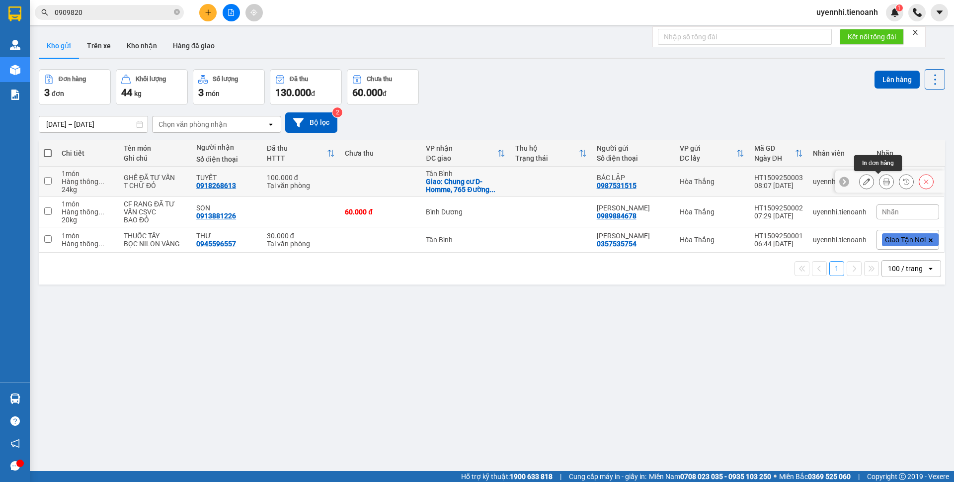
click at [880, 182] on button at bounding box center [887, 181] width 14 height 17
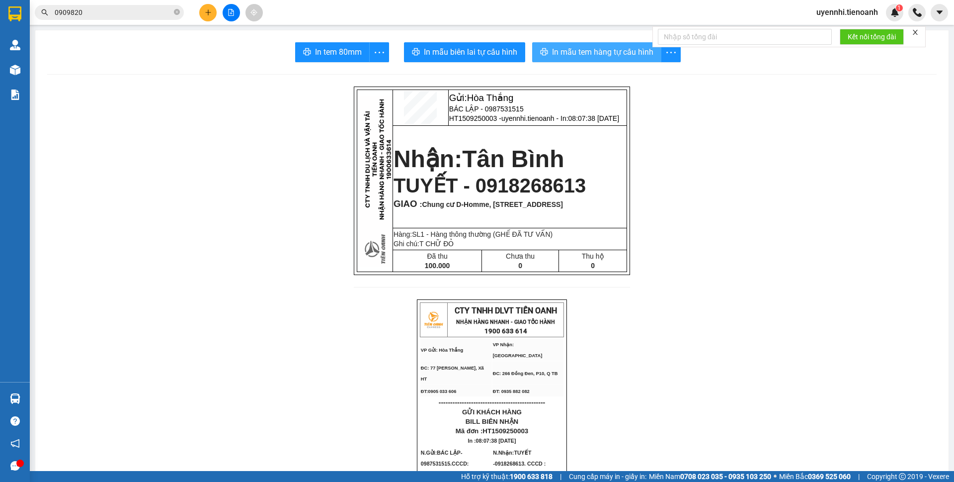
click at [583, 49] on span "In mẫu tem hàng tự cấu hình" at bounding box center [602, 52] width 101 height 12
click at [209, 10] on icon "plus" at bounding box center [208, 12] width 7 height 7
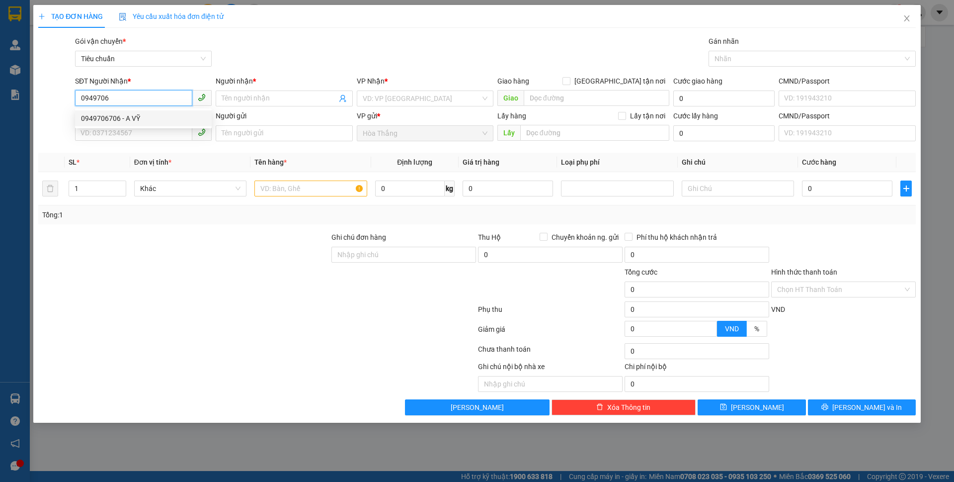
click at [130, 117] on div "0949706706 - A VỸ" at bounding box center [143, 118] width 125 height 11
type input "0949706706"
type input "A VỸ"
checkbox input "true"
type input "281 [PERSON_NAME], P4, Q10"
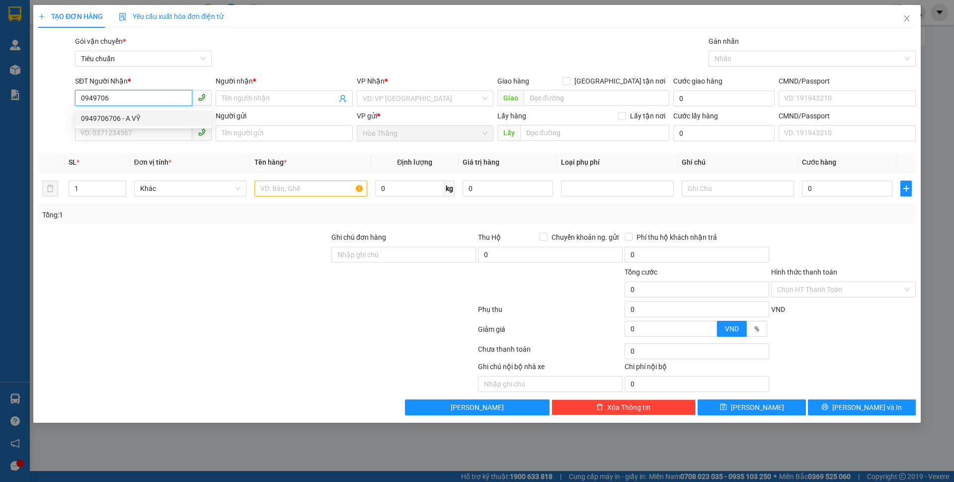
type input "40.000"
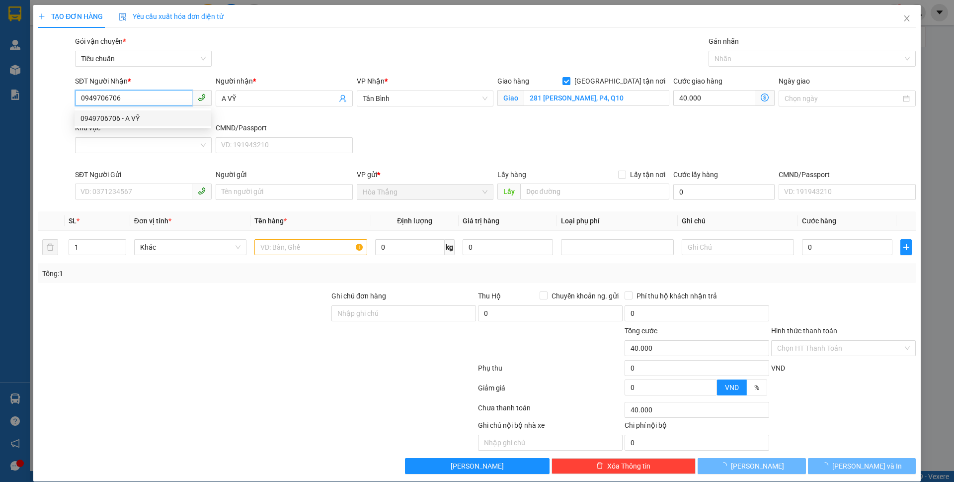
type input "0949706706"
type input "100.000"
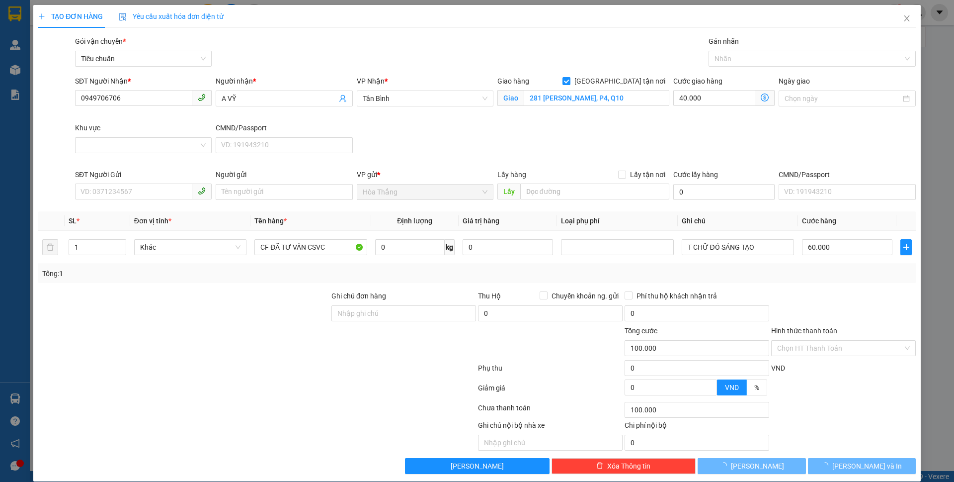
click at [121, 136] on div "Khu vực" at bounding box center [143, 129] width 137 height 15
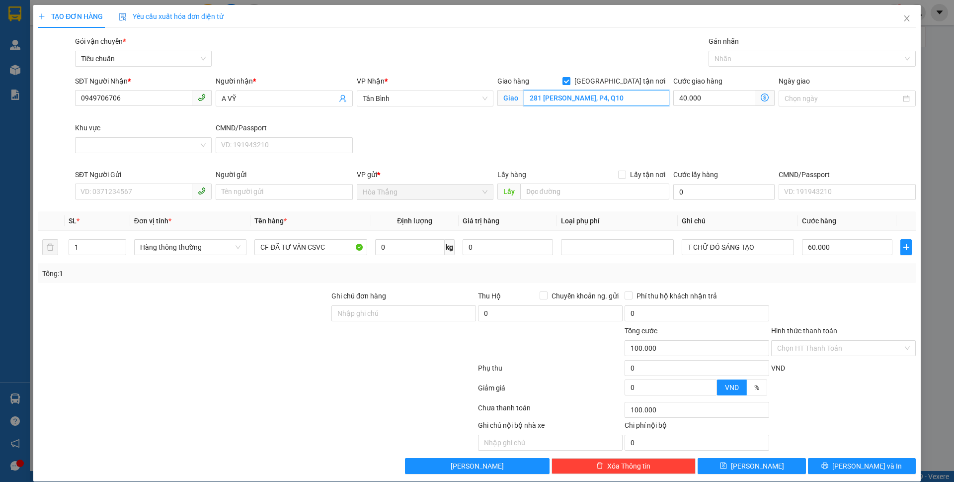
drag, startPoint x: 523, startPoint y: 101, endPoint x: 740, endPoint y: 110, distance: 217.4
click at [736, 106] on div "SĐT Người Nhận * 0949706706 Người nhận * A VỸ VP Nhận * Tân Bình Giao hàng [GEO…" at bounding box center [495, 122] width 845 height 93
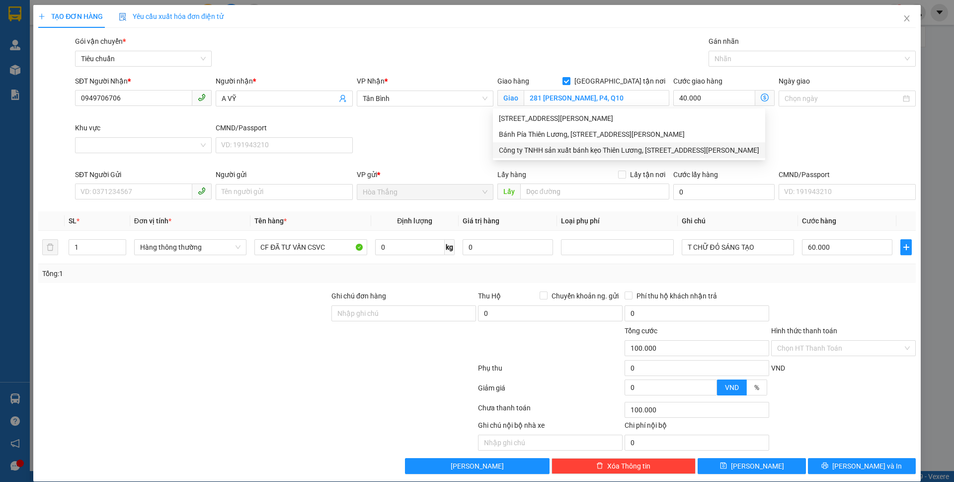
click at [454, 143] on div "SĐT Người Nhận * 0949706706 Người nhận * A VỸ VP Nhận * Tân Bình Giao hàng [GEO…" at bounding box center [495, 122] width 845 height 93
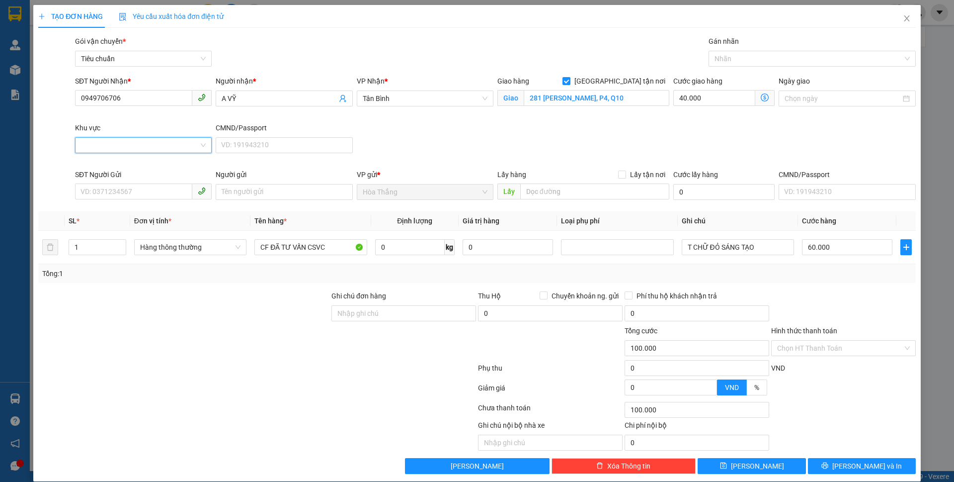
click at [100, 139] on input "Khu vực" at bounding box center [140, 145] width 118 height 15
click at [106, 319] on div "QUẬN 10" at bounding box center [143, 324] width 124 height 11
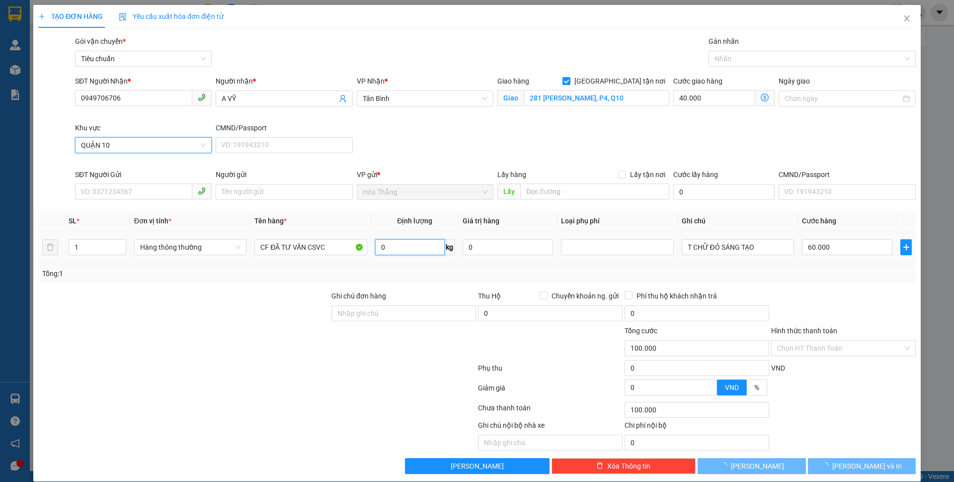
click at [404, 245] on input "0" at bounding box center [410, 247] width 70 height 16
type input "60.000"
type input "0"
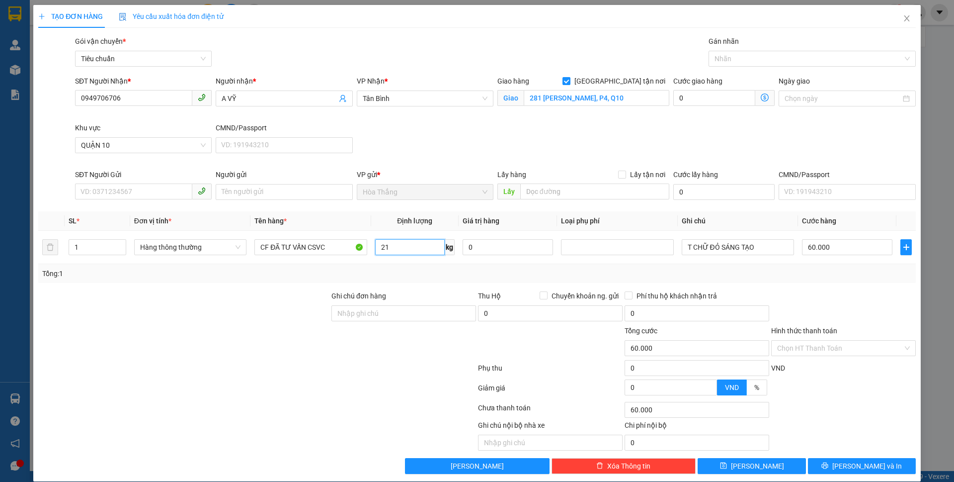
type input "21"
click at [131, 267] on div "Tổng: 1" at bounding box center [477, 273] width 878 height 19
type input "130.000"
type input "70.000"
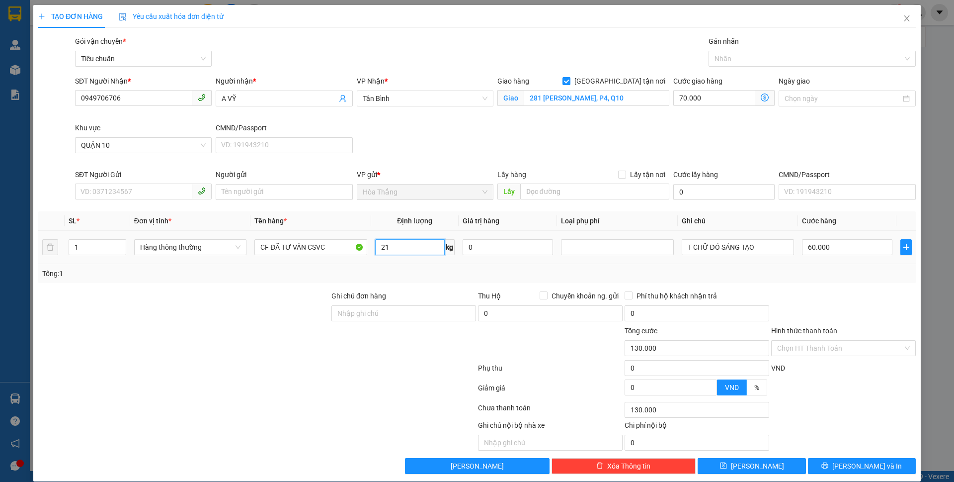
click at [407, 249] on input "21" at bounding box center [410, 247] width 70 height 16
type input "30"
click at [287, 289] on div "Transit Pickup Surcharge Ids Transit Deliver Surcharge Ids Transit Deliver Surc…" at bounding box center [477, 255] width 878 height 438
type input "135.000"
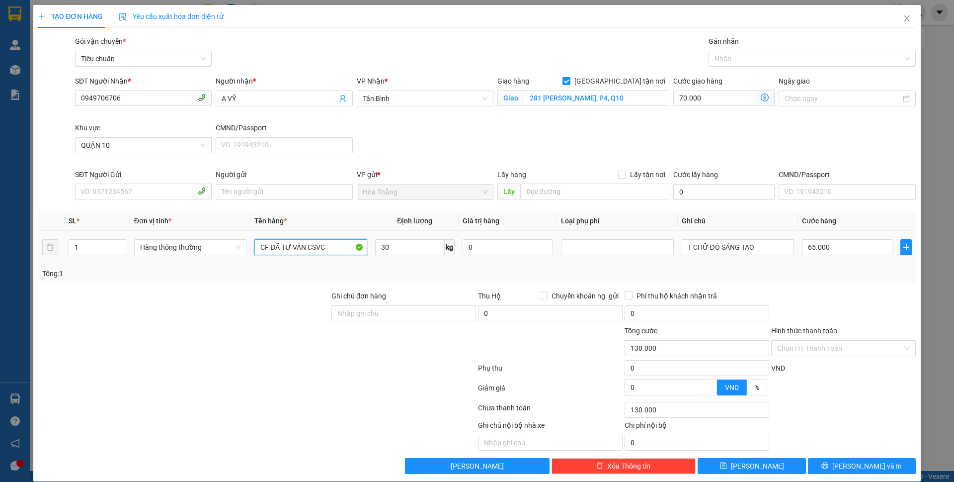
type input "65.000"
click at [263, 240] on input "CF ĐÃ TƯ VẤN CSVC" at bounding box center [310, 247] width 112 height 16
click at [829, 250] on input "65.000" at bounding box center [847, 247] width 90 height 16
type input "70.007"
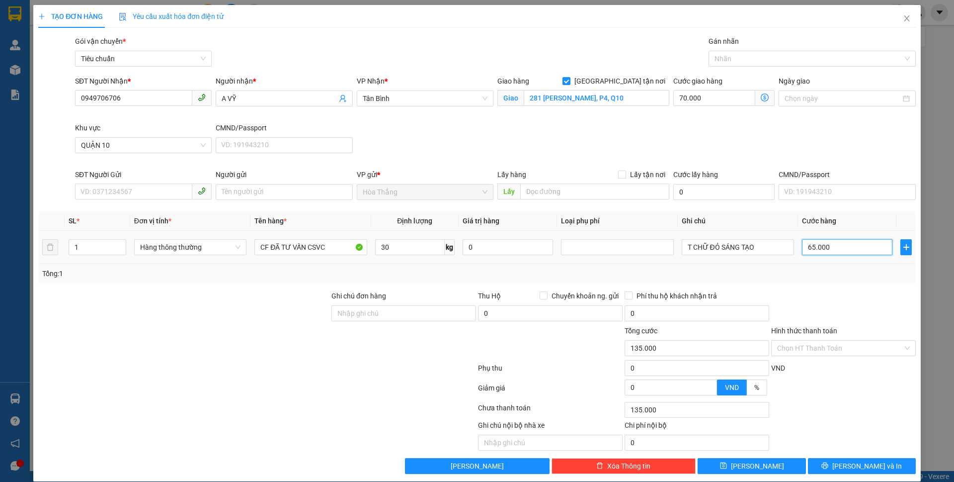
type input "7"
drag, startPoint x: 253, startPoint y: 245, endPoint x: 245, endPoint y: 245, distance: 9.0
click at [245, 245] on tr "1 Hàng thông thường CF ĐÃ TƯ VẤN CSVC 30 kg 0 T CHỮ ĐỎ SÁNG TẠO 70.000" at bounding box center [477, 247] width 878 height 33
drag, startPoint x: 686, startPoint y: 249, endPoint x: 831, endPoint y: 277, distance: 147.9
click at [831, 277] on div "SL * Đơn vị tính * Tên hàng * Định lượng Giá trị hàng Loại phụ phí Ghi chú Cước…" at bounding box center [477, 247] width 878 height 72
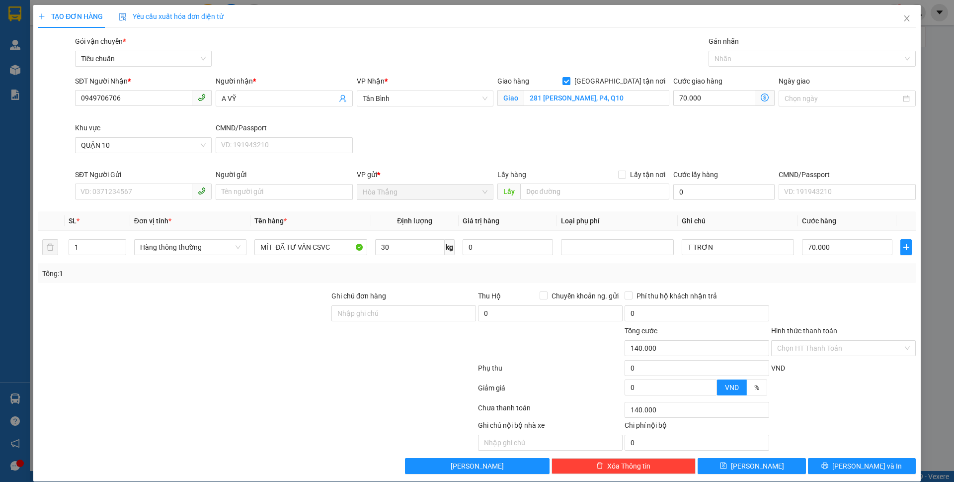
click at [761, 97] on icon "dollar-circle" at bounding box center [765, 97] width 8 height 8
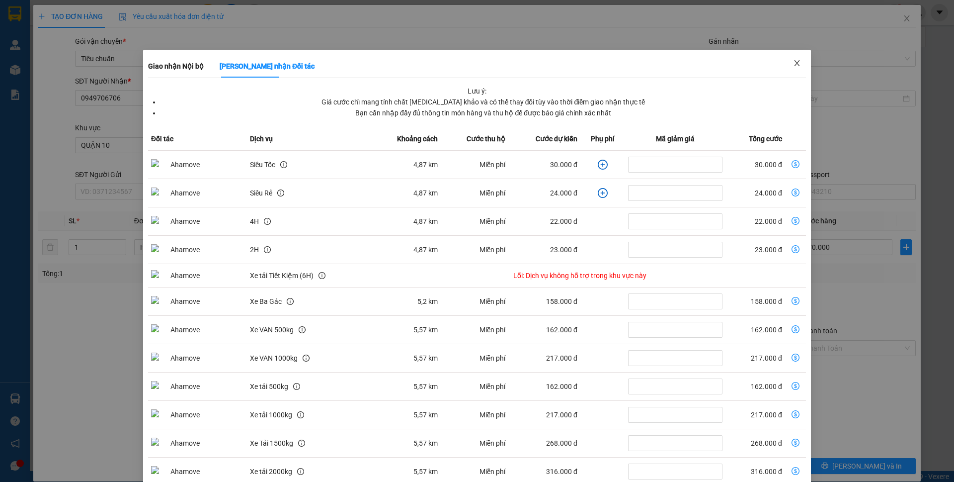
click at [800, 68] on span "Close" at bounding box center [797, 64] width 28 height 28
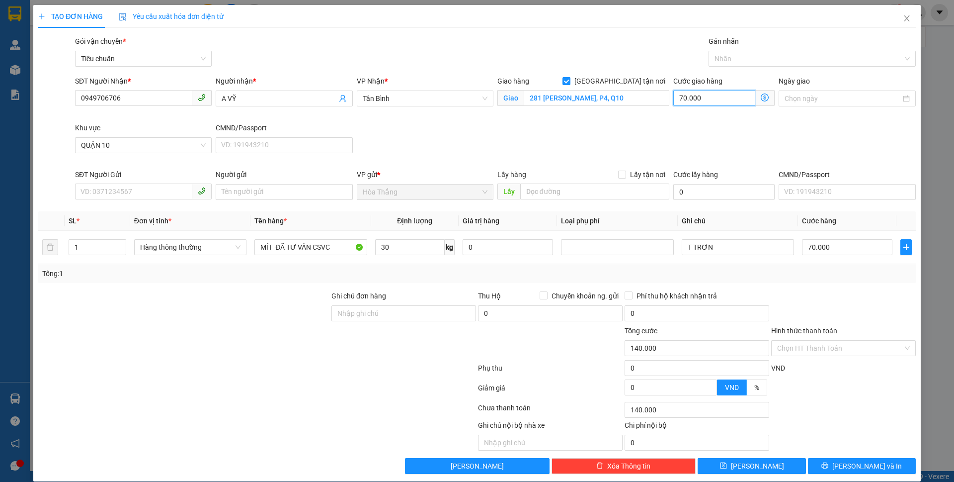
click at [728, 98] on input "70.000" at bounding box center [715, 98] width 82 height 16
click at [761, 96] on icon "dollar-circle" at bounding box center [765, 97] width 8 height 8
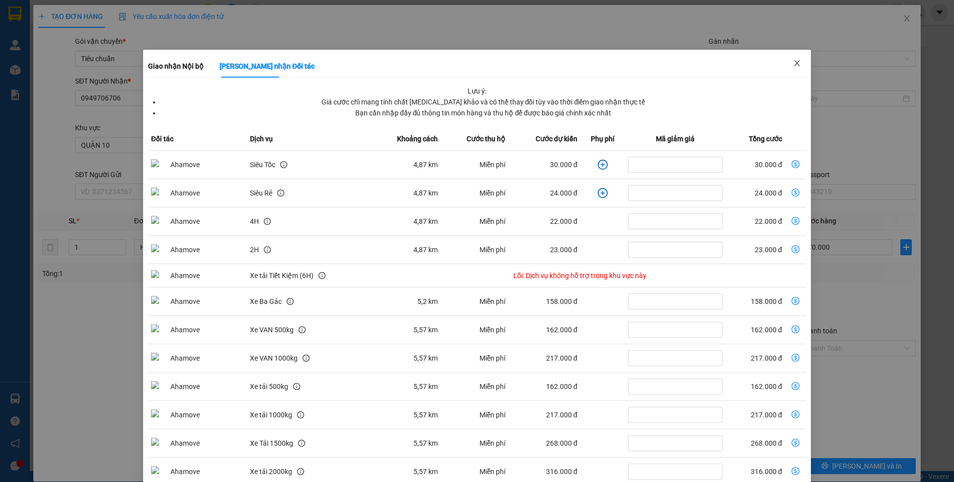
click at [793, 66] on icon "close" at bounding box center [797, 63] width 8 height 8
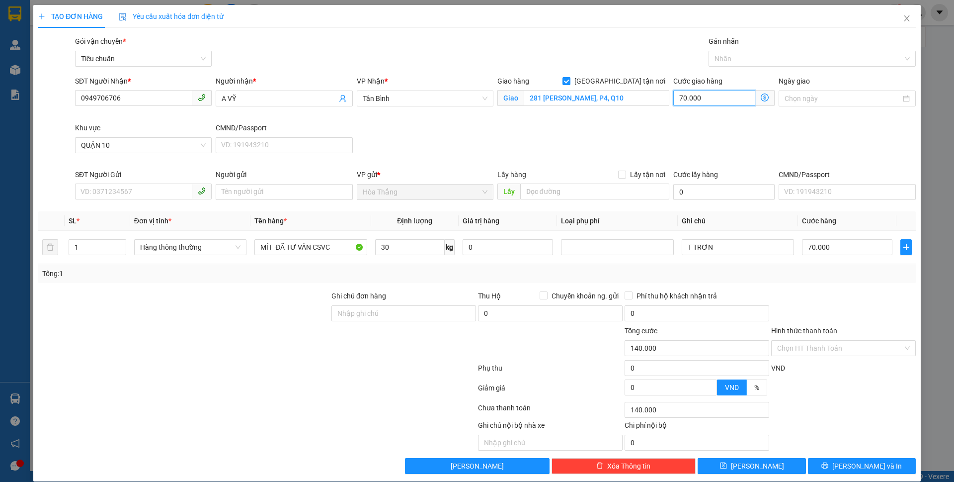
click at [713, 101] on input "70.000" at bounding box center [715, 98] width 82 height 16
click at [733, 52] on div "Nhãn" at bounding box center [812, 59] width 207 height 16
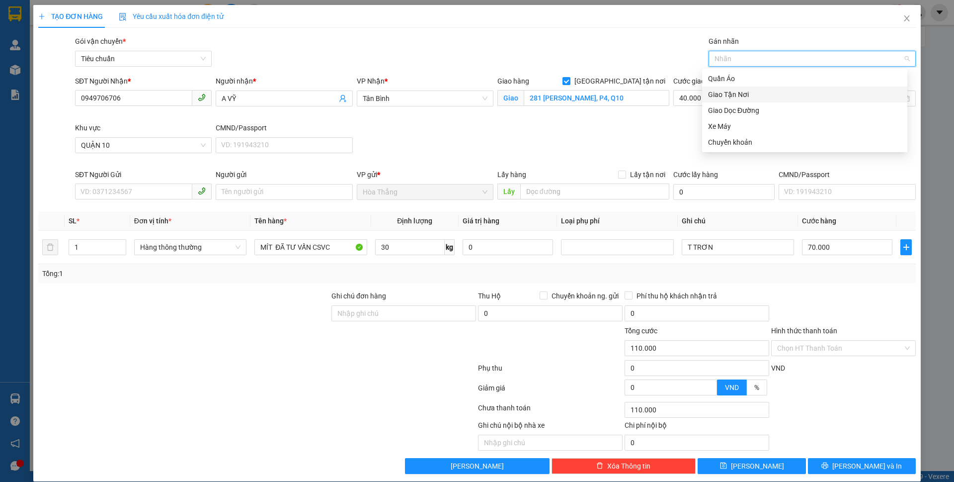
click at [729, 93] on div "Giao Tận Nơi" at bounding box center [804, 94] width 193 height 11
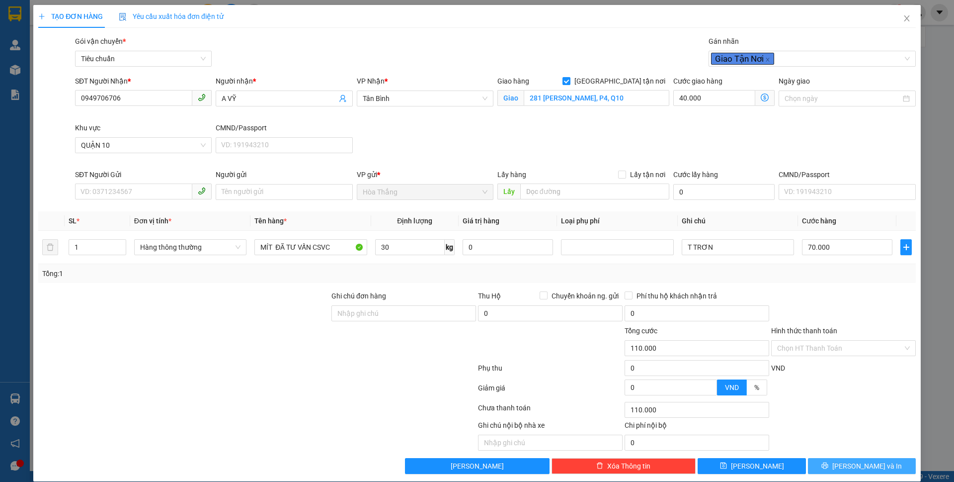
click at [846, 466] on span "[PERSON_NAME] và In" at bounding box center [868, 465] width 70 height 11
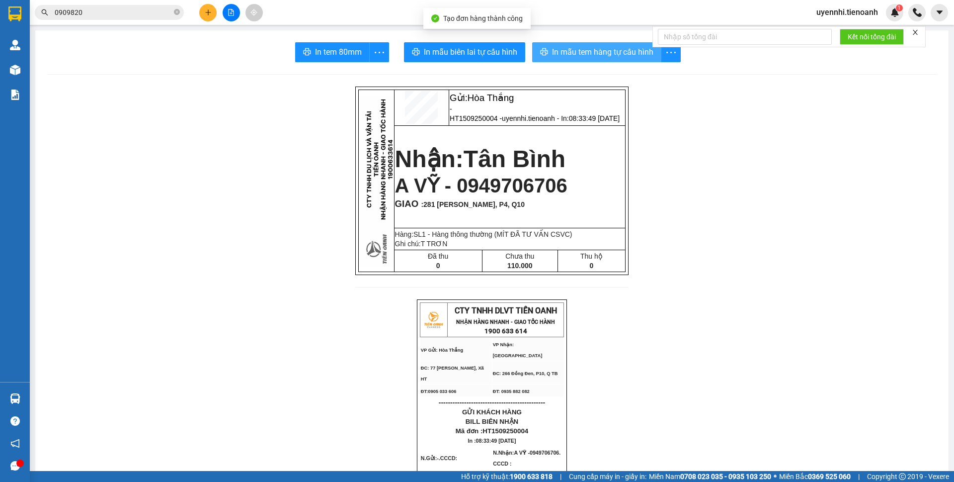
click at [588, 44] on button "In mẫu tem hàng tự cấu hình" at bounding box center [596, 52] width 129 height 20
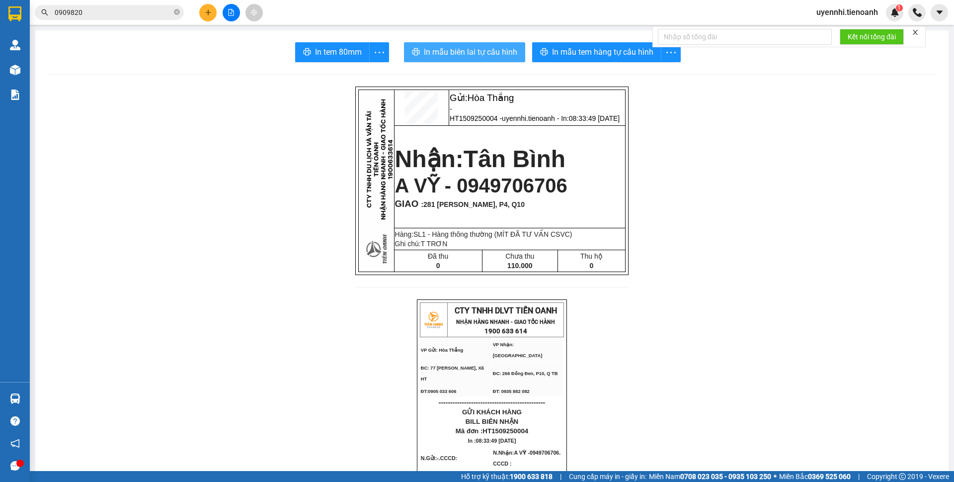
click at [458, 46] on span "In mẫu biên lai tự cấu hình" at bounding box center [470, 52] width 93 height 12
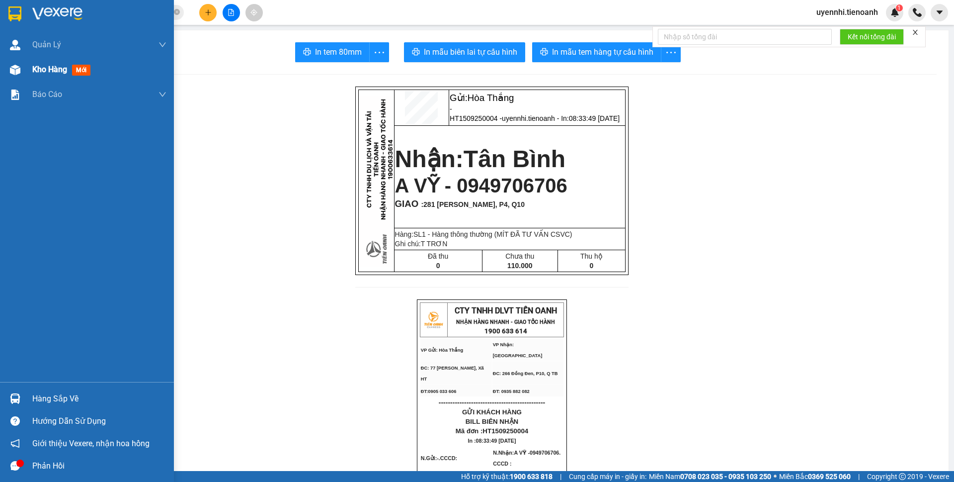
click at [16, 70] on img at bounding box center [15, 70] width 10 height 10
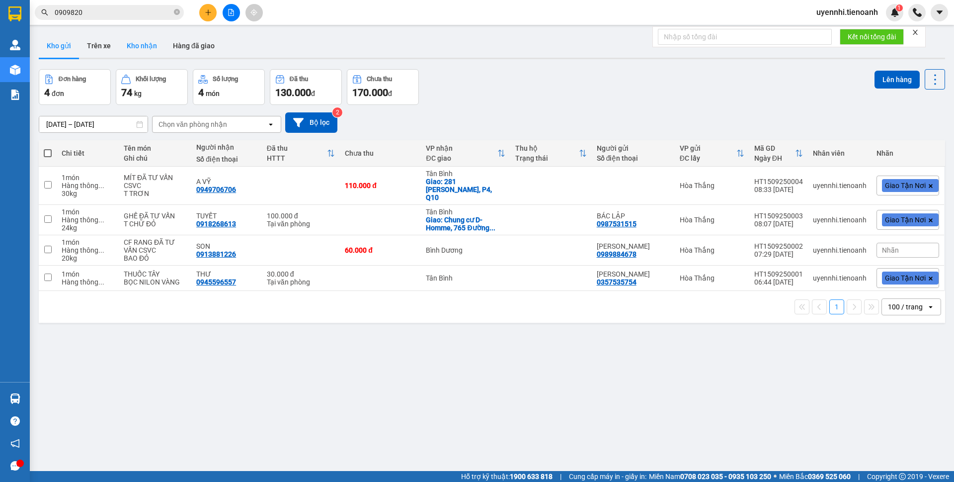
click at [137, 48] on button "Kho nhận" at bounding box center [142, 46] width 46 height 24
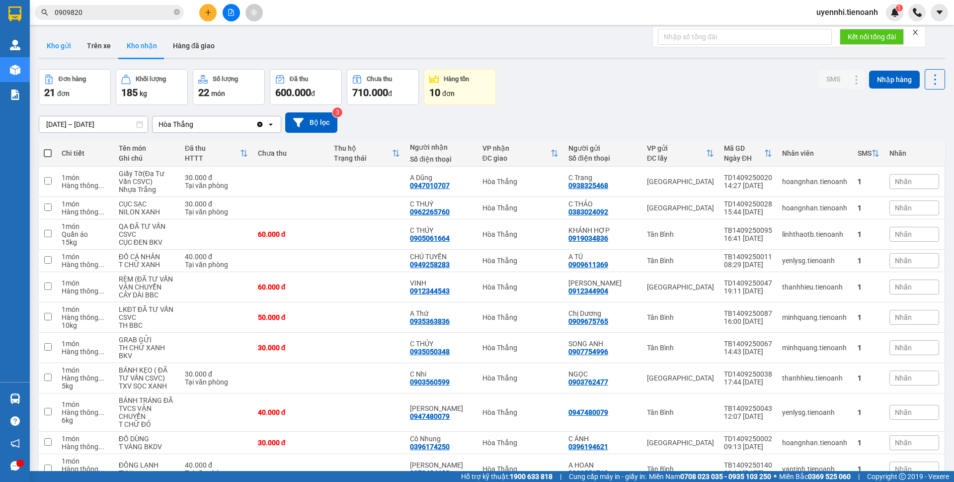
click at [47, 48] on button "Kho gửi" at bounding box center [59, 46] width 40 height 24
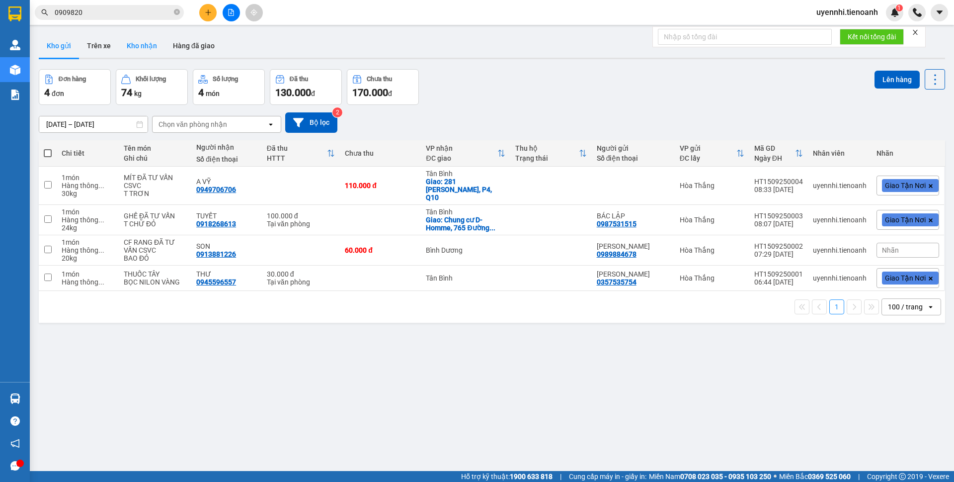
click at [133, 49] on button "Kho nhận" at bounding box center [142, 46] width 46 height 24
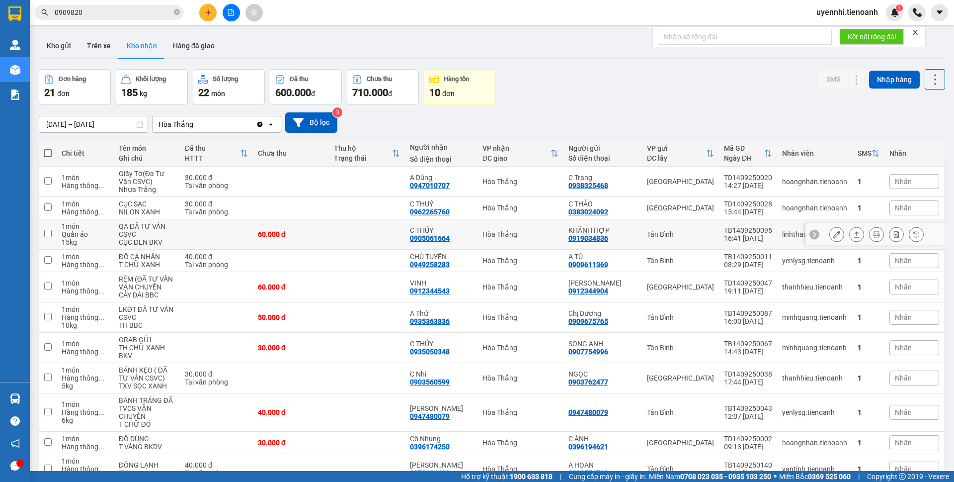
click at [854, 235] on icon at bounding box center [856, 234] width 5 height 6
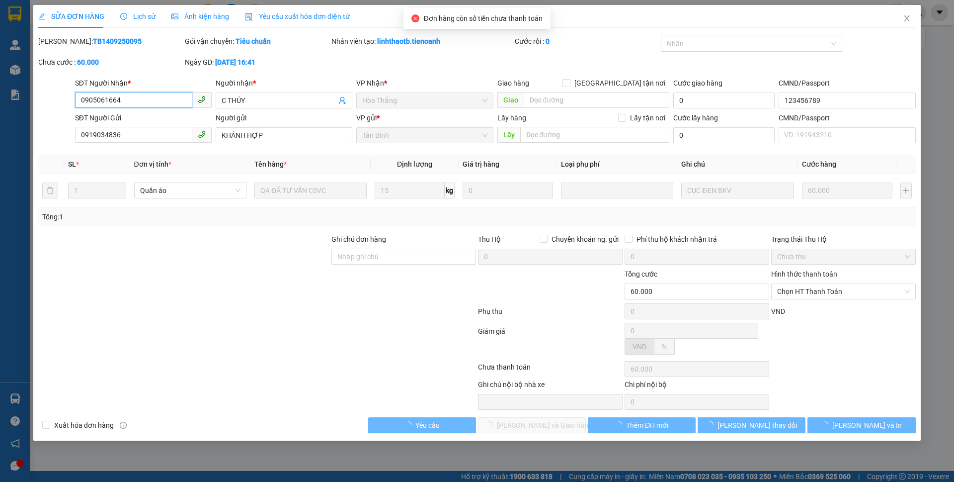
click at [804, 291] on div "SỬA ĐƠN HÀNG Lịch sử Ảnh kiện hàng Yêu cầu xuất hóa đơn điện tử Total Paid Fee …" at bounding box center [477, 241] width 954 height 482
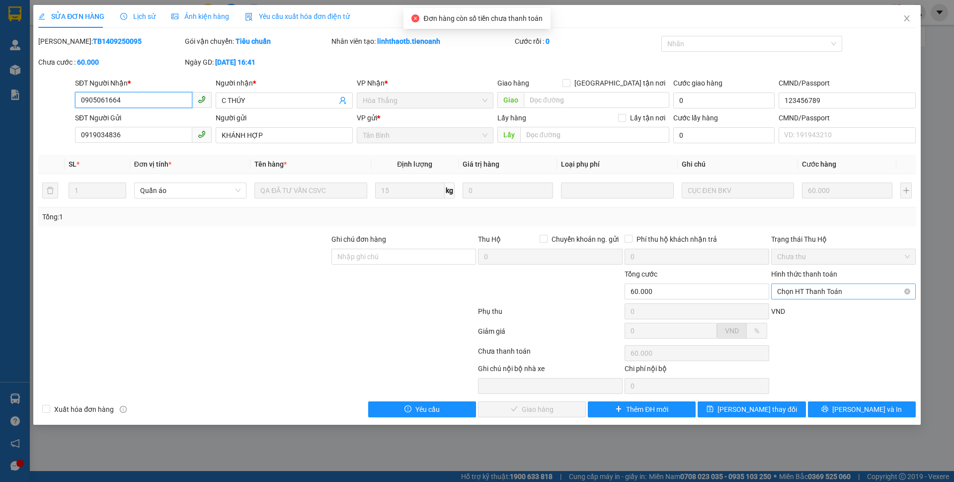
click at [797, 290] on span "Chọn HT Thanh Toán" at bounding box center [843, 291] width 133 height 15
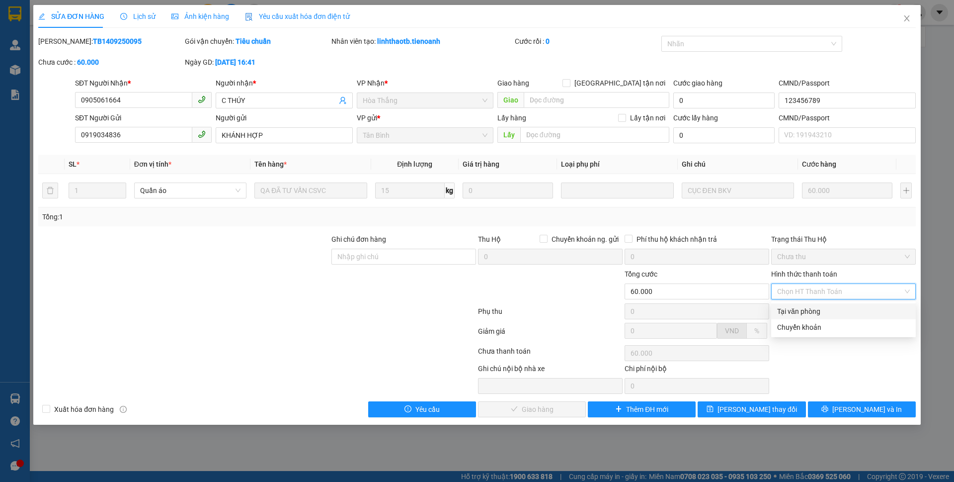
drag, startPoint x: 790, startPoint y: 312, endPoint x: 492, endPoint y: 417, distance: 315.8
click at [789, 312] on div "Tại văn phòng" at bounding box center [843, 311] width 133 height 11
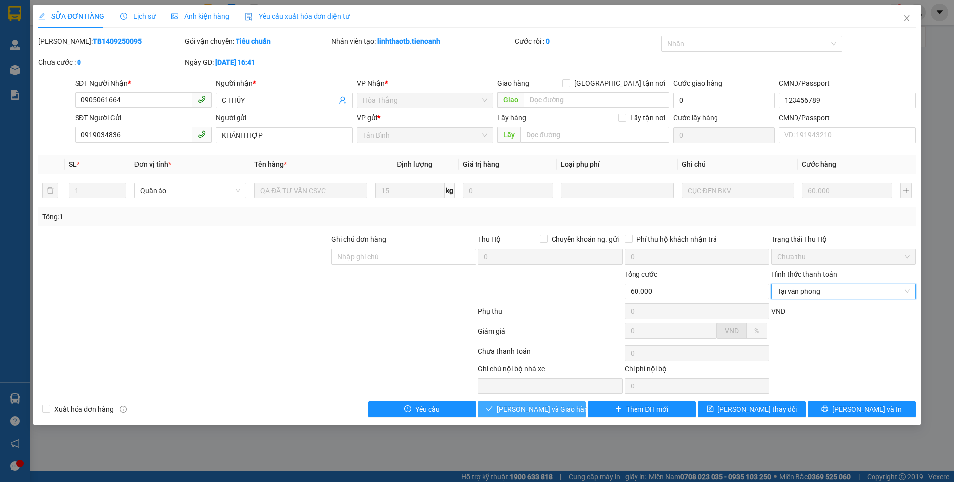
click at [527, 406] on span "[PERSON_NAME] và Giao hàng" at bounding box center [544, 409] width 95 height 11
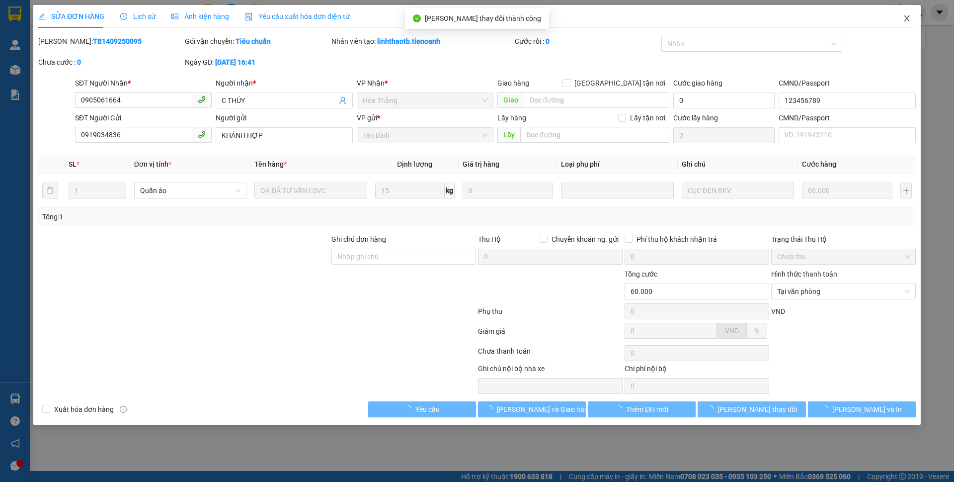
click at [910, 23] on span "Close" at bounding box center [907, 19] width 28 height 28
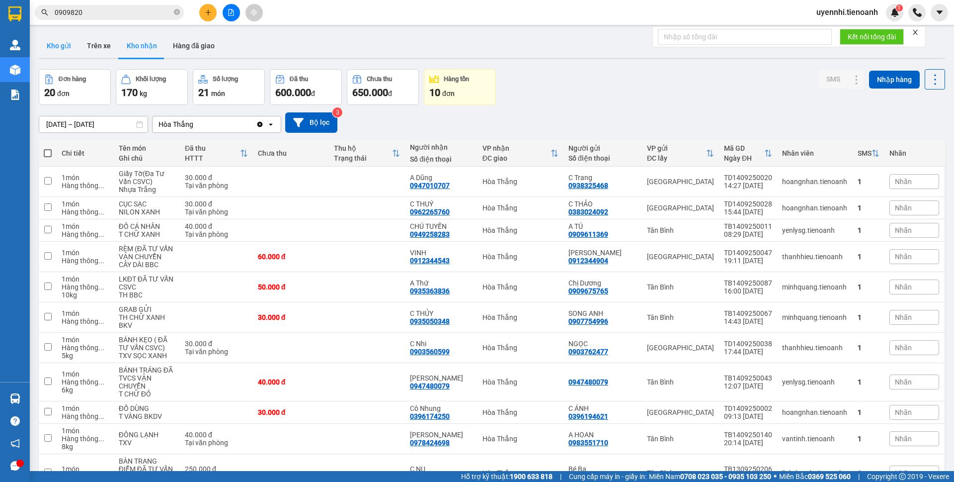
click at [52, 43] on button "Kho gửi" at bounding box center [59, 46] width 40 height 24
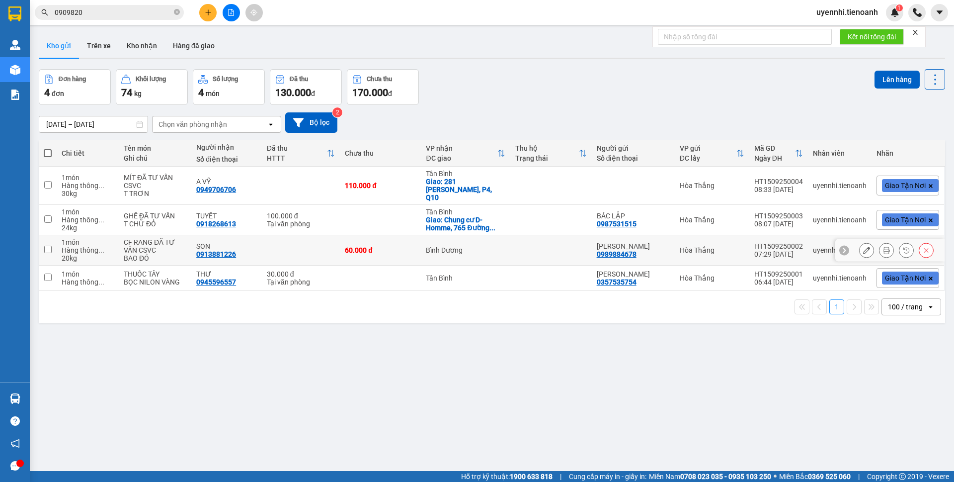
click at [367, 246] on div "60.000 đ" at bounding box center [380, 250] width 71 height 8
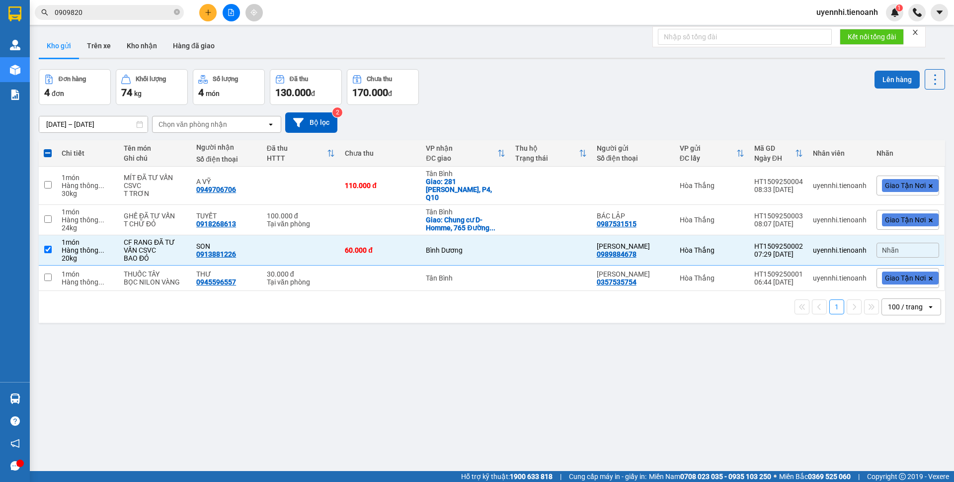
click at [891, 81] on button "Lên hàng" at bounding box center [897, 80] width 45 height 18
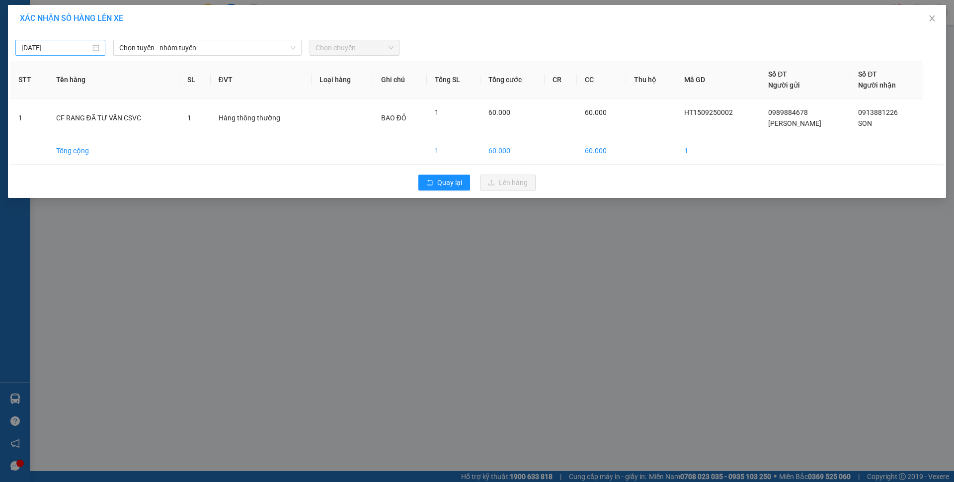
click at [56, 44] on input "[DATE]" at bounding box center [55, 47] width 69 height 11
click at [167, 50] on span "Chọn tuyến - nhóm tuyến" at bounding box center [207, 47] width 176 height 15
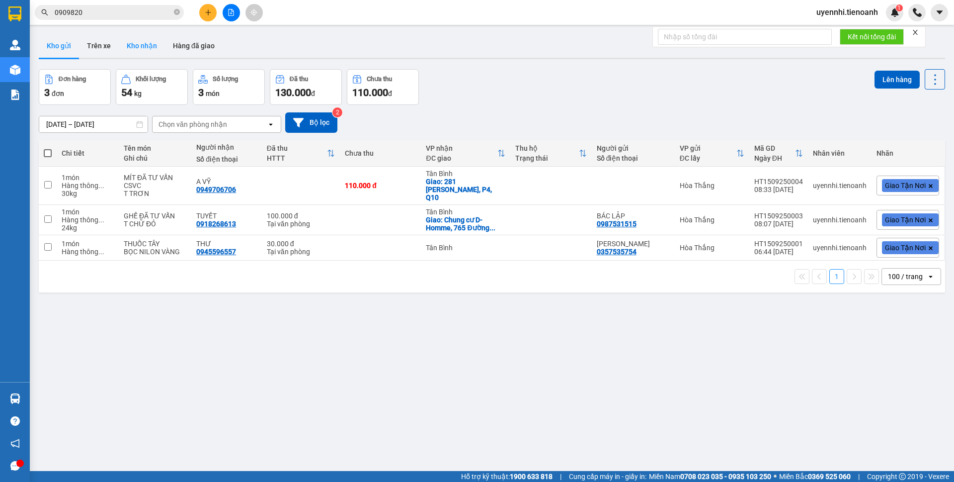
click at [138, 47] on button "Kho nhận" at bounding box center [142, 46] width 46 height 24
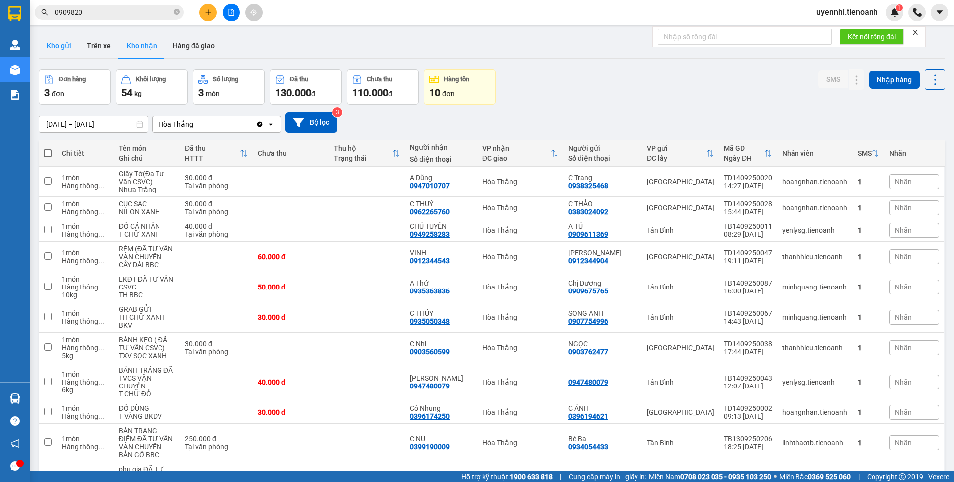
click at [53, 47] on button "Kho gửi" at bounding box center [59, 46] width 40 height 24
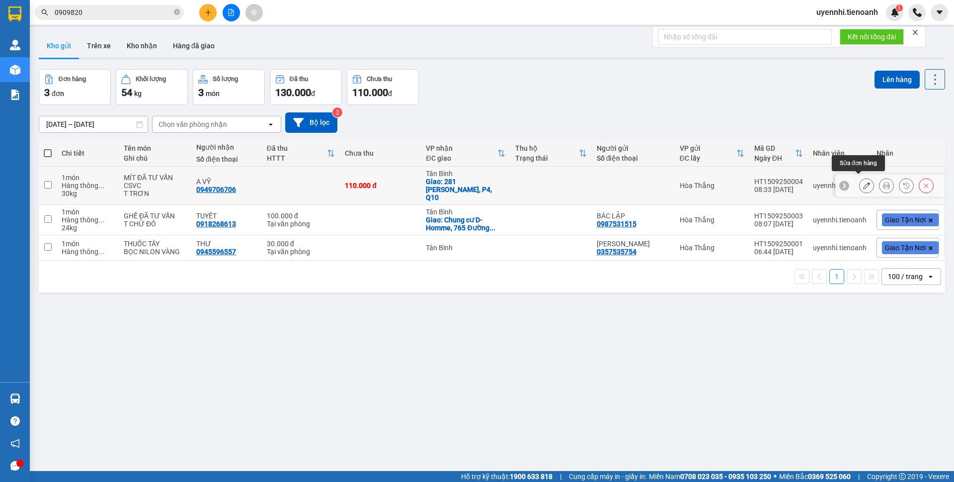
click at [863, 182] on icon at bounding box center [866, 185] width 7 height 7
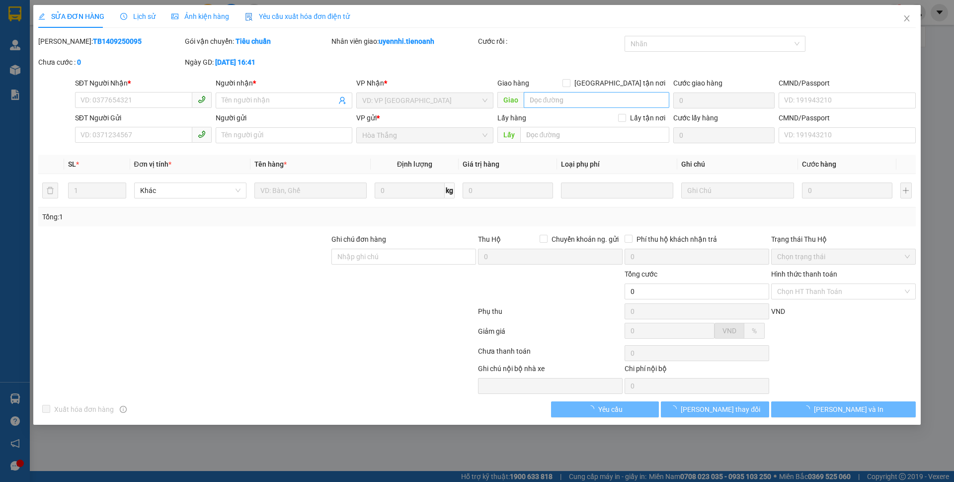
type input "0949706706"
type input "A VỸ"
checkbox input "true"
type input "281 [PERSON_NAME], P4, Q10"
type input "110.000"
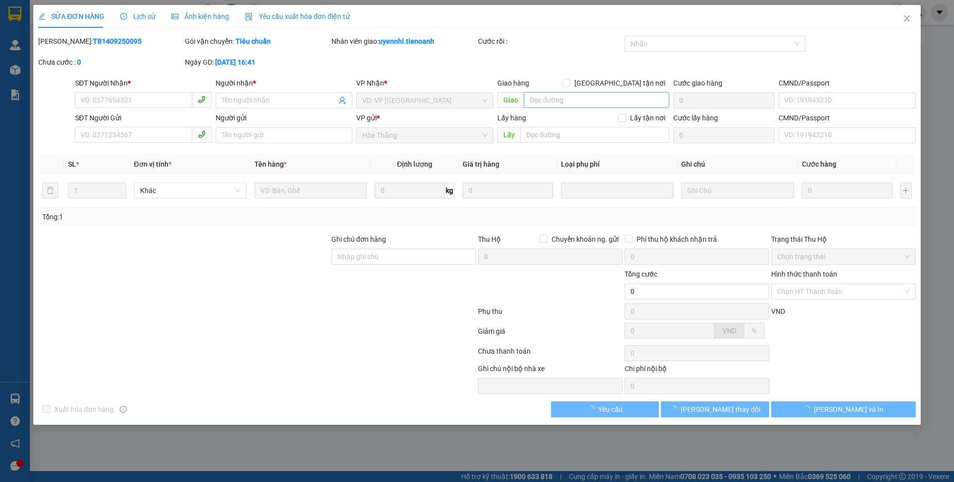
type input "110.000"
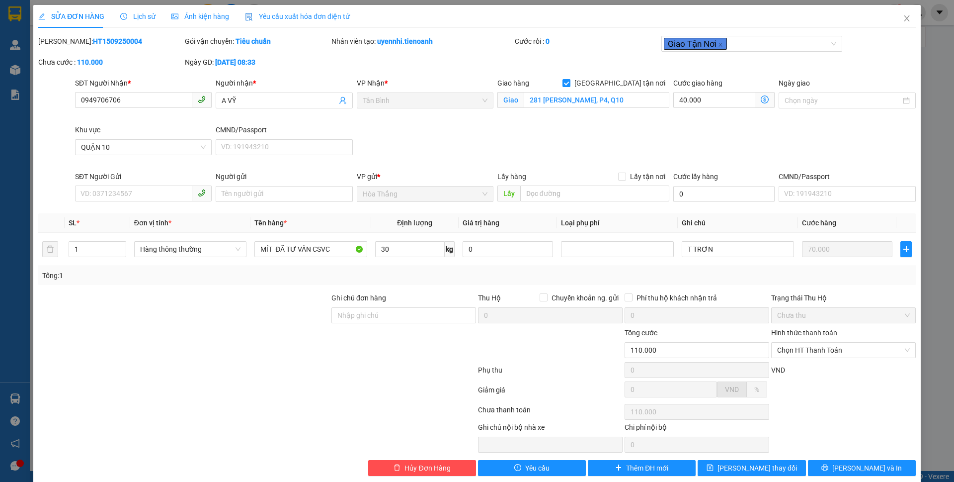
click at [761, 96] on icon "dollar-circle" at bounding box center [765, 99] width 8 height 8
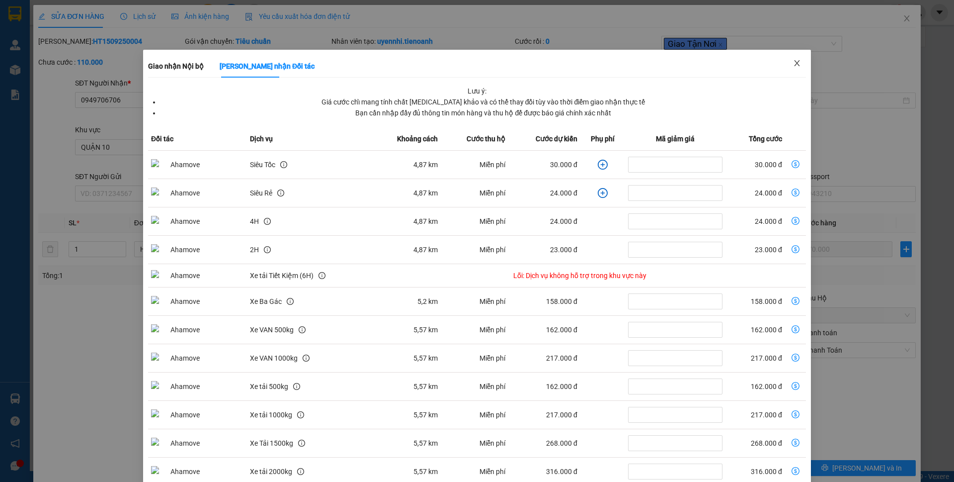
click at [793, 65] on icon "close" at bounding box center [797, 63] width 8 height 8
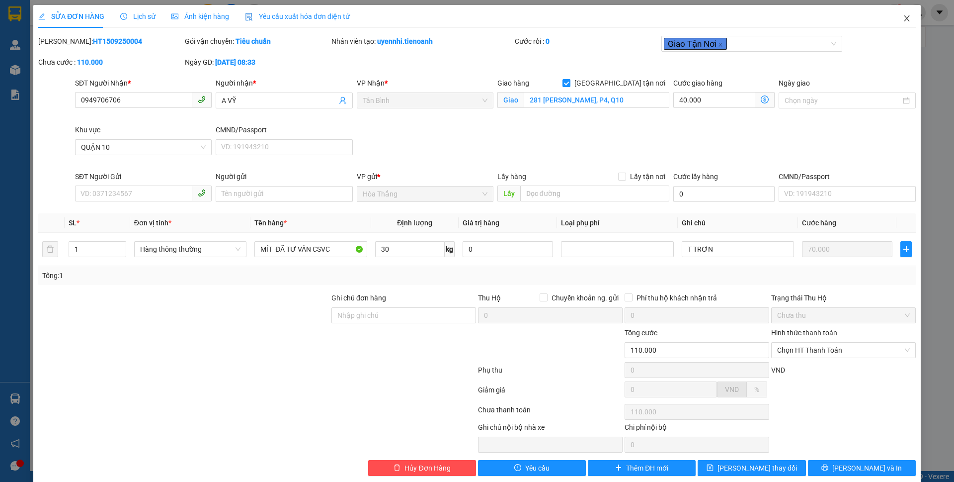
click at [893, 13] on span "Close" at bounding box center [907, 19] width 28 height 28
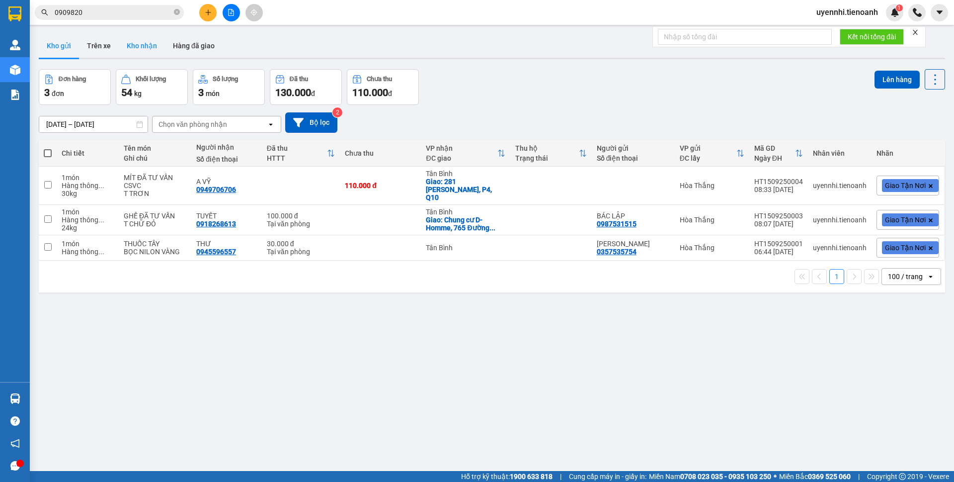
click at [160, 47] on button "Kho nhận" at bounding box center [142, 46] width 46 height 24
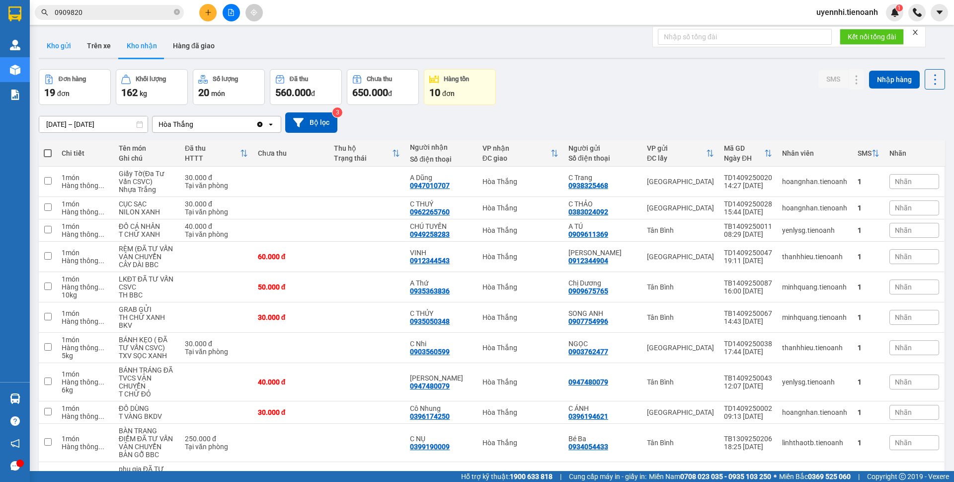
click at [69, 47] on button "Kho gửi" at bounding box center [59, 46] width 40 height 24
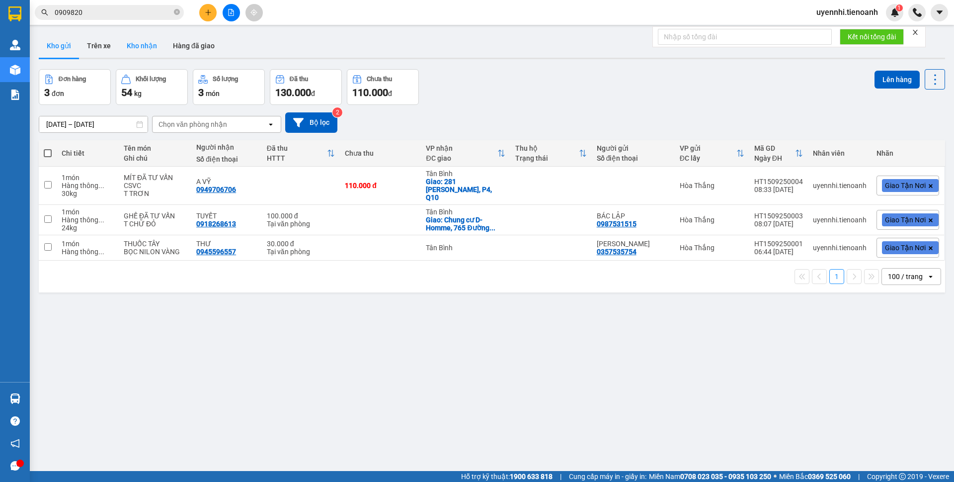
click at [136, 41] on button "Kho nhận" at bounding box center [142, 46] width 46 height 24
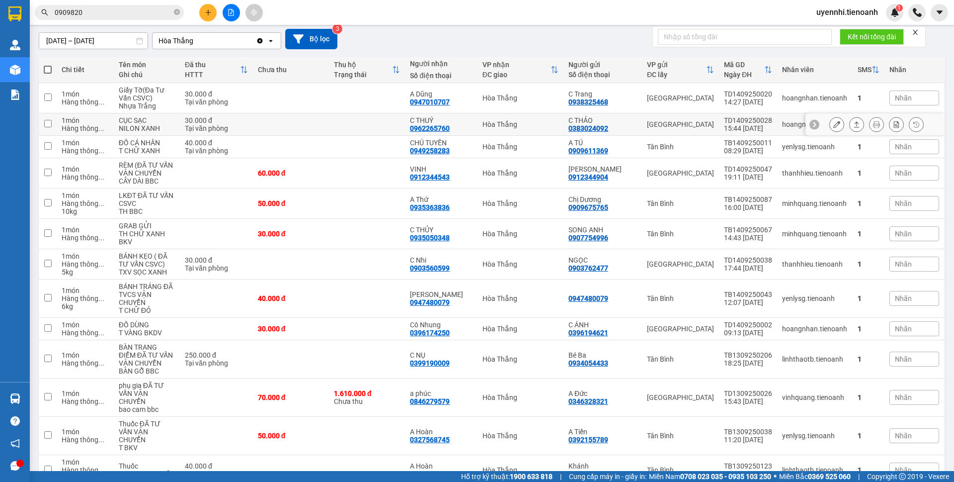
scroll to position [298, 0]
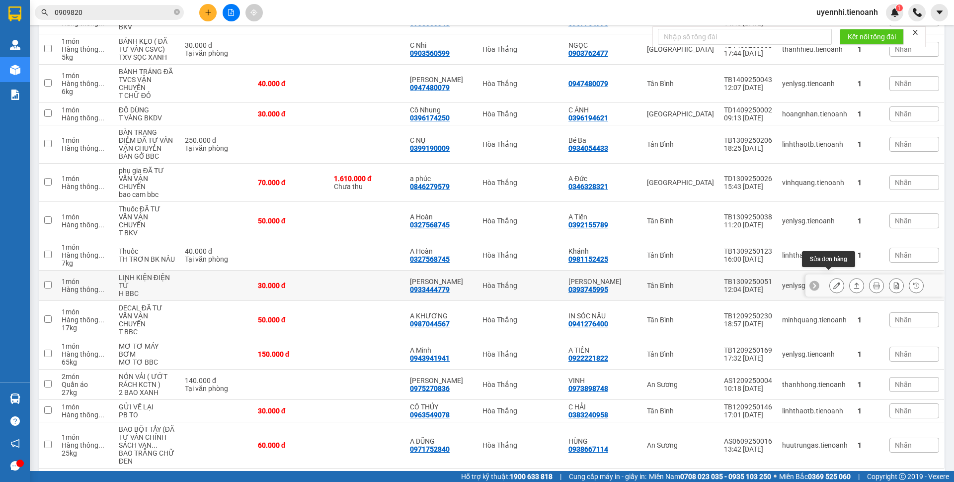
click at [834, 282] on icon at bounding box center [837, 285] width 7 height 7
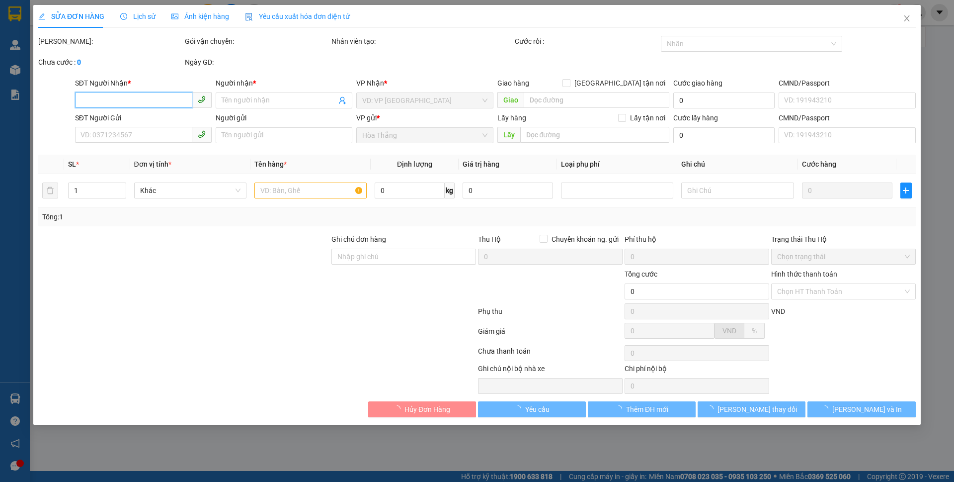
type input "0933444779"
type input "[PERSON_NAME]"
type input "123456789"
type input "0393745995"
type input "[PERSON_NAME]"
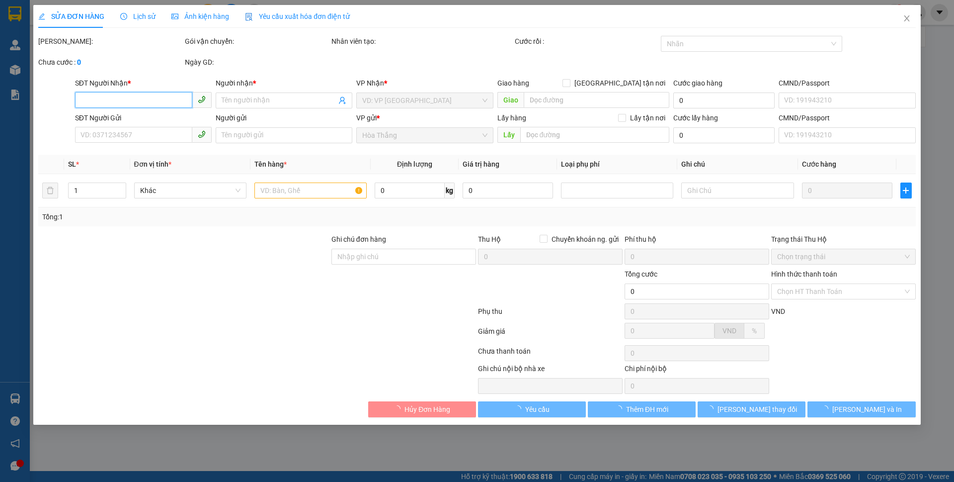
type input "30.000"
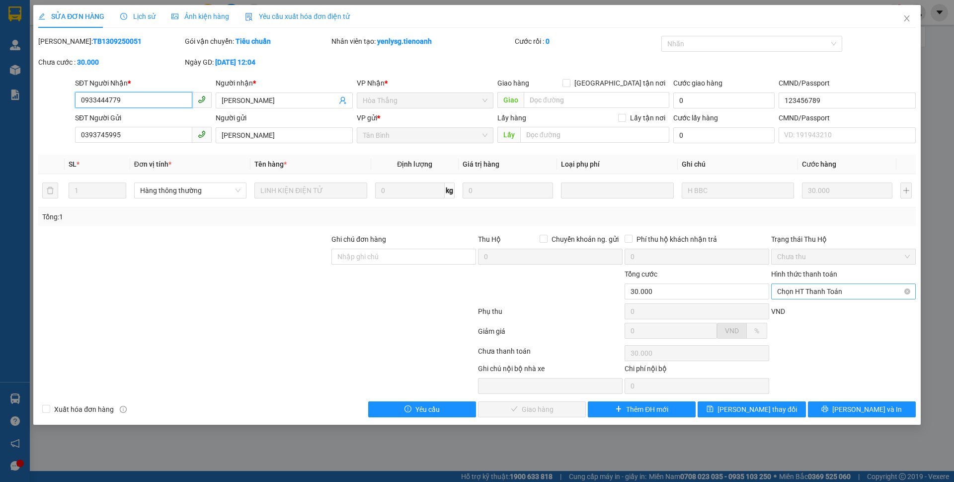
click at [815, 293] on span "Chọn HT Thanh Toán" at bounding box center [843, 291] width 133 height 15
drag, startPoint x: 805, startPoint y: 310, endPoint x: 674, endPoint y: 345, distance: 135.4
click at [803, 310] on div "Tại văn phòng" at bounding box center [843, 311] width 133 height 11
type input "0"
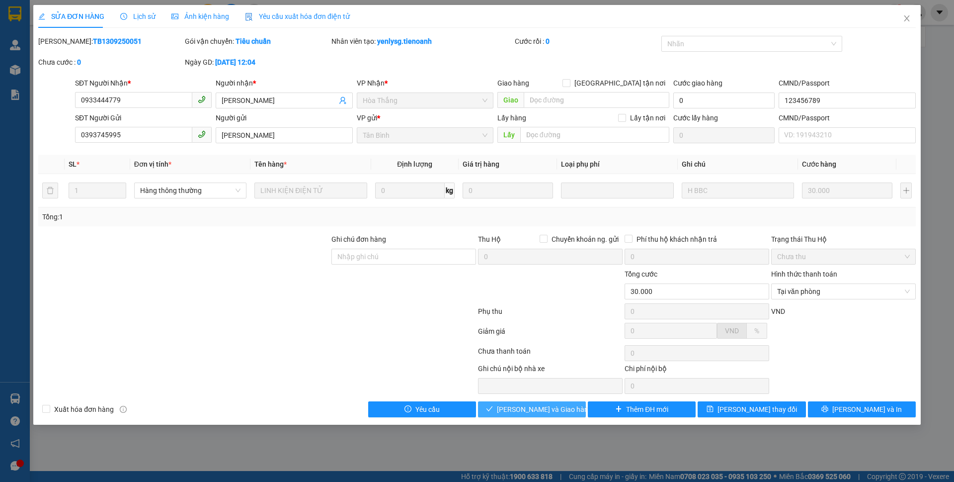
click at [560, 408] on span "[PERSON_NAME] và Giao hàng" at bounding box center [544, 409] width 95 height 11
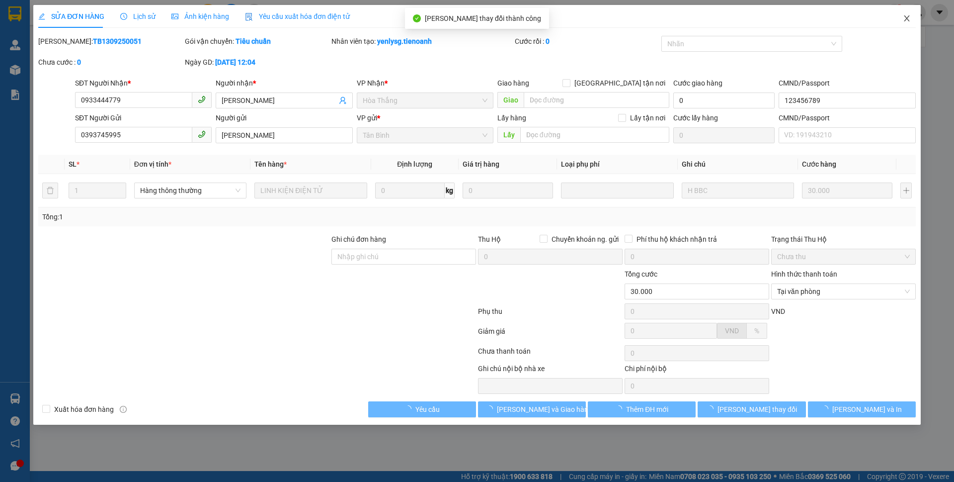
click at [908, 17] on icon "close" at bounding box center [907, 18] width 8 height 8
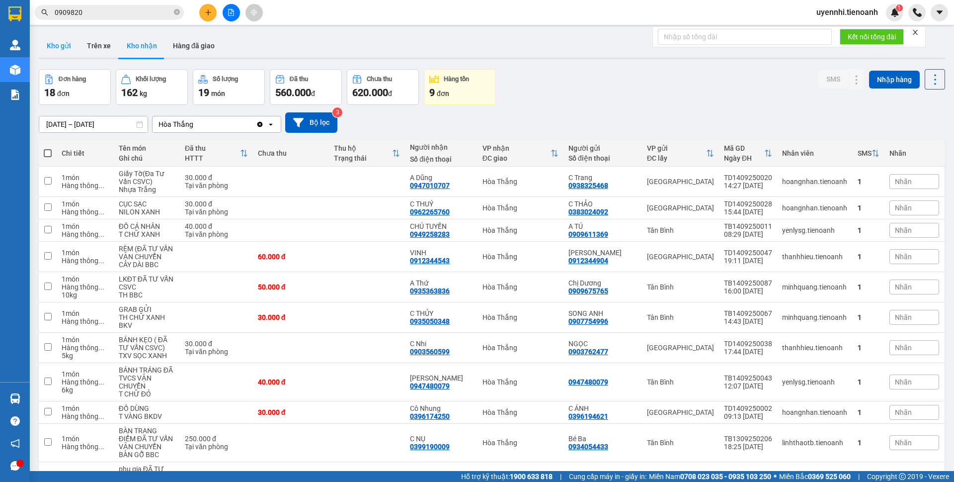
click at [63, 44] on button "Kho gửi" at bounding box center [59, 46] width 40 height 24
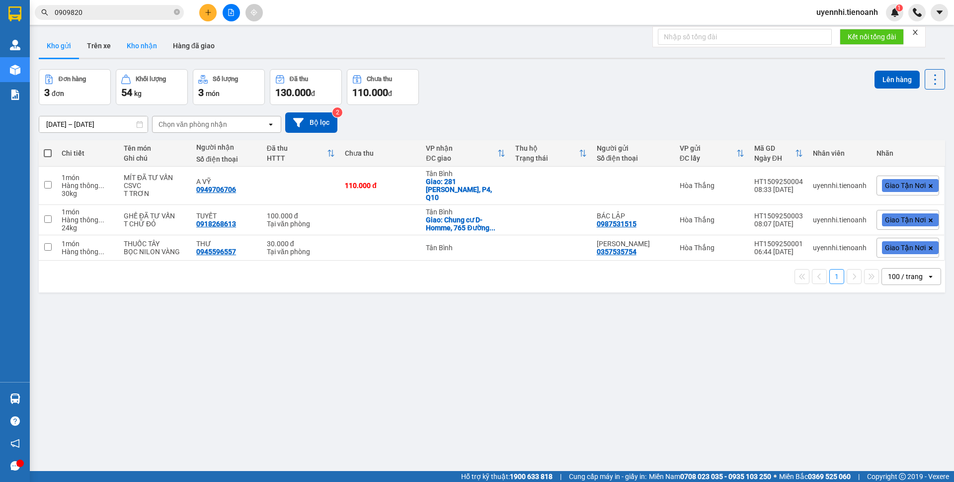
click at [126, 45] on button "Kho nhận" at bounding box center [142, 46] width 46 height 24
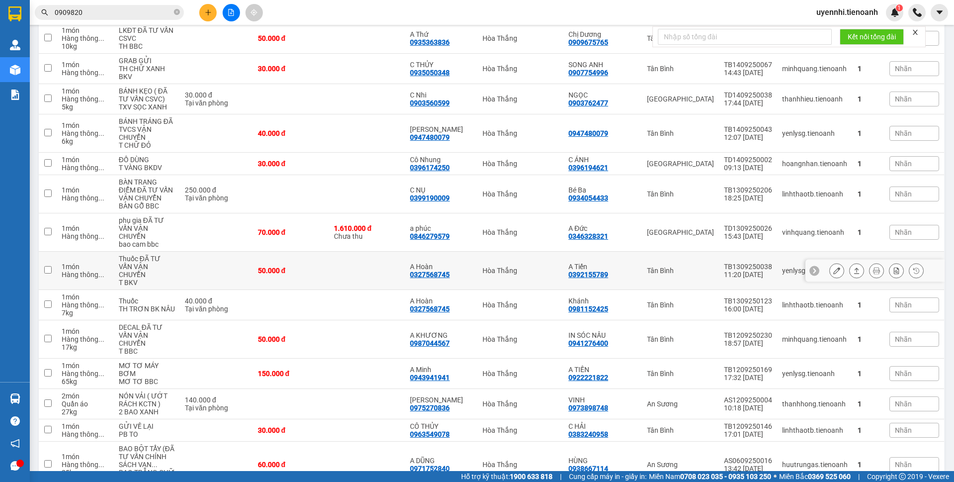
scroll to position [298, 0]
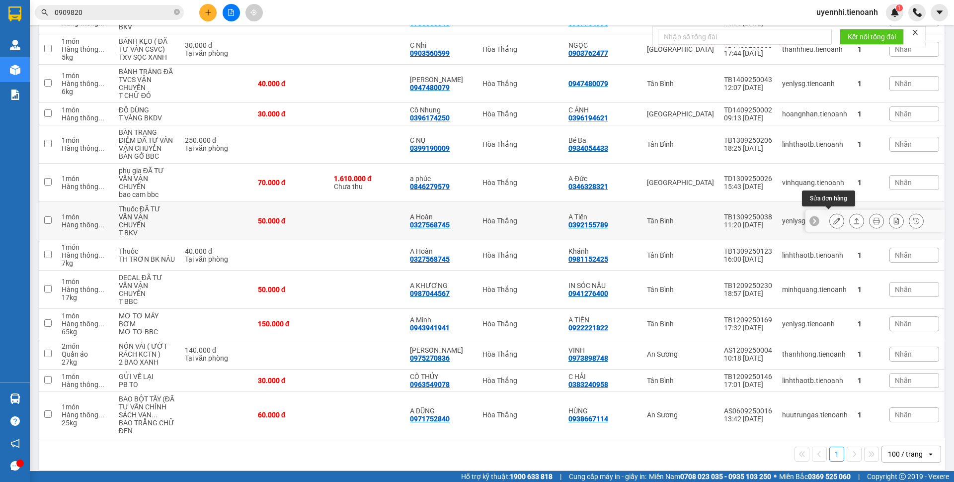
click at [834, 219] on icon at bounding box center [837, 220] width 7 height 7
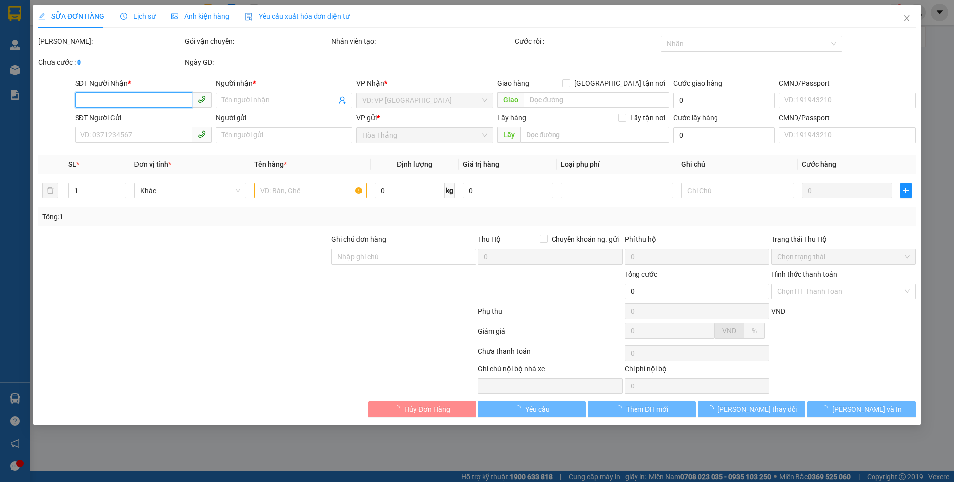
type input "0327568745"
type input "A Hoàn"
type input "0392155789"
type input "A Tiến"
type input "50.000"
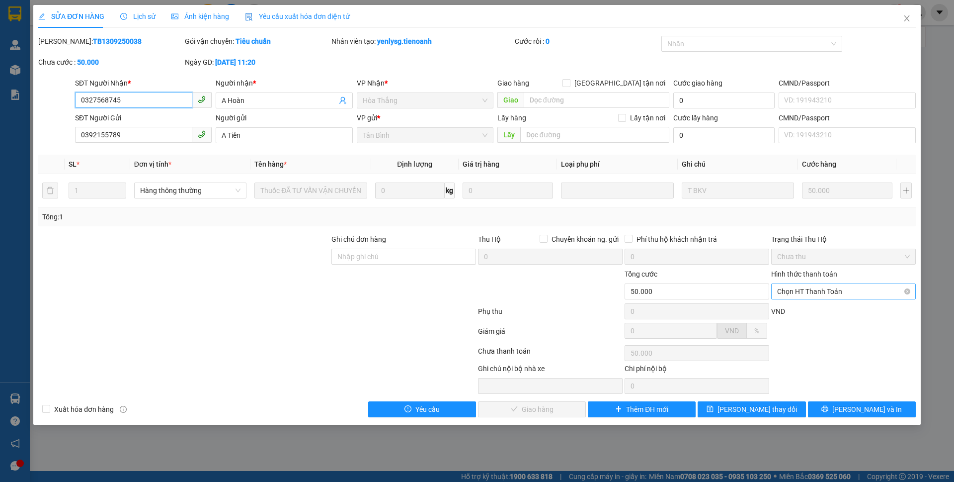
click at [800, 295] on span "Chọn HT Thanh Toán" at bounding box center [843, 291] width 133 height 15
click at [800, 310] on div "Tại văn phòng" at bounding box center [843, 311] width 133 height 11
type input "0"
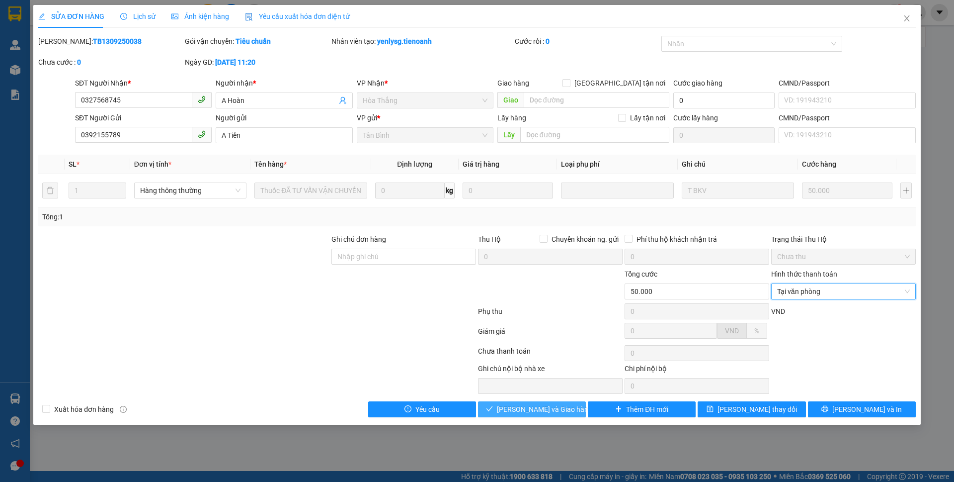
click at [555, 409] on span "[PERSON_NAME] và Giao hàng" at bounding box center [544, 409] width 95 height 11
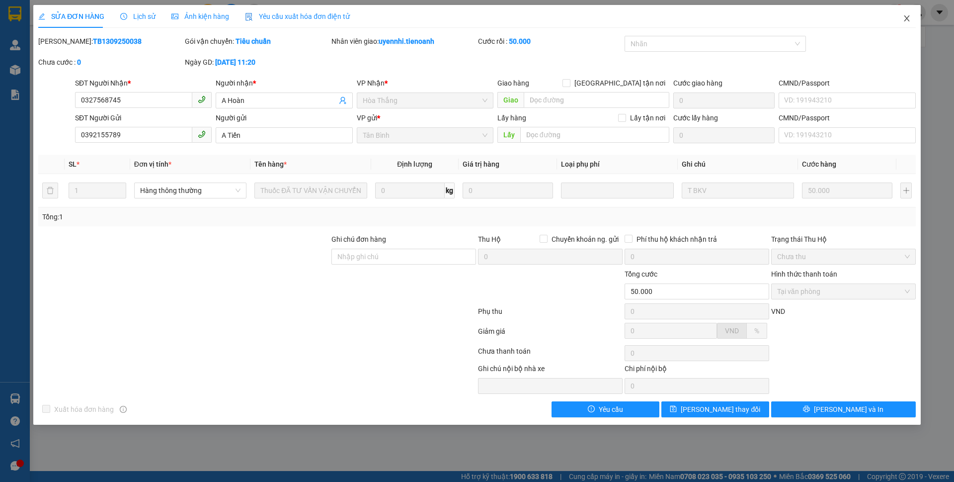
click at [906, 19] on icon "close" at bounding box center [907, 18] width 8 height 8
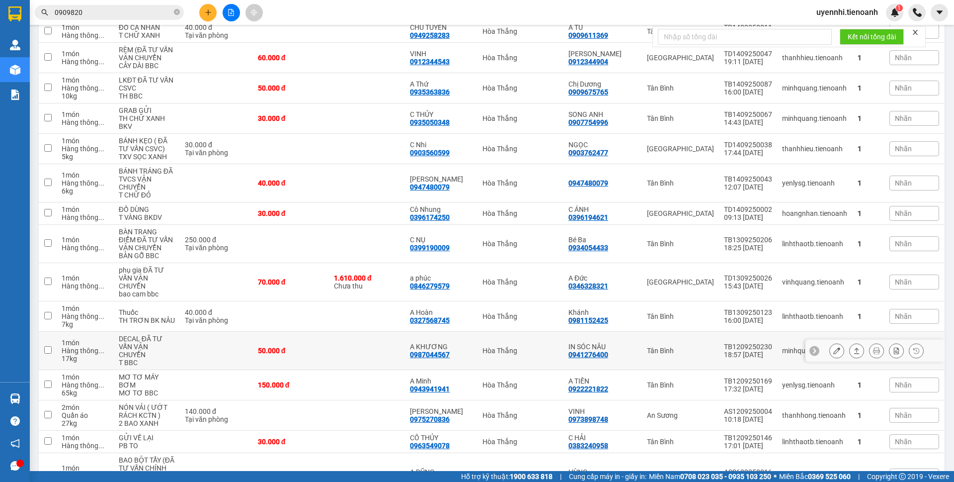
scroll to position [268, 0]
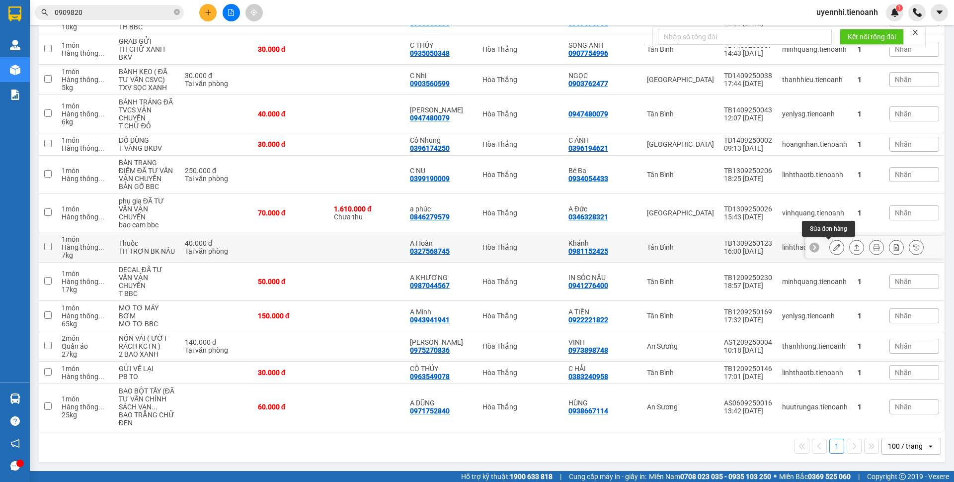
click at [834, 249] on icon at bounding box center [837, 247] width 7 height 7
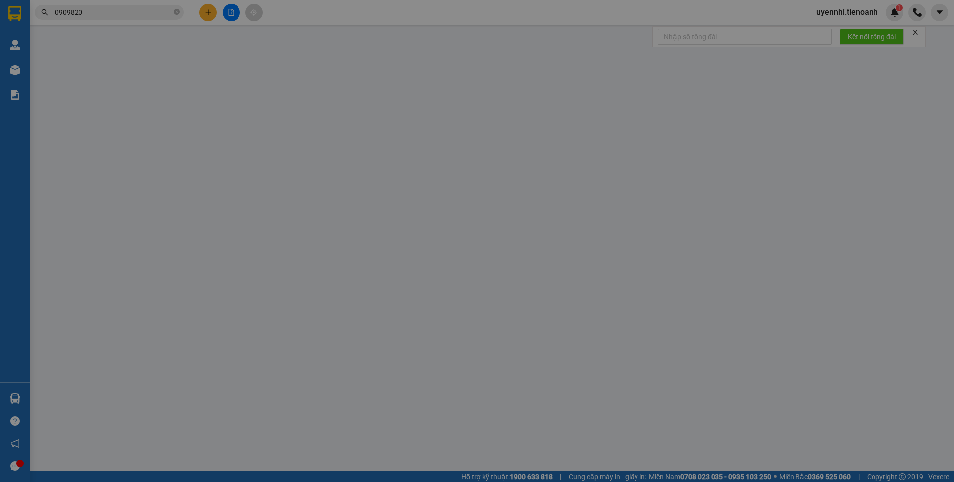
type input "0327568745"
type input "A Hoàn"
type input "0981152425"
type input "Khánh"
type input "40.000"
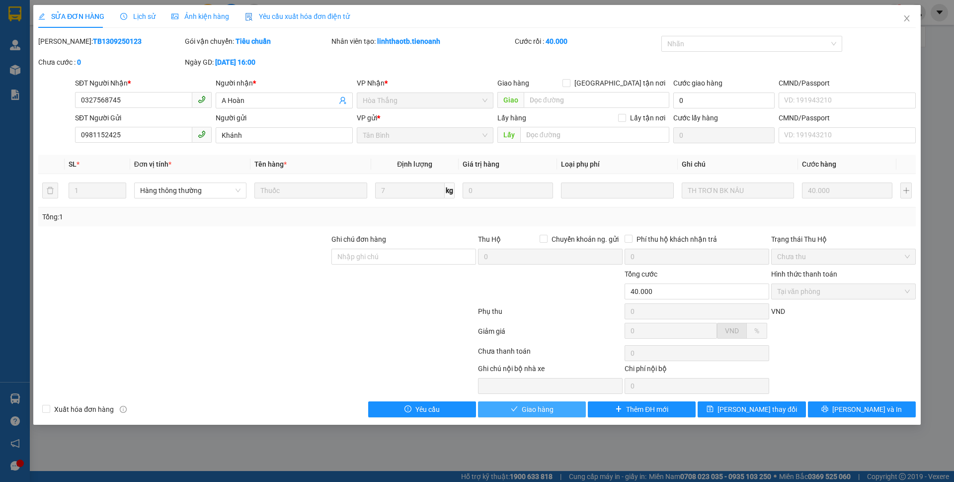
click at [528, 412] on span "Giao hàng" at bounding box center [538, 409] width 32 height 11
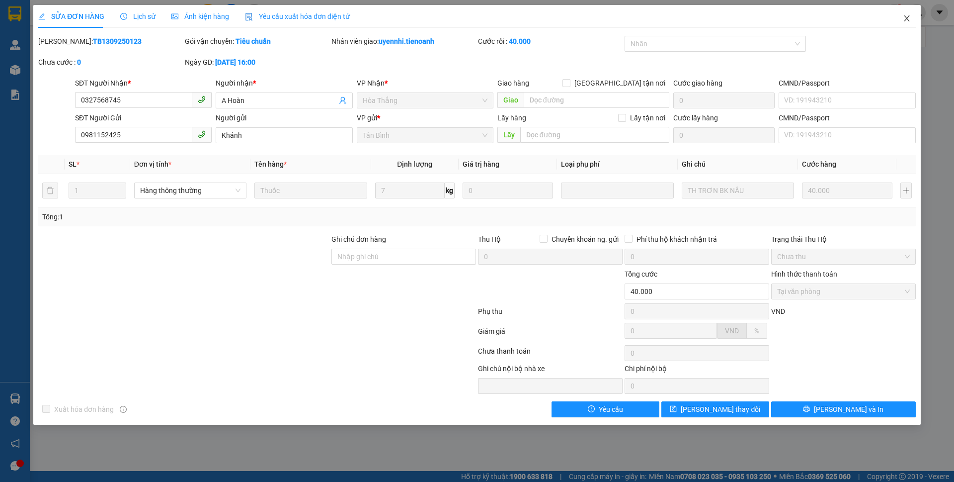
click at [908, 16] on icon "close" at bounding box center [907, 18] width 8 height 8
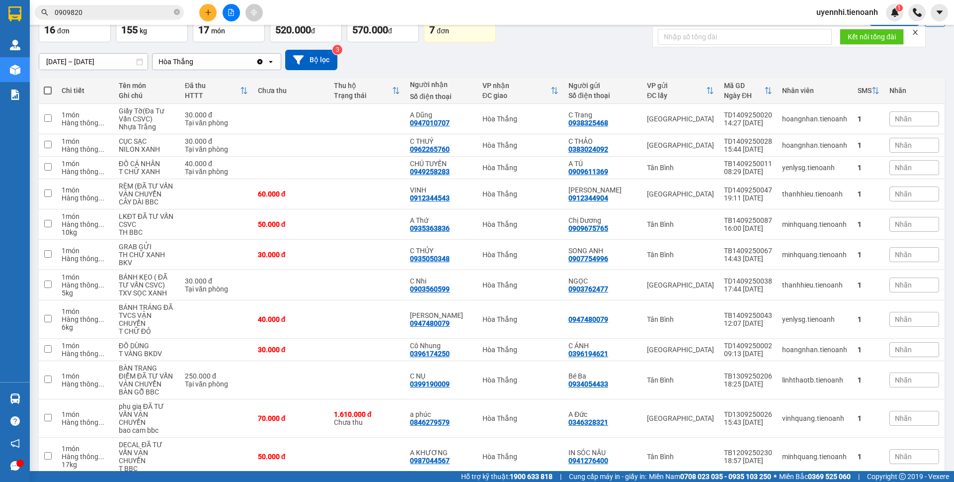
scroll to position [238, 0]
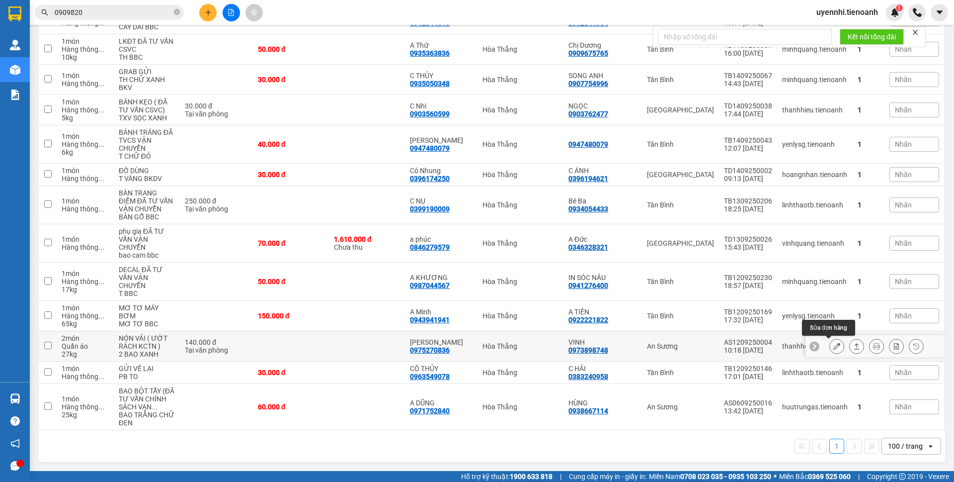
click at [834, 344] on icon at bounding box center [837, 345] width 7 height 7
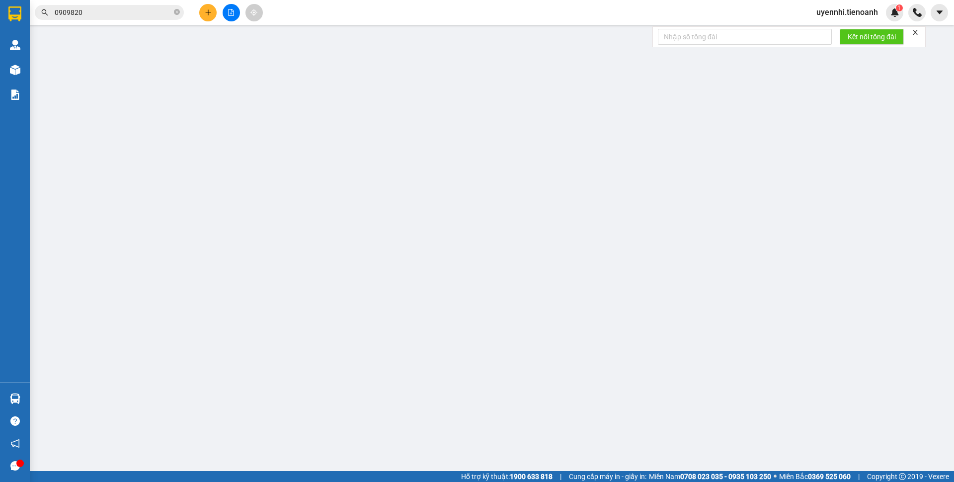
type input "0975270836"
type input "[PERSON_NAME]"
type input "0973898748"
type input "VINH"
type input "140.000"
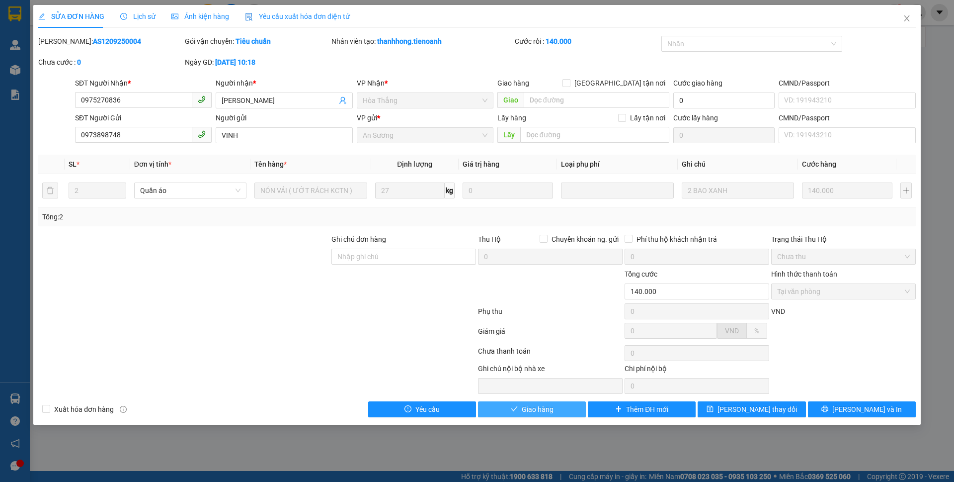
click at [550, 410] on span "Giao hàng" at bounding box center [538, 409] width 32 height 11
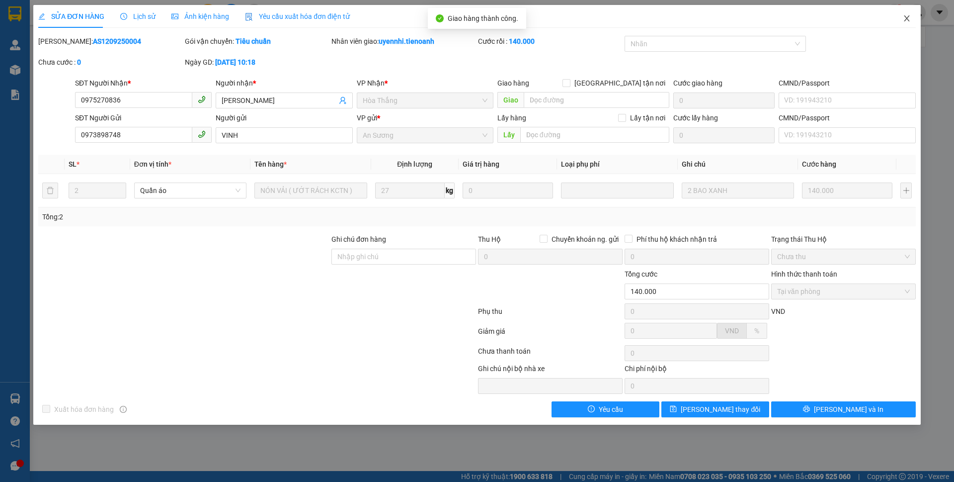
click at [905, 18] on icon "close" at bounding box center [907, 18] width 8 height 8
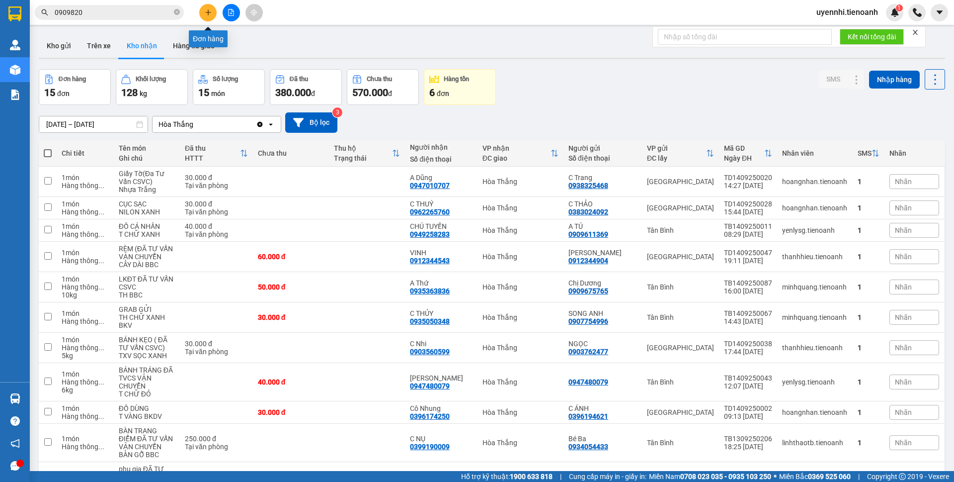
click at [202, 8] on button at bounding box center [207, 12] width 17 height 17
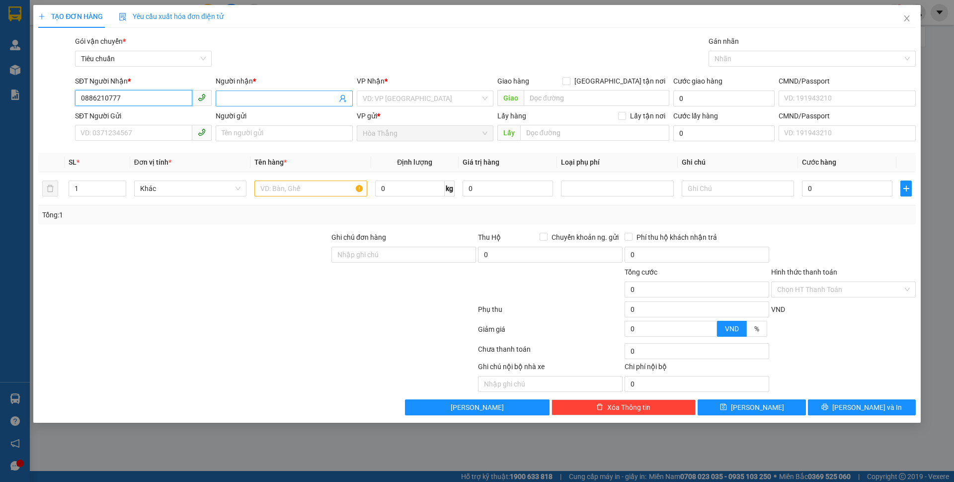
type input "0886210777"
click at [275, 102] on input "Người nhận *" at bounding box center [279, 98] width 115 height 11
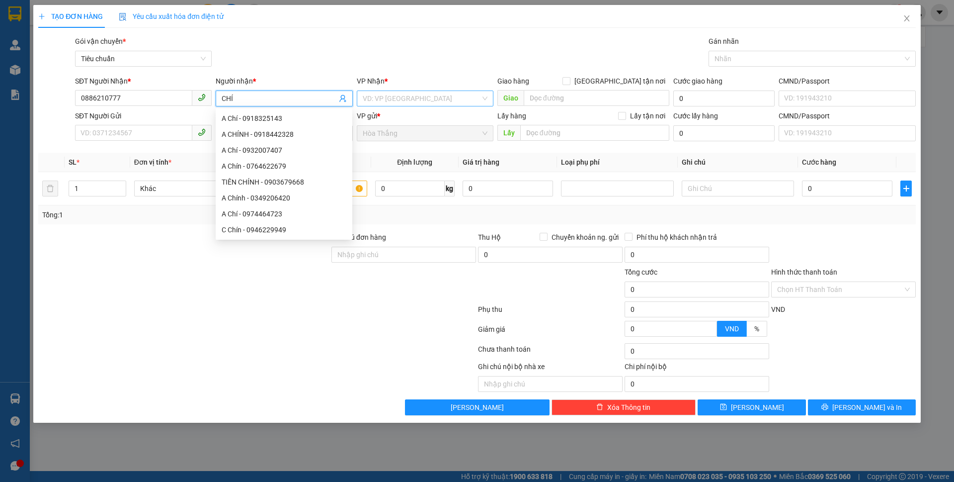
type input "CHÍ"
click at [416, 101] on input "search" at bounding box center [422, 98] width 118 height 15
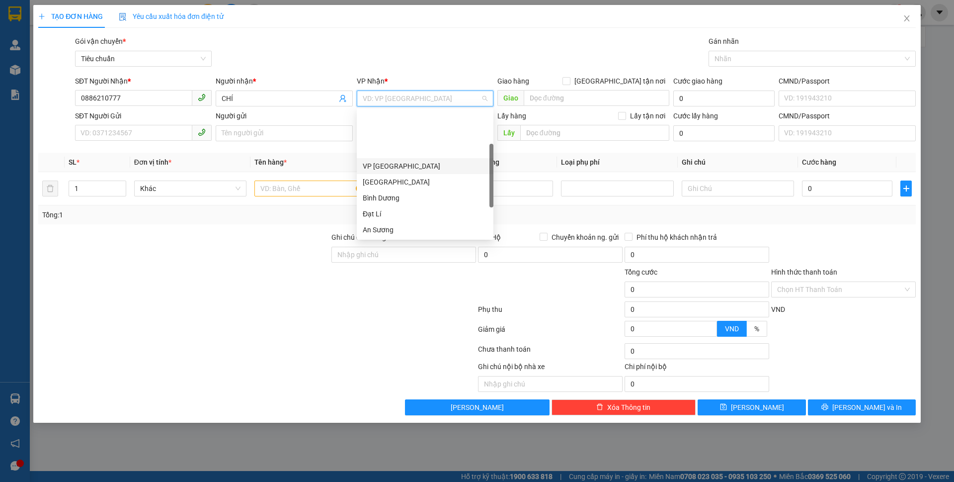
scroll to position [50, 0]
click at [395, 182] on div "An Sương" at bounding box center [425, 179] width 125 height 11
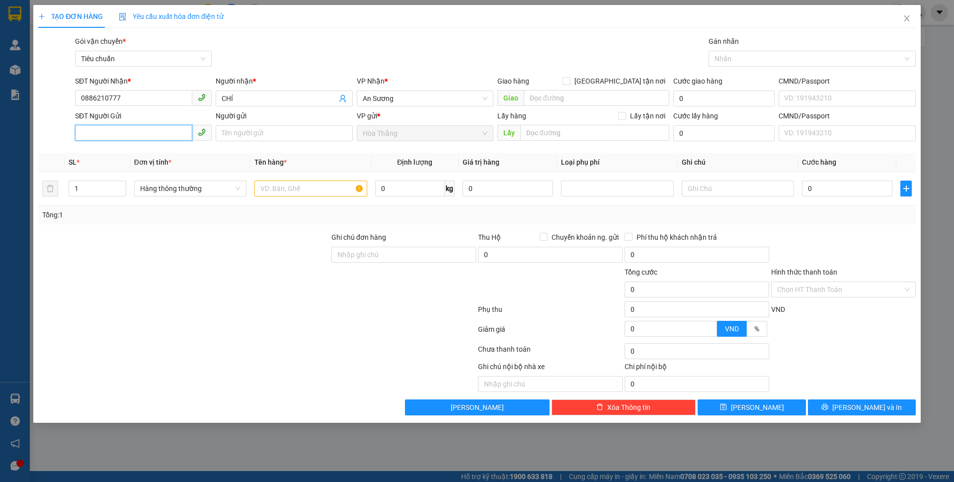
click at [102, 138] on input "SĐT Người Gửi" at bounding box center [133, 133] width 117 height 16
type input "0946773949"
click at [263, 131] on input "Người gửi" at bounding box center [284, 133] width 137 height 16
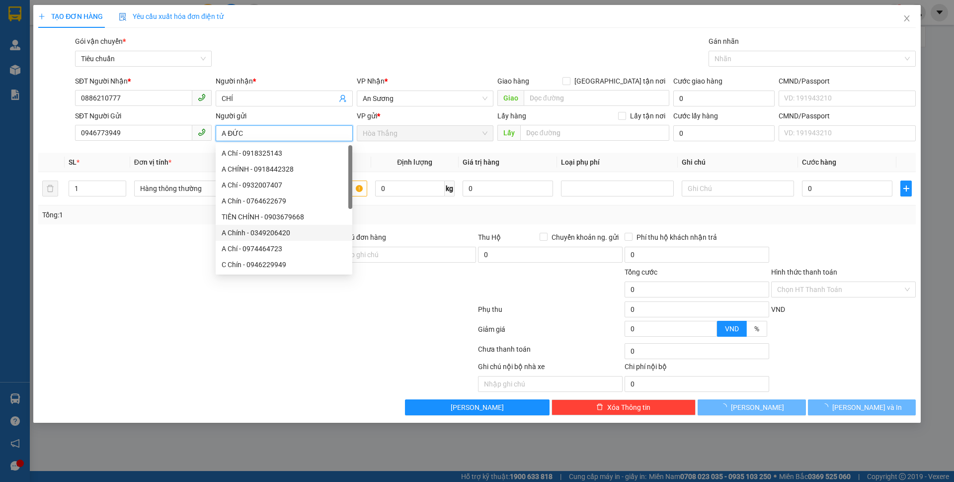
type input "A ĐỨC"
click at [146, 318] on div at bounding box center [257, 311] width 440 height 20
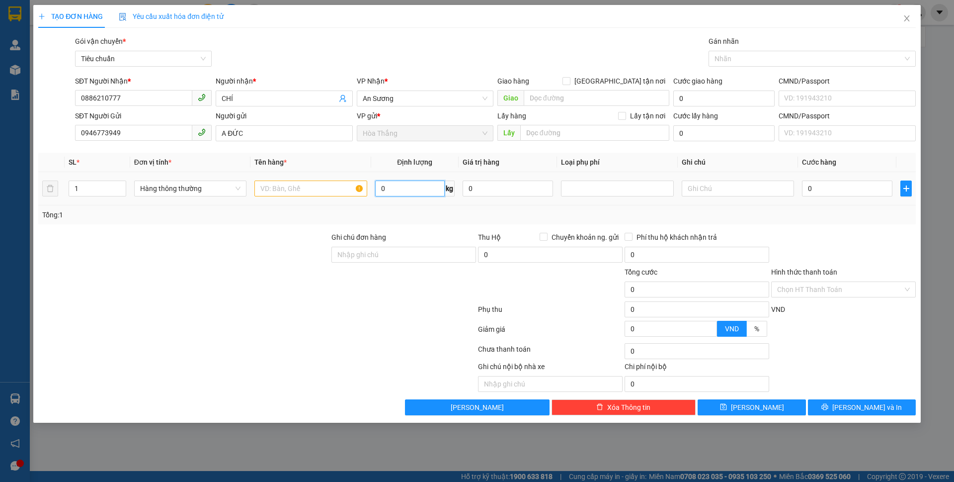
click at [403, 189] on input "0" at bounding box center [410, 188] width 70 height 16
type input "18"
click at [252, 218] on div "Tổng: 1" at bounding box center [205, 214] width 326 height 11
type input "55.000"
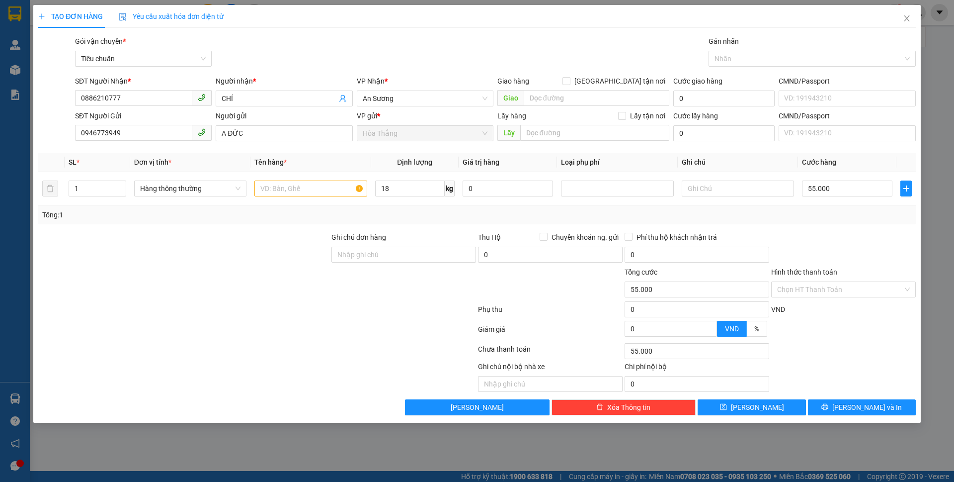
type input "55.000"
click at [281, 182] on input "text" at bounding box center [310, 188] width 112 height 16
type input "SR ĐÃ TƯ VẪN CSVC"
click at [836, 184] on input "55.000" at bounding box center [847, 188] width 90 height 16
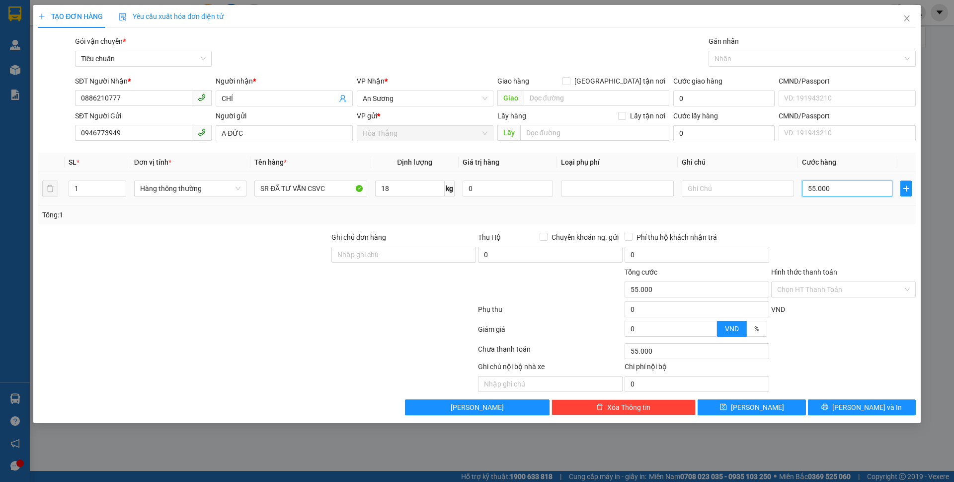
type input "6"
type input "60"
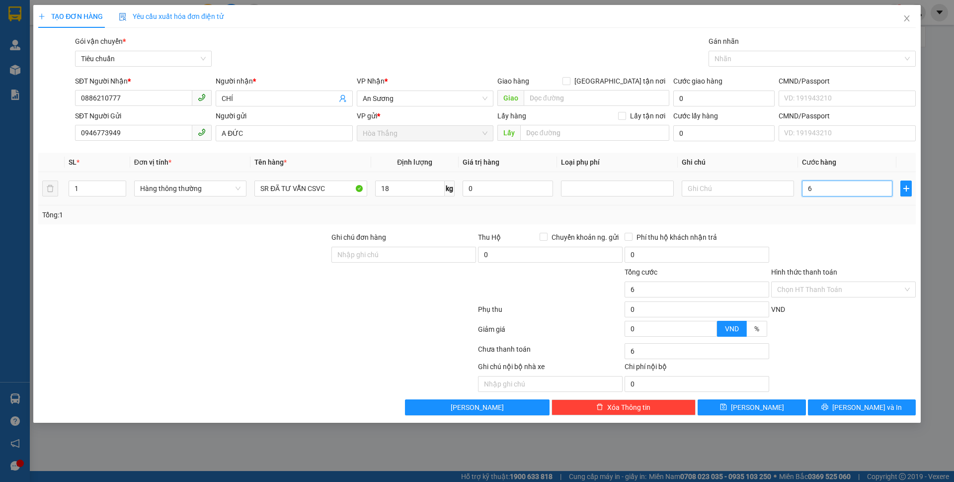
type input "60"
click at [756, 185] on input "text" at bounding box center [738, 188] width 112 height 16
type input "60.000"
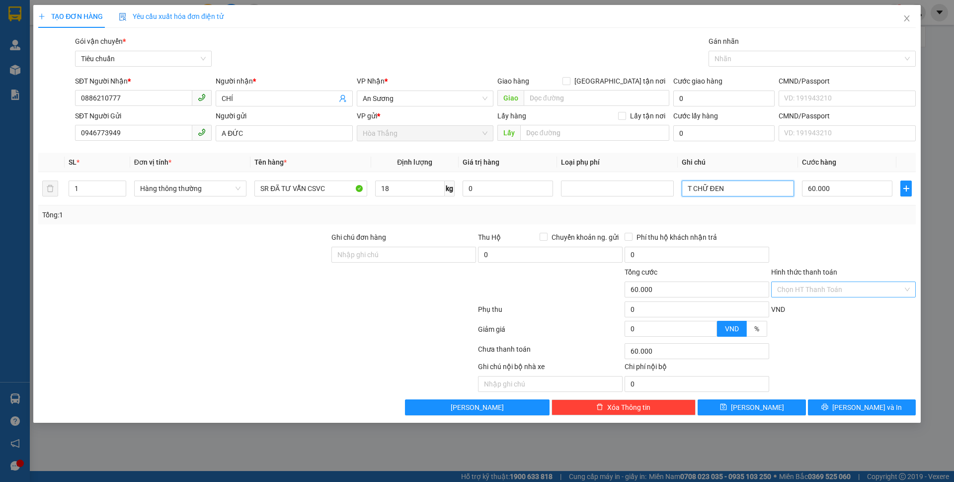
type input "T CHỮ ĐEN"
click at [800, 294] on input "Hình thức thanh toán" at bounding box center [840, 289] width 126 height 15
click at [800, 309] on div "Tại văn phòng" at bounding box center [843, 309] width 133 height 11
type input "0"
click at [861, 409] on span "[PERSON_NAME] và In" at bounding box center [868, 407] width 70 height 11
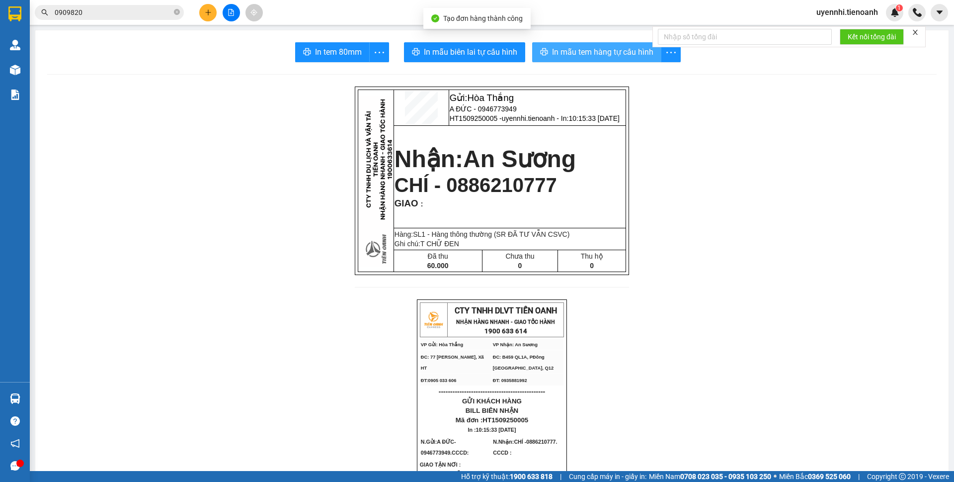
click at [596, 54] on span "In mẫu tem hàng tự cấu hình" at bounding box center [602, 52] width 101 height 12
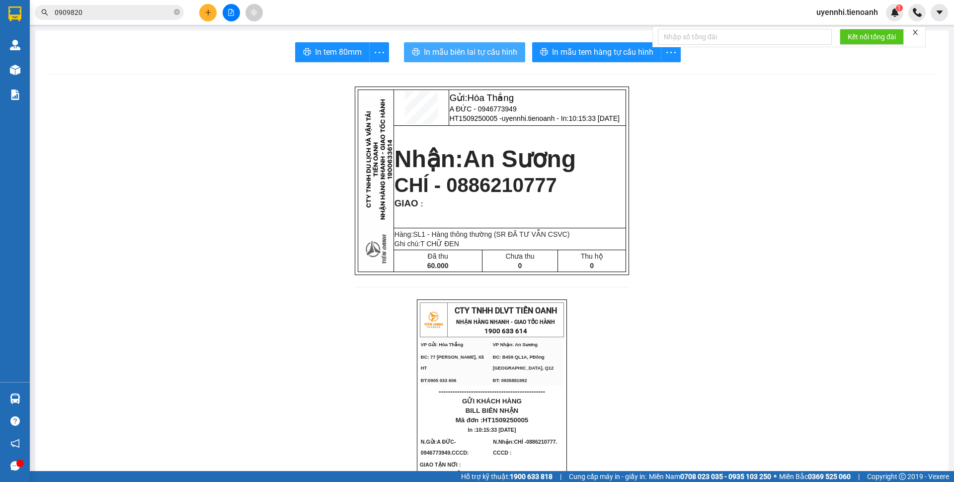
click at [462, 49] on span "In mẫu biên lai tự cấu hình" at bounding box center [470, 52] width 93 height 12
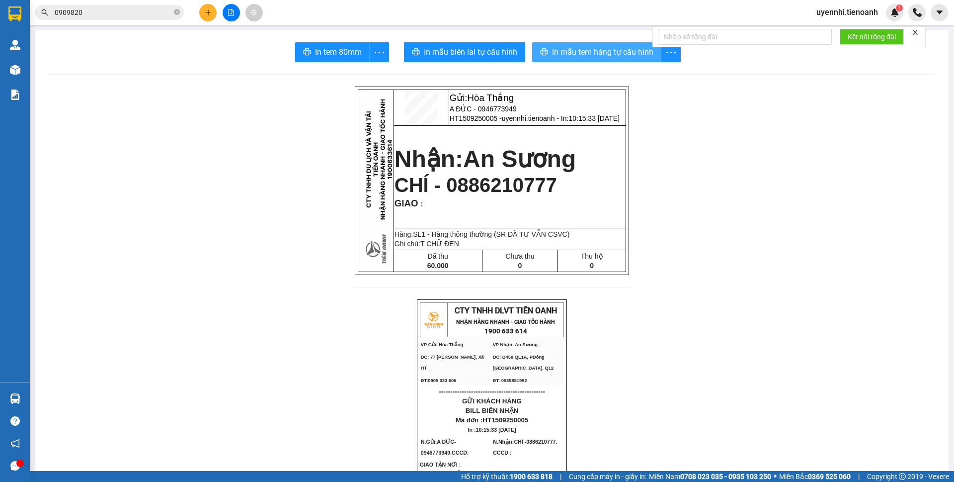
click at [590, 50] on span "In mẫu tem hàng tự cấu hình" at bounding box center [602, 52] width 101 height 12
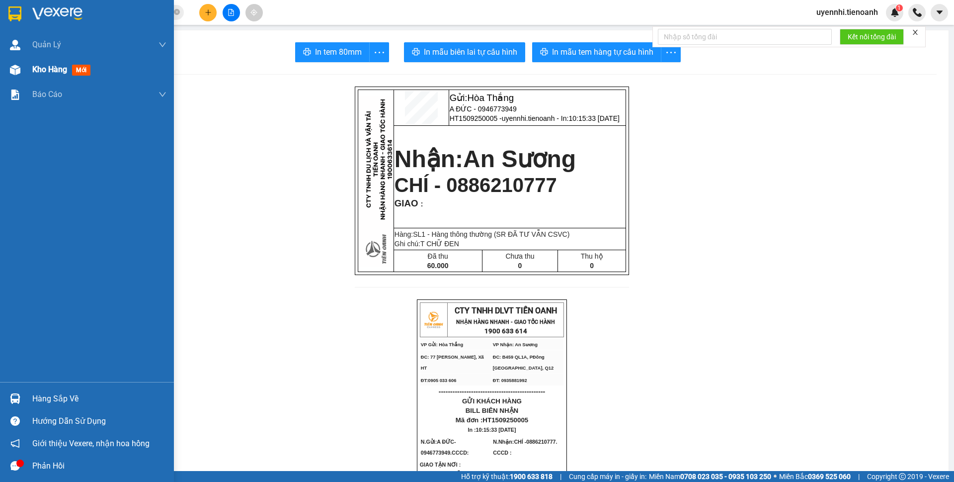
click at [45, 68] on span "Kho hàng" at bounding box center [49, 69] width 35 height 9
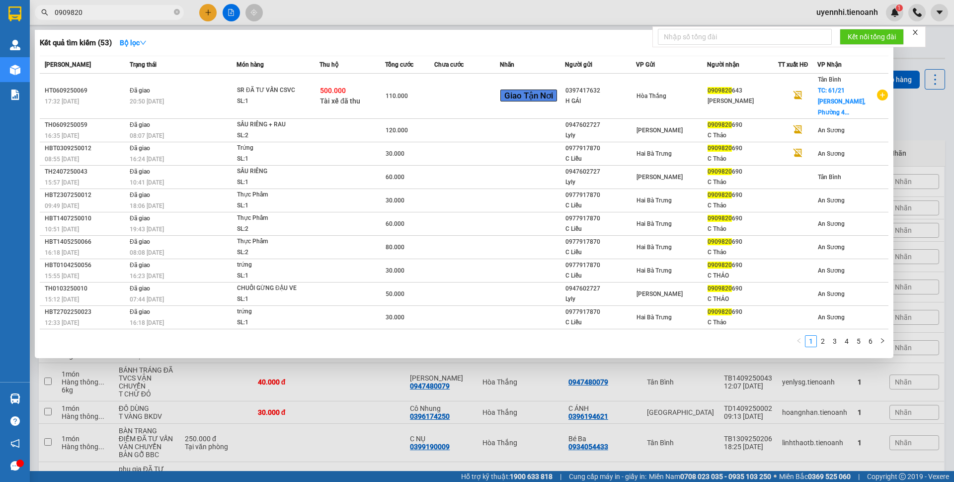
click at [94, 12] on input "0909820" at bounding box center [113, 12] width 117 height 11
click at [318, 398] on div at bounding box center [477, 241] width 954 height 482
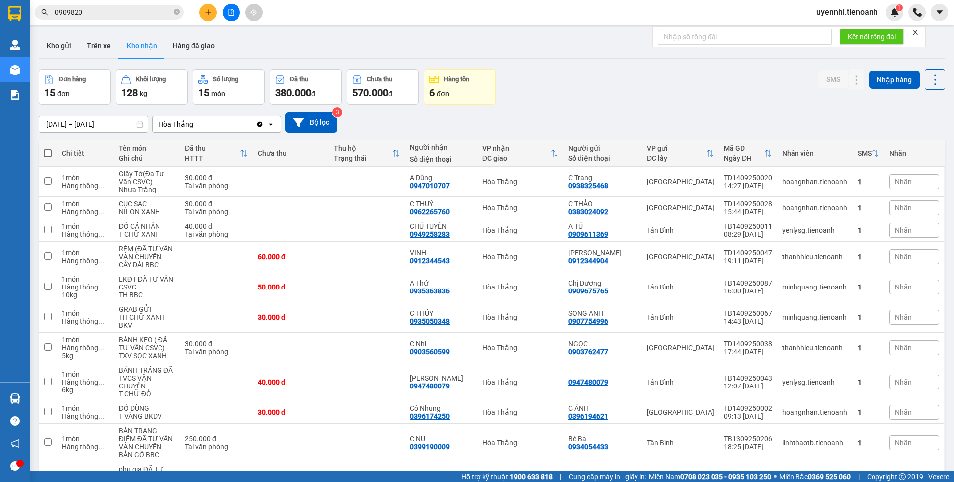
click at [209, 12] on icon "plus" at bounding box center [208, 12] width 7 height 7
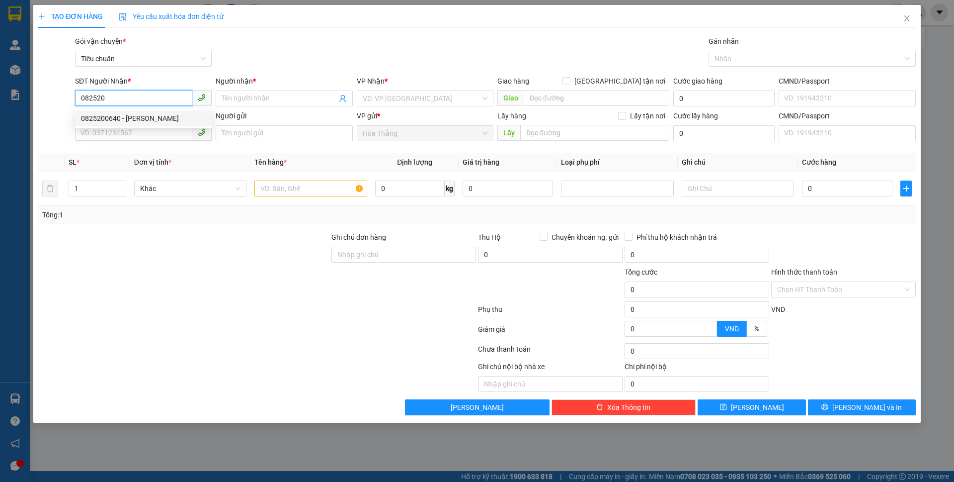
click at [99, 117] on div "0825200640 - C TRINH" at bounding box center [143, 118] width 125 height 11
type input "0825200640"
type input "[PERSON_NAME]"
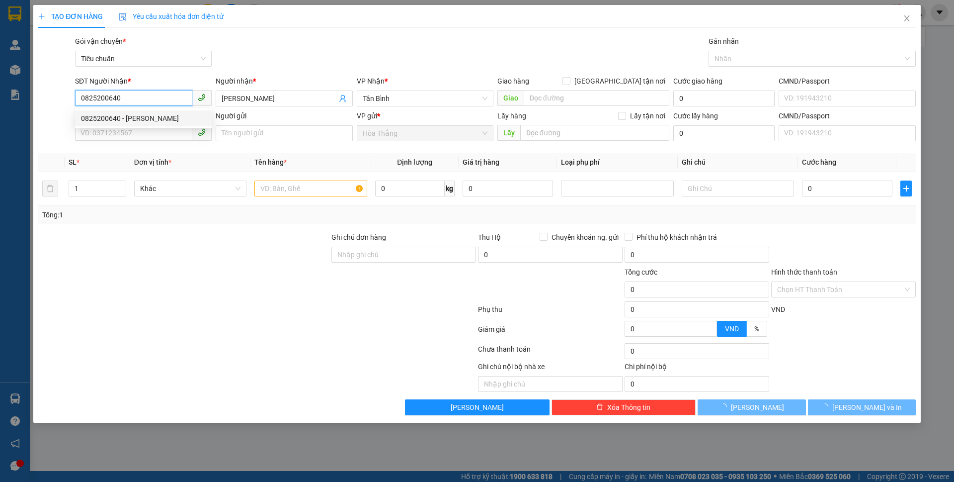
type input "30.000"
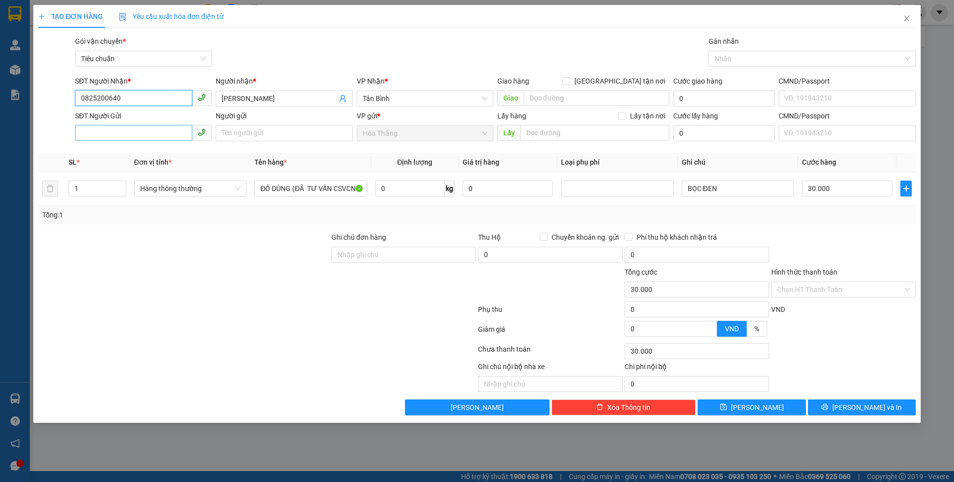
type input "0825200640"
click at [125, 131] on input "SĐT Người Gửi" at bounding box center [133, 133] width 117 height 16
click at [106, 152] on div "0944762728 - C Chi" at bounding box center [143, 153] width 125 height 11
type input "0944762728"
type input "C Chi"
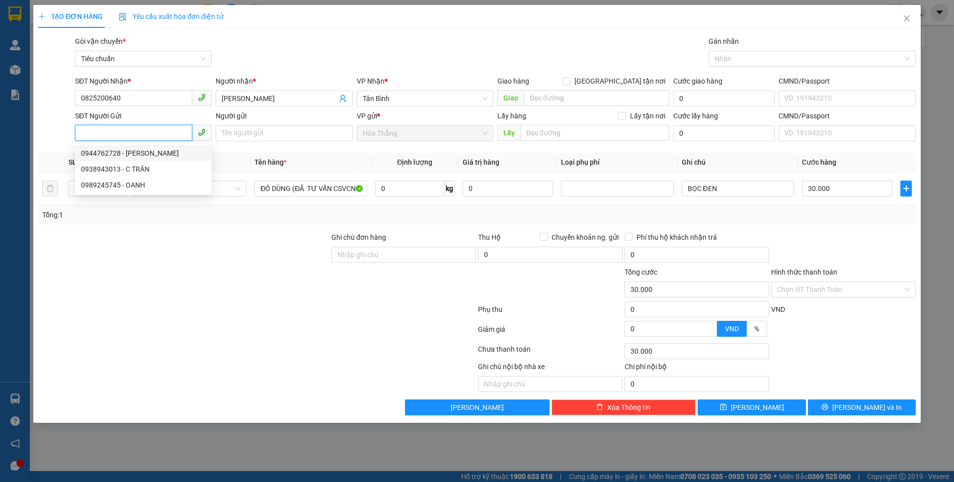
type input "066185013260"
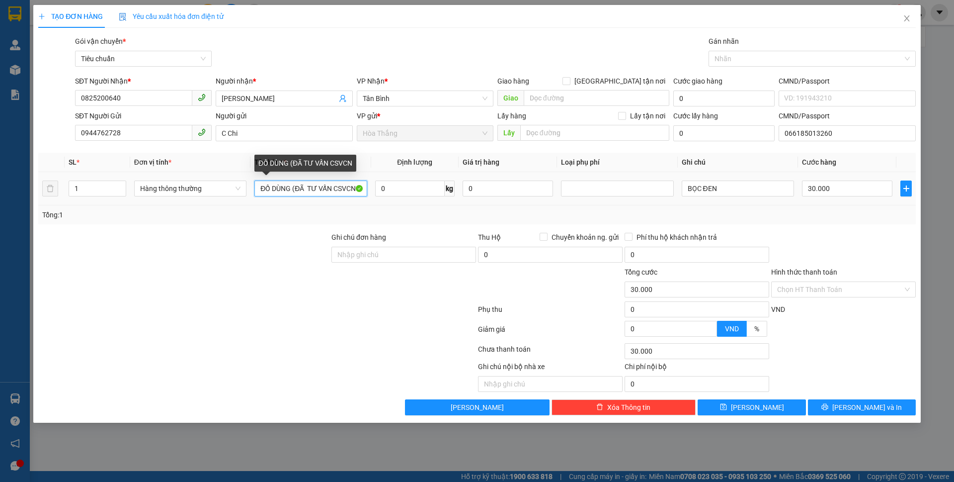
drag, startPoint x: 295, startPoint y: 184, endPoint x: 163, endPoint y: 204, distance: 133.7
click at [166, 204] on tr "1 Hàng thông thường ĐỒ DÙNG (ĐÃ TƯ VẤN CSVCN 0 kg 0 BỌC ĐEN 30.000" at bounding box center [477, 188] width 878 height 33
type input "TC(ĐÃ TƯ VẤN CSVCN"
click at [399, 187] on input "0" at bounding box center [410, 188] width 70 height 16
click at [418, 188] on input "15" at bounding box center [410, 188] width 70 height 16
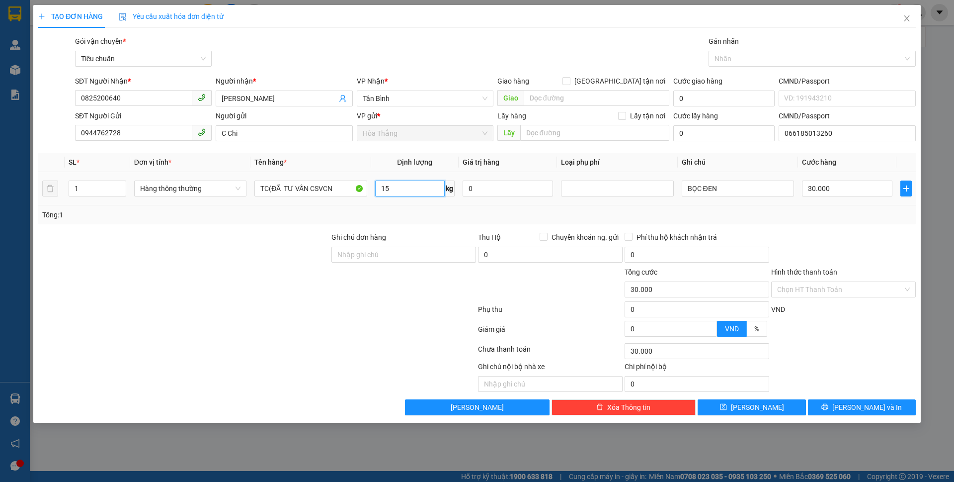
type input "1"
type input "25"
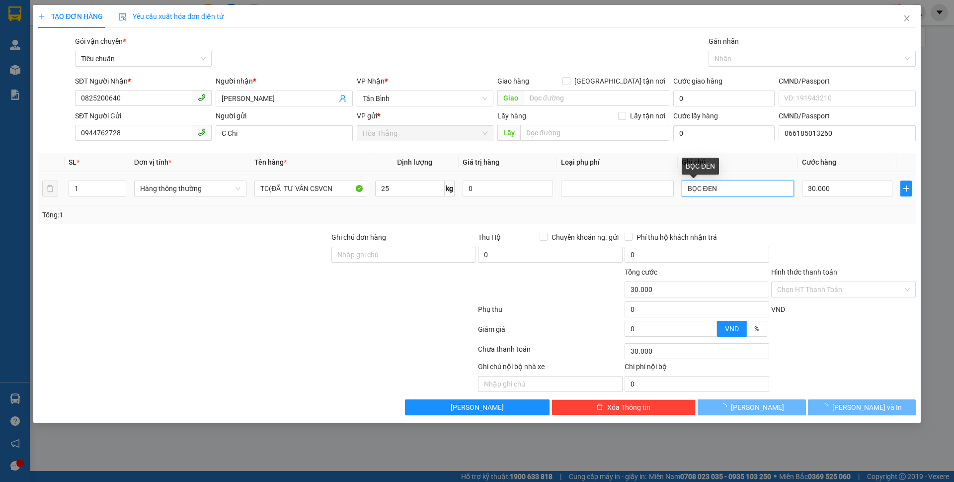
click at [738, 185] on input "BỌC ĐEN" at bounding box center [738, 188] width 112 height 16
type input "60.000"
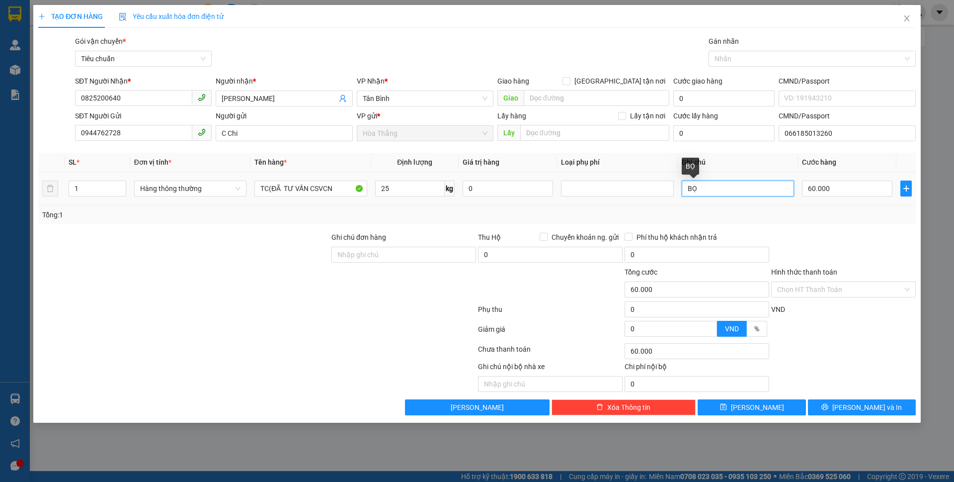
type input "B"
type input "T TRẮNG DC BỌC XANH"
click at [842, 223] on div "Tổng: 1" at bounding box center [477, 214] width 878 height 19
click at [837, 411] on button "[PERSON_NAME] và In" at bounding box center [862, 407] width 108 height 16
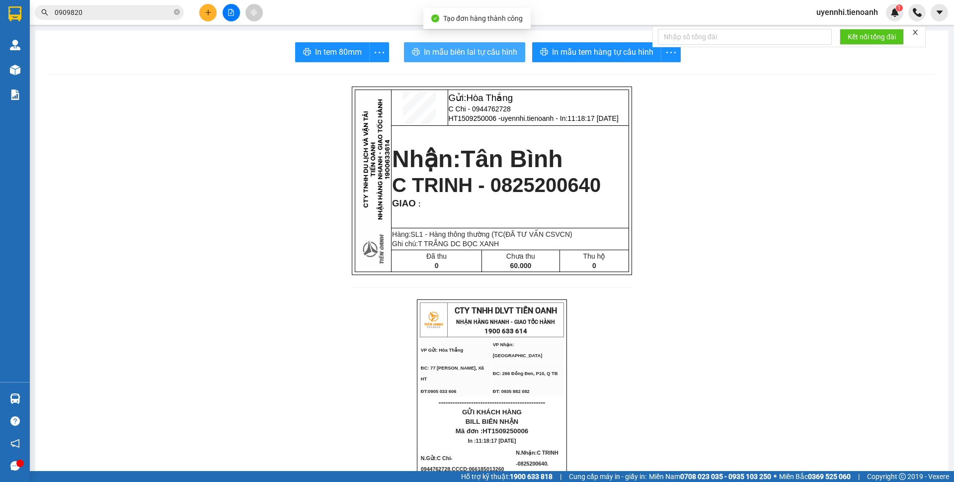
click at [480, 57] on span "In mẫu biên lai tự cấu hình" at bounding box center [470, 52] width 93 height 12
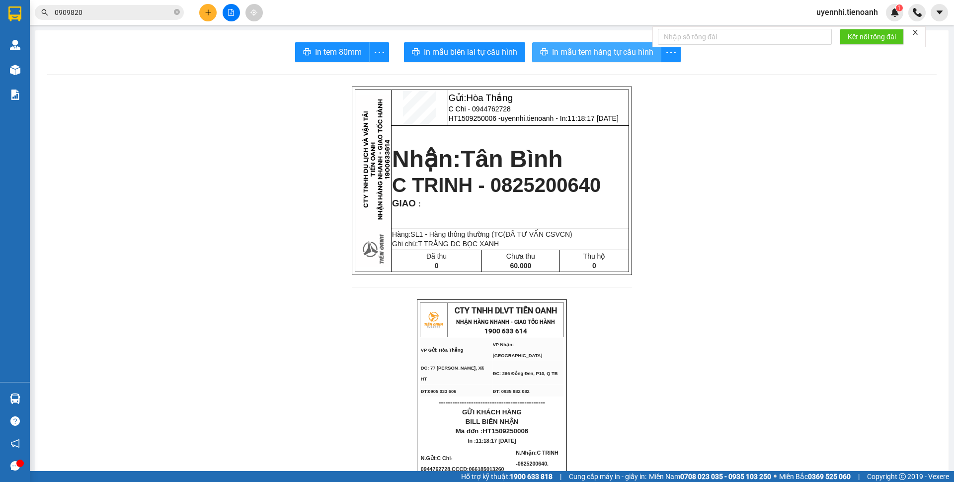
click at [606, 55] on span "In mẫu tem hàng tự cấu hình" at bounding box center [602, 52] width 101 height 12
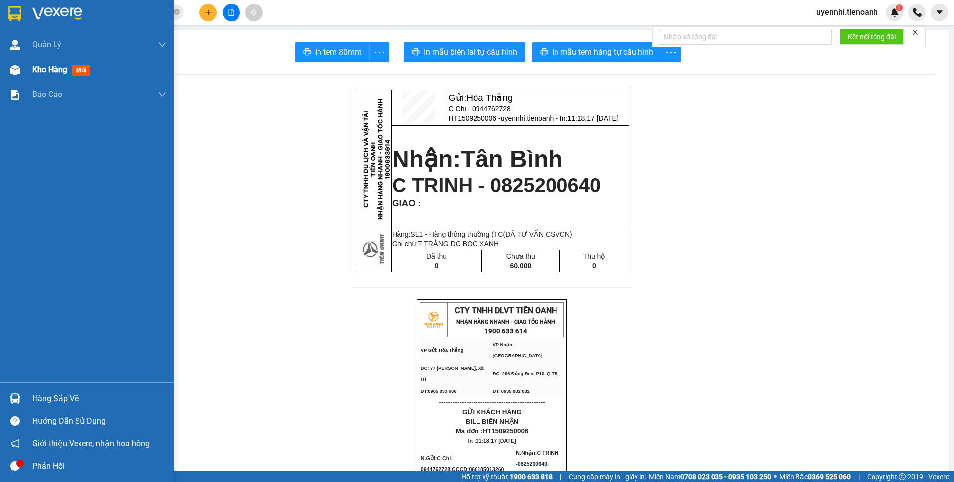
click at [15, 71] on img at bounding box center [15, 70] width 10 height 10
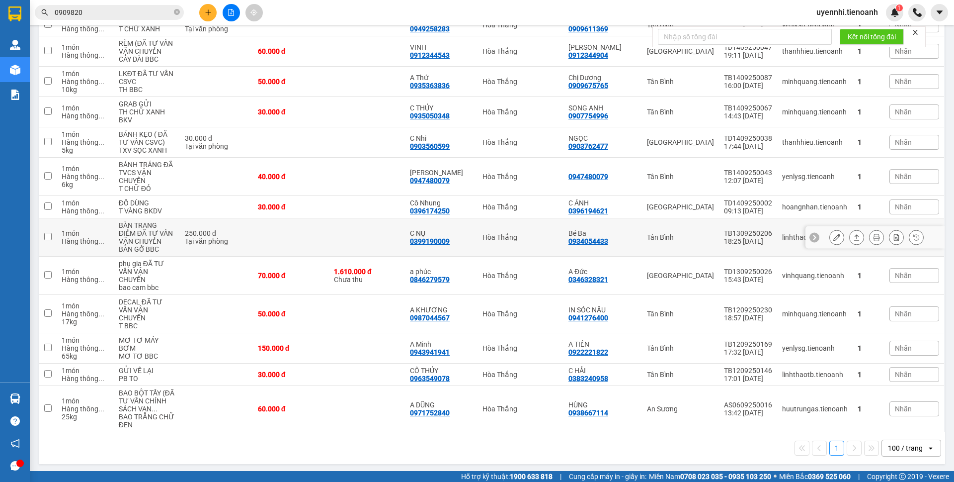
scroll to position [207, 0]
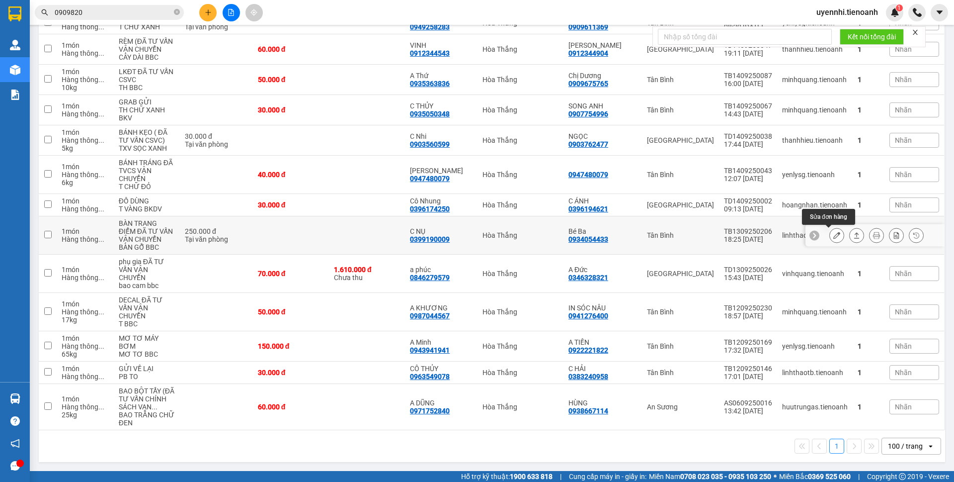
click at [834, 234] on icon at bounding box center [837, 235] width 7 height 7
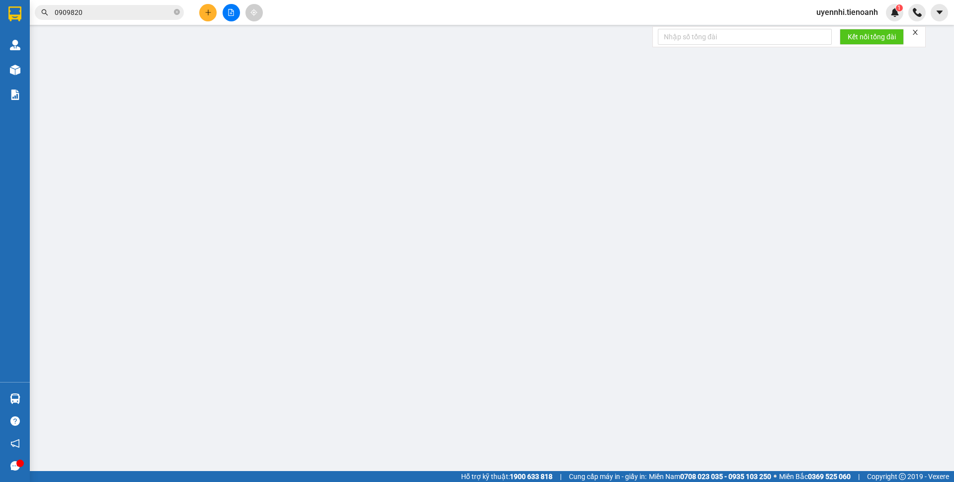
type input "0399190009"
type input "C NỤ"
type input "0934054433"
type input "Bé Ba"
type input "250.000"
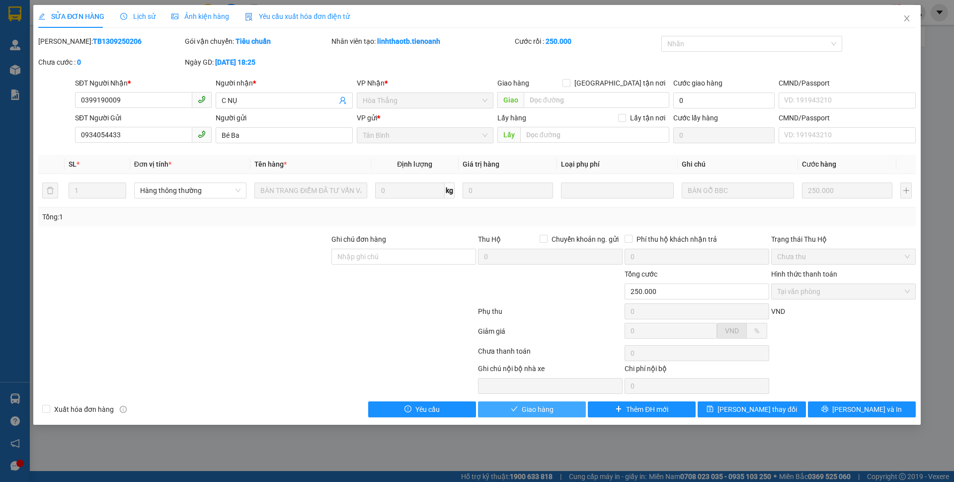
click at [565, 409] on button "Giao hàng" at bounding box center [532, 409] width 108 height 16
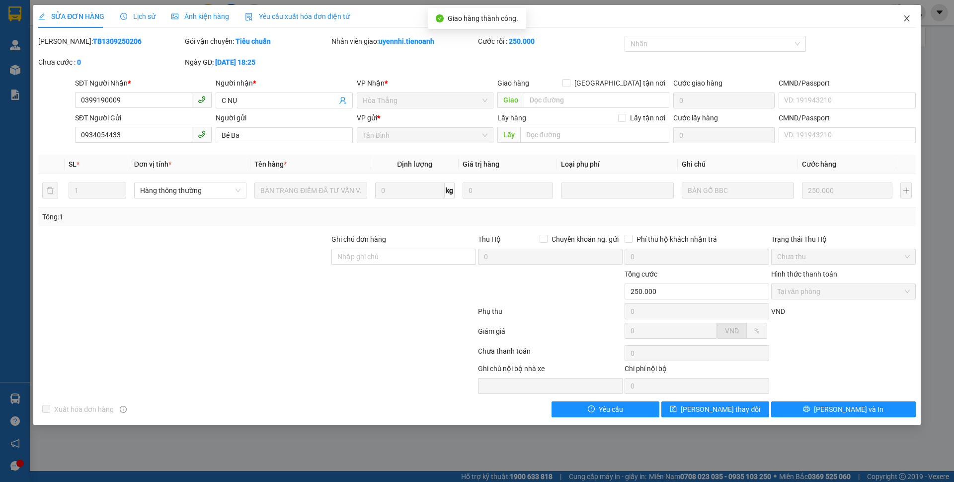
click at [905, 19] on icon "close" at bounding box center [907, 18] width 8 height 8
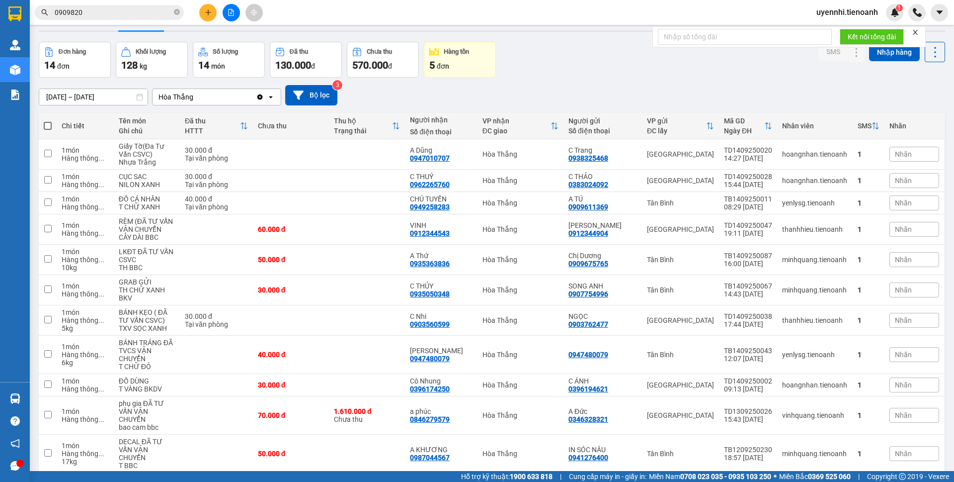
scroll to position [20, 0]
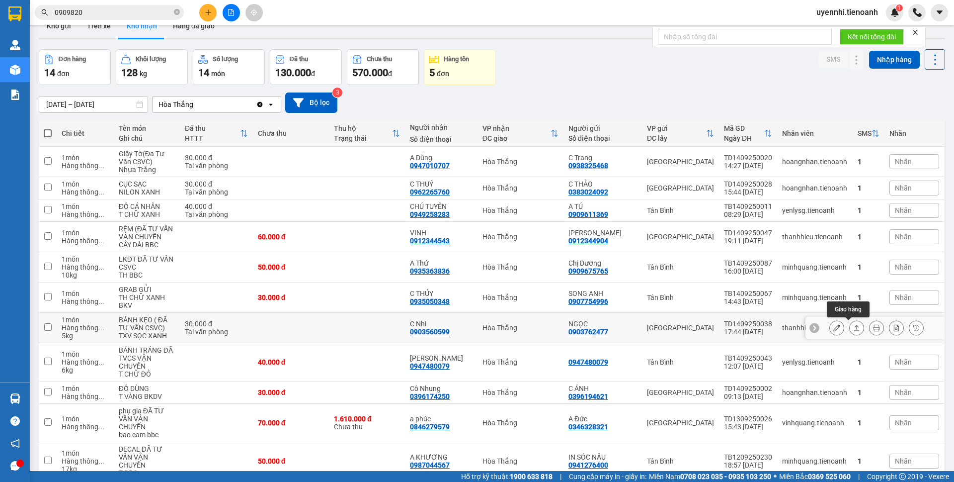
click at [853, 329] on icon at bounding box center [856, 327] width 7 height 7
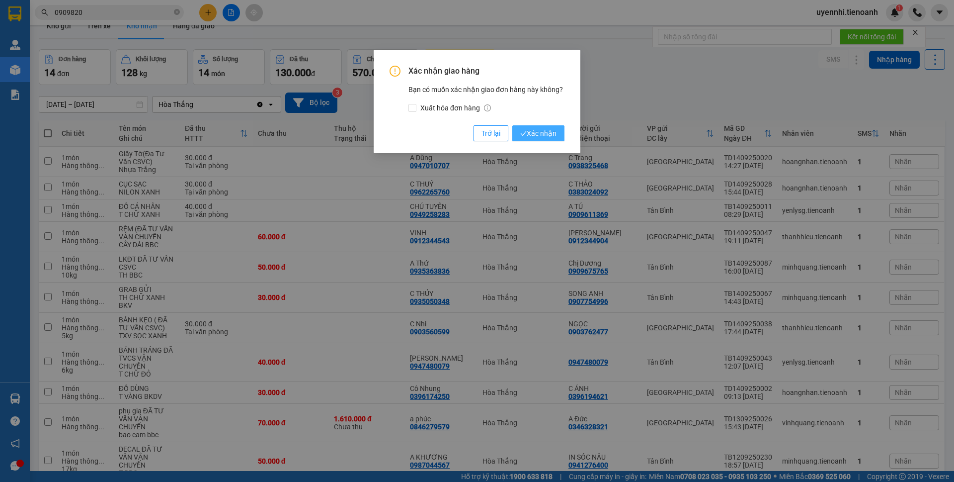
click at [540, 132] on span "Xác nhận" at bounding box center [538, 133] width 36 height 11
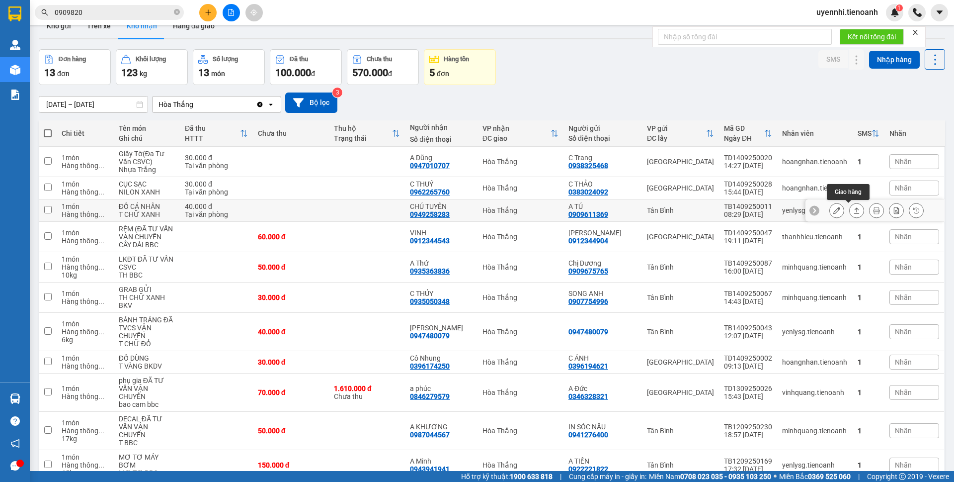
click at [853, 211] on icon at bounding box center [856, 210] width 7 height 7
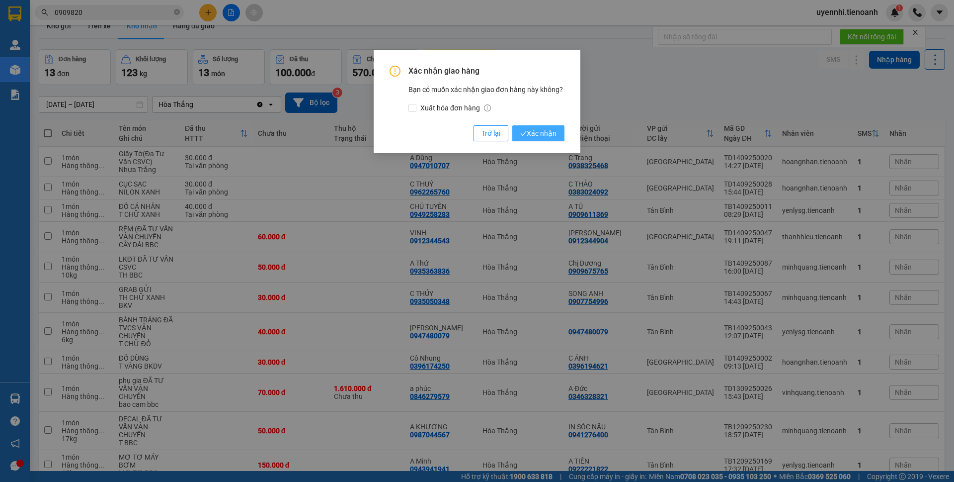
click at [544, 140] on button "Xác nhận" at bounding box center [538, 133] width 52 height 16
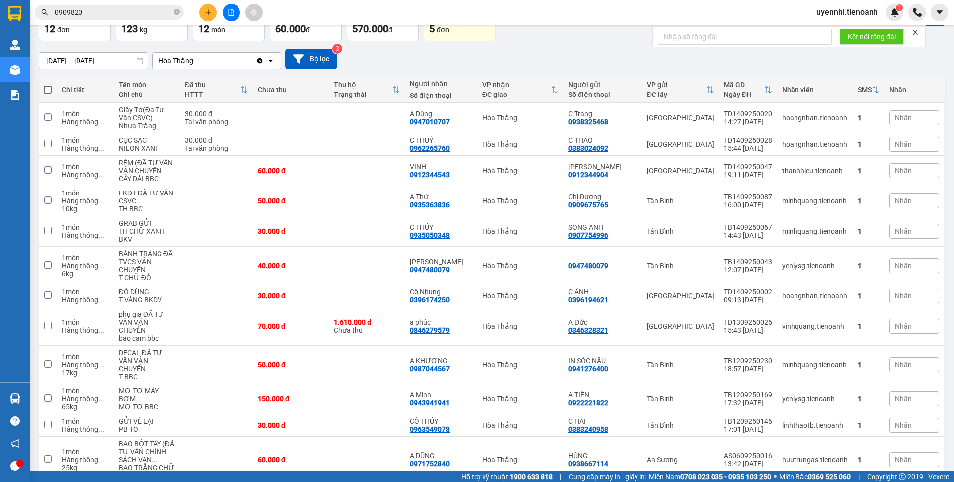
scroll to position [0, 0]
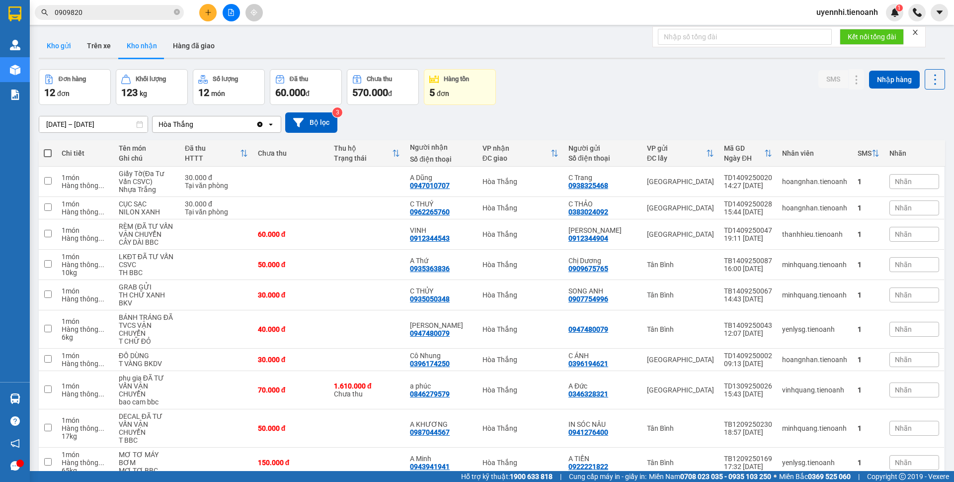
click at [71, 44] on button "Kho gửi" at bounding box center [59, 46] width 40 height 24
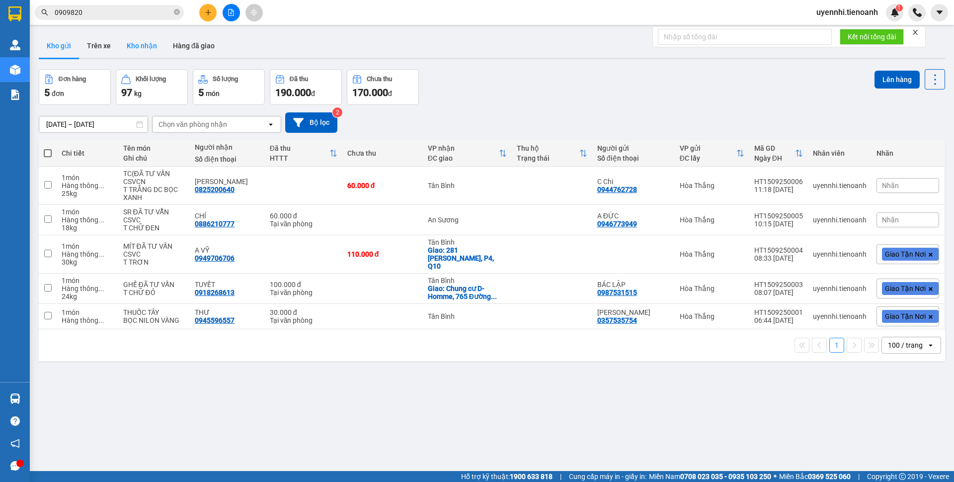
click at [149, 39] on button "Kho nhận" at bounding box center [142, 46] width 46 height 24
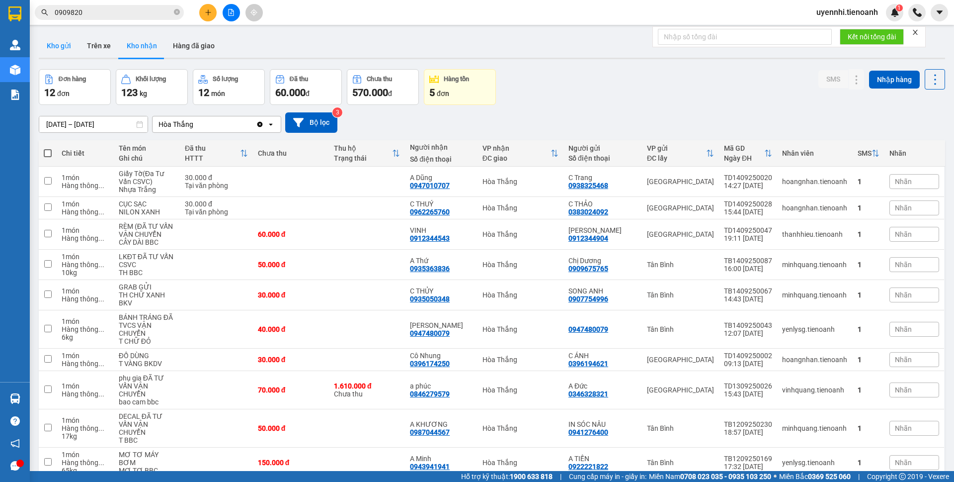
click at [62, 48] on button "Kho gửi" at bounding box center [59, 46] width 40 height 24
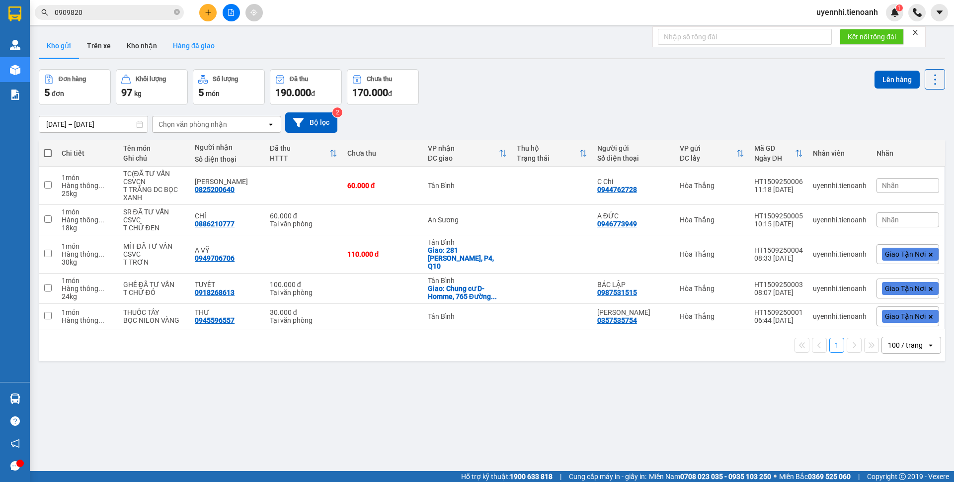
click at [168, 48] on button "Hàng đã giao" at bounding box center [194, 46] width 58 height 24
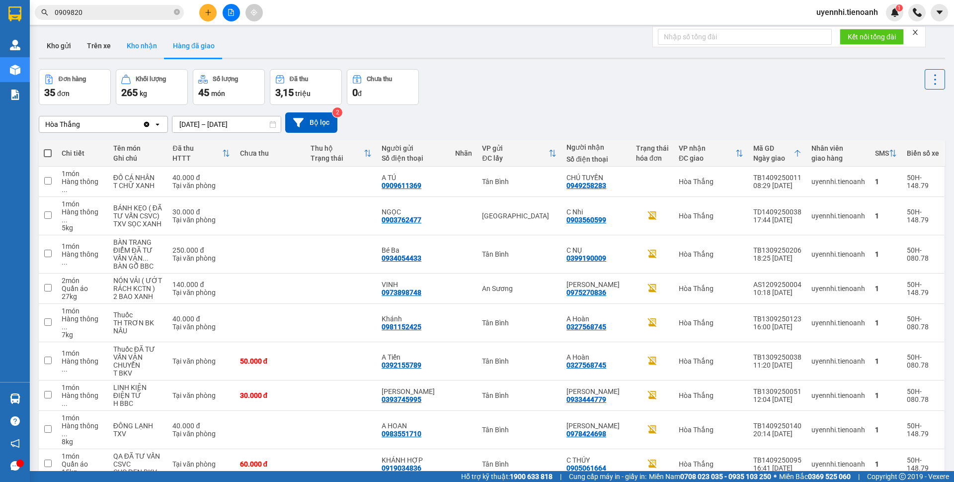
click at [134, 45] on button "Kho nhận" at bounding box center [142, 46] width 46 height 24
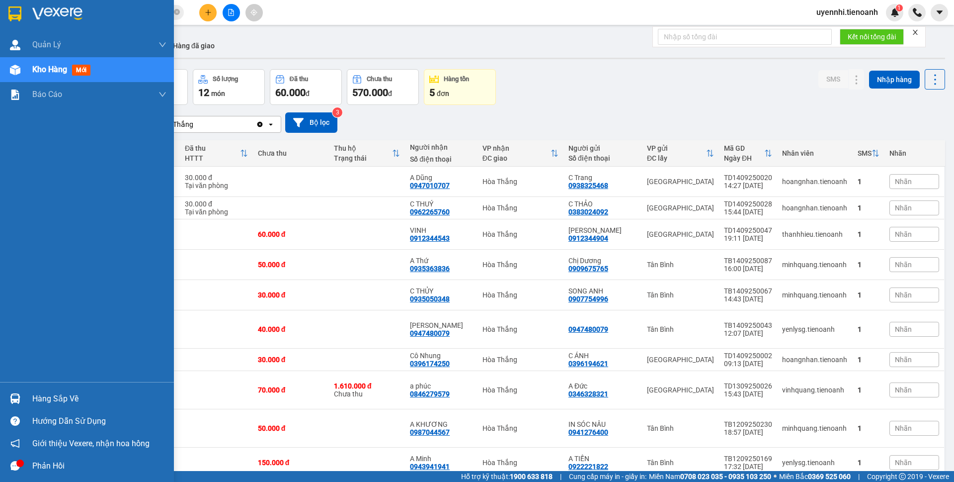
click at [39, 67] on span "Kho hàng" at bounding box center [49, 69] width 35 height 9
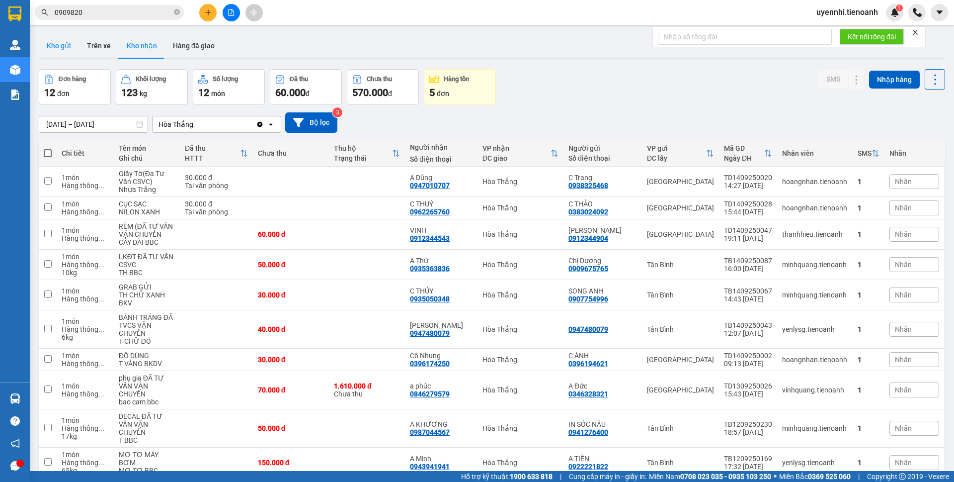
click at [54, 51] on button "Kho gửi" at bounding box center [59, 46] width 40 height 24
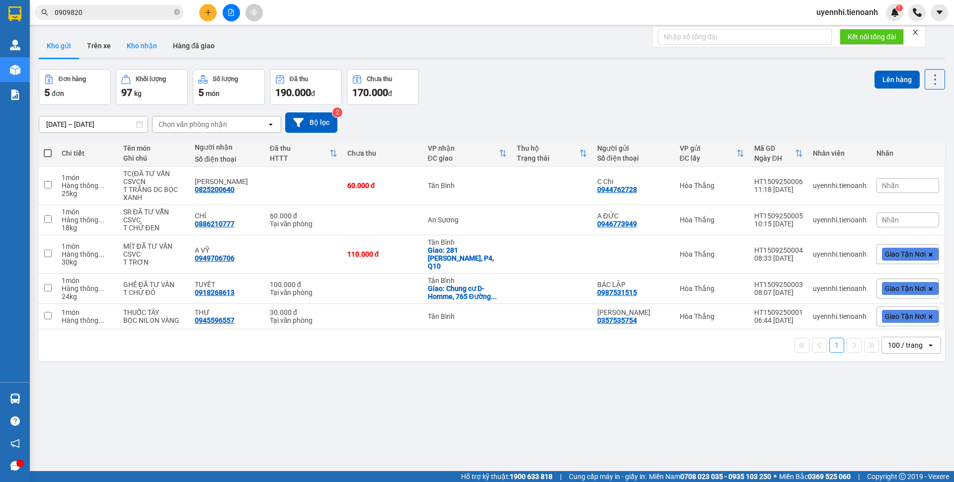
click at [140, 42] on button "Kho nhận" at bounding box center [142, 46] width 46 height 24
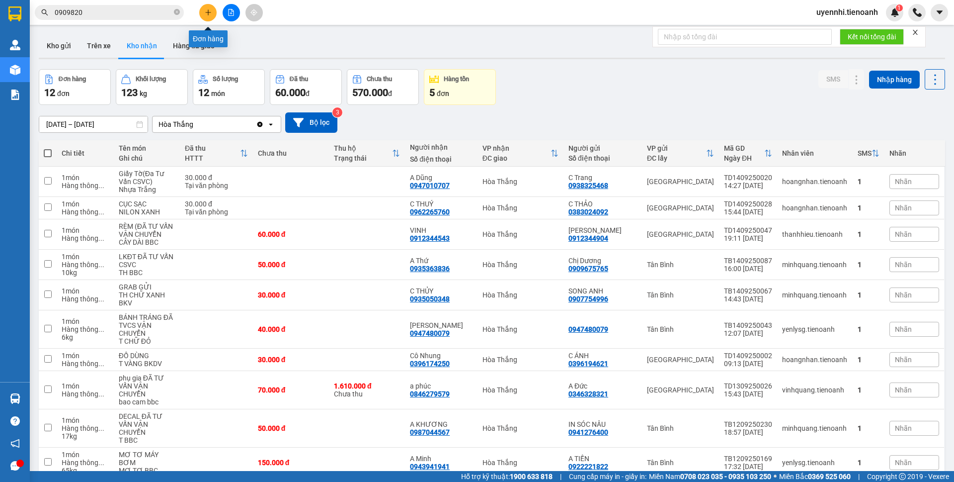
click at [208, 8] on button at bounding box center [207, 12] width 17 height 17
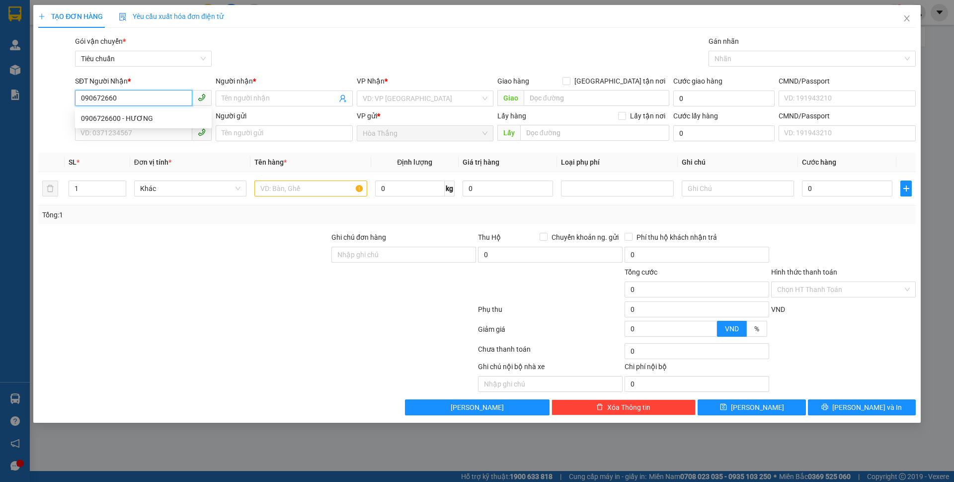
type input "0906726600"
click at [93, 116] on div "0906726600 - HƯƠNG" at bounding box center [143, 118] width 125 height 11
type input "HƯƠNG"
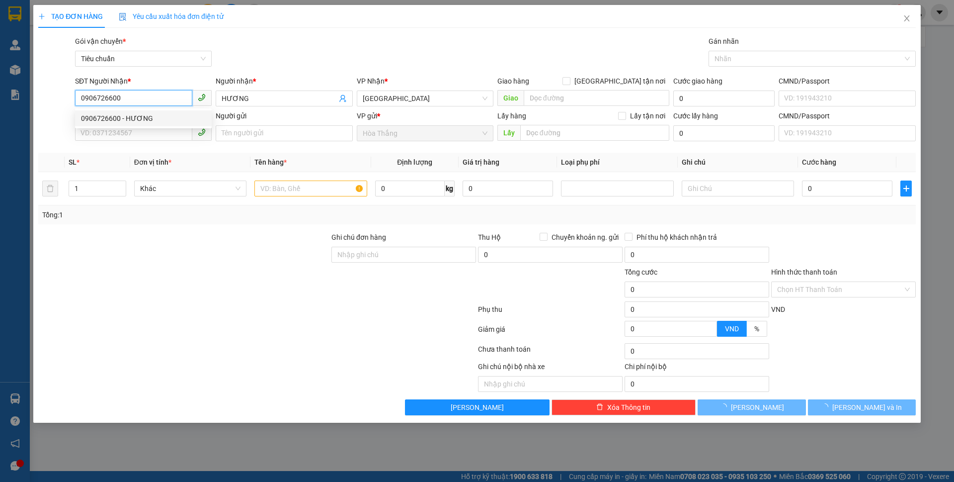
type input "30.000"
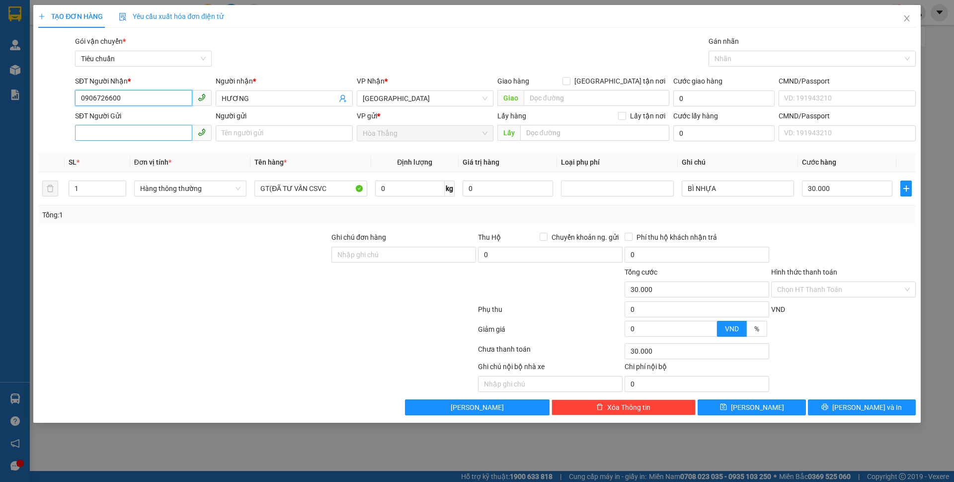
type input "0906726600"
click at [150, 137] on input "SĐT Người Gửi" at bounding box center [133, 133] width 117 height 16
click at [103, 153] on div "0935791090 - CLAN" at bounding box center [143, 153] width 125 height 11
type input "0935791090"
click at [226, 132] on input "CLAN" at bounding box center [284, 133] width 137 height 16
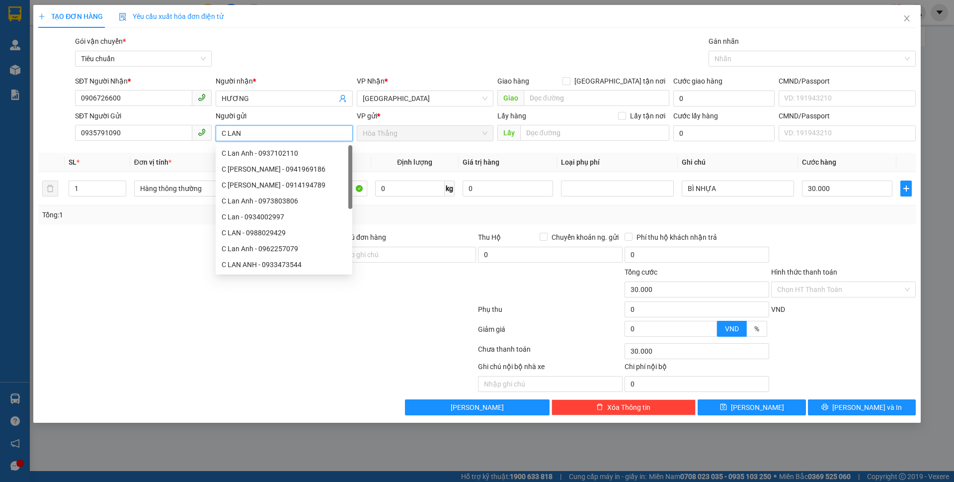
type input "C LAN"
click at [187, 320] on div at bounding box center [257, 311] width 440 height 20
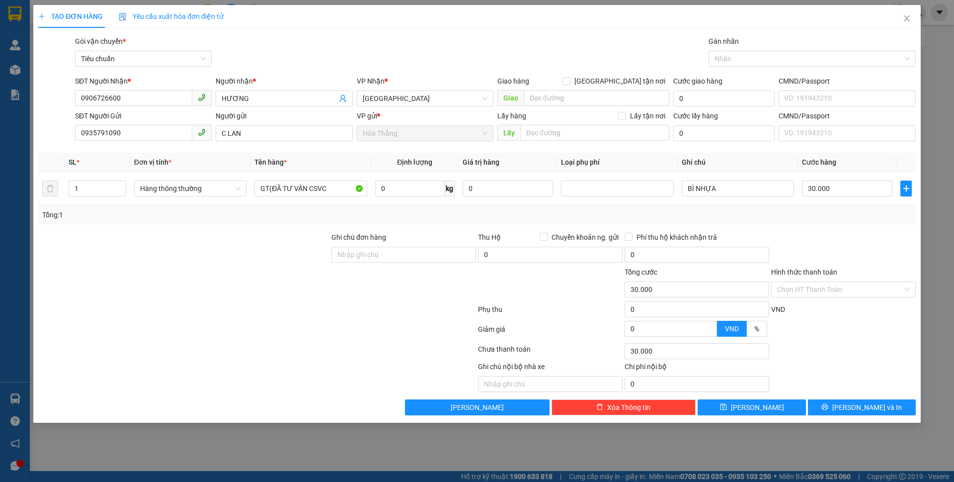
click at [880, 213] on div "Tổng: 1" at bounding box center [477, 214] width 870 height 11
click at [839, 287] on input "Hình thức thanh toán" at bounding box center [840, 289] width 126 height 15
click at [812, 310] on div "Tại văn phòng" at bounding box center [843, 309] width 133 height 11
type input "0"
click at [823, 412] on button "[PERSON_NAME] và In" at bounding box center [862, 407] width 108 height 16
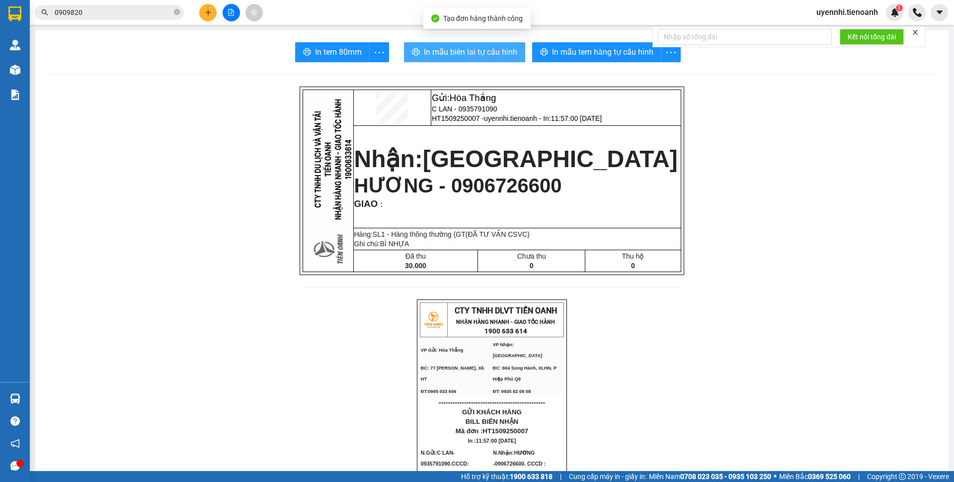
click at [498, 51] on span "In mẫu biên lai tự cấu hình" at bounding box center [470, 52] width 93 height 12
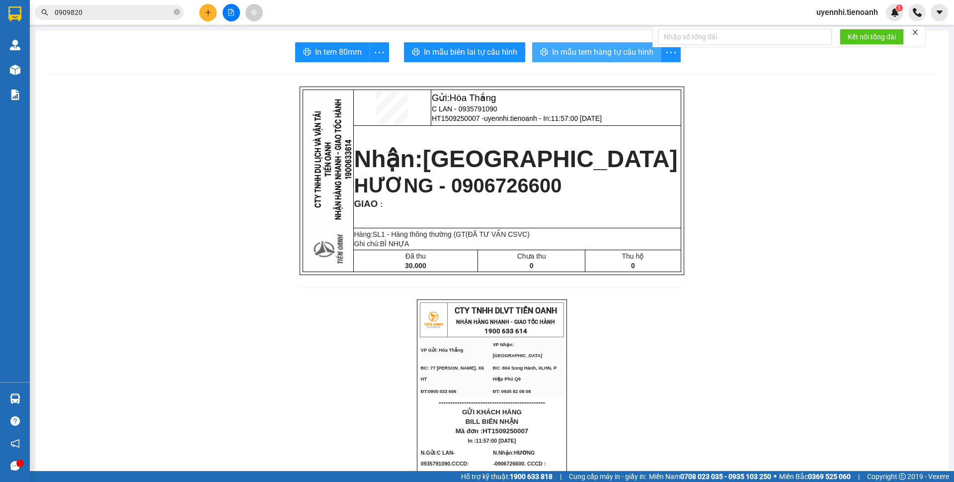
click at [578, 54] on span "In mẫu tem hàng tự cấu hình" at bounding box center [602, 52] width 101 height 12
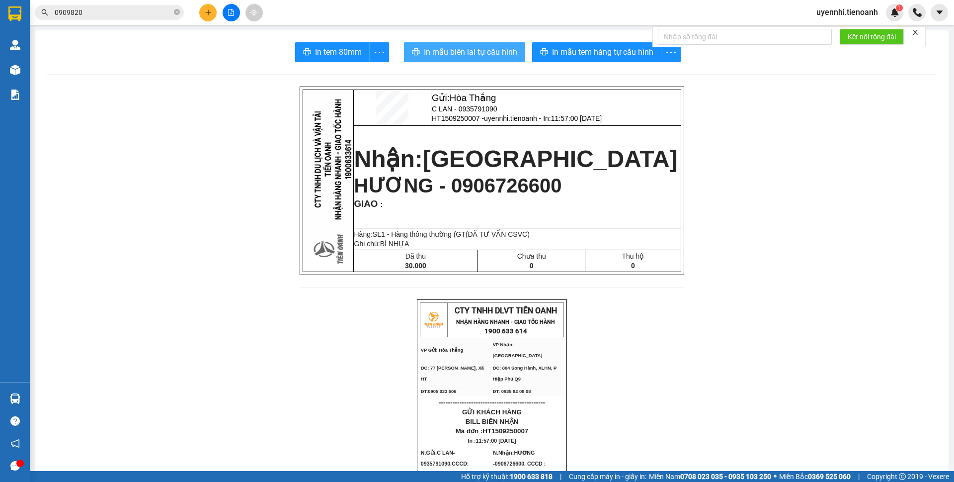
click at [453, 53] on span "In mẫu biên lai tự cấu hình" at bounding box center [470, 52] width 93 height 12
